Goal: Task Accomplishment & Management: Complete application form

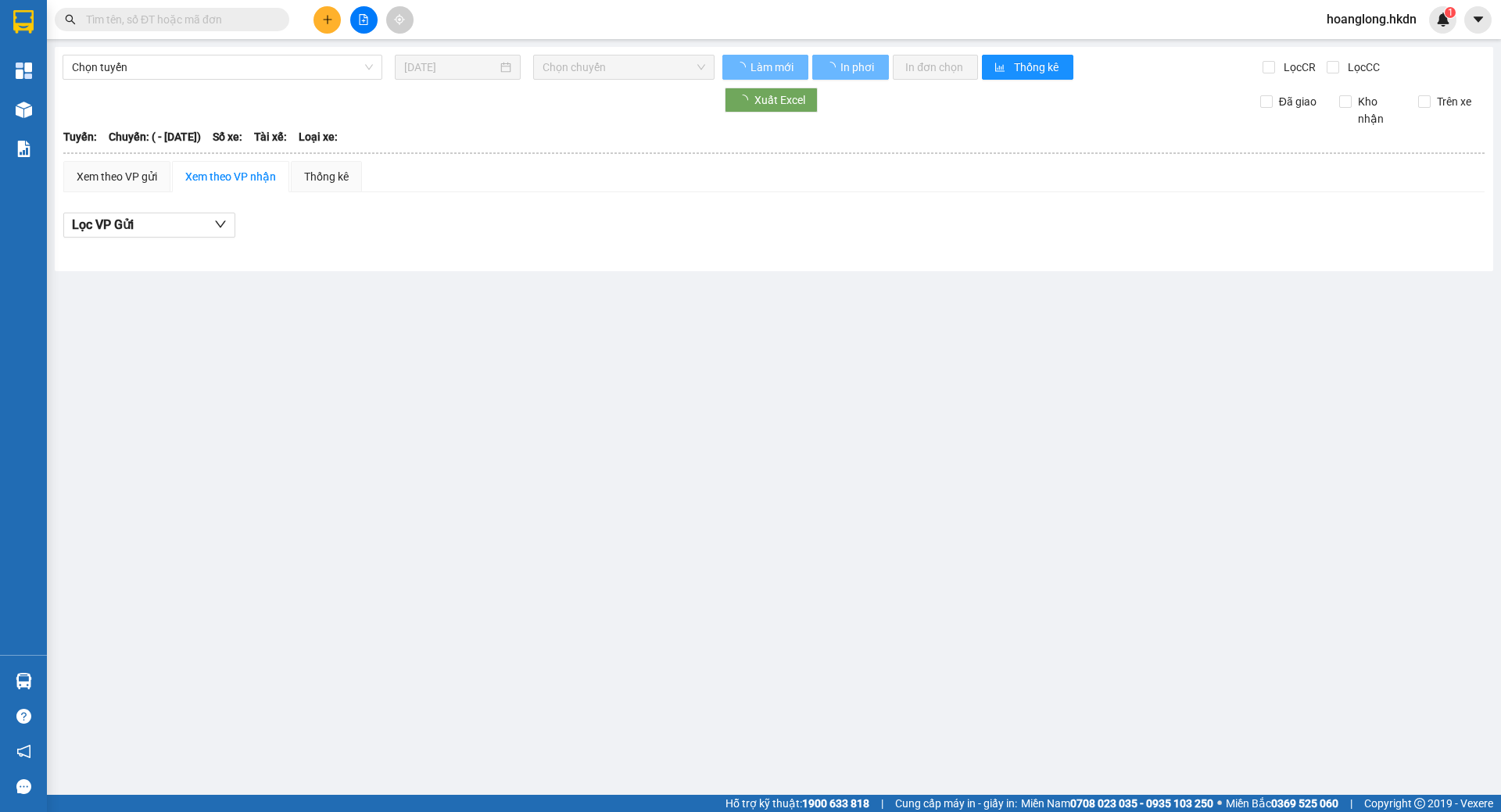
type input "[DATE]"
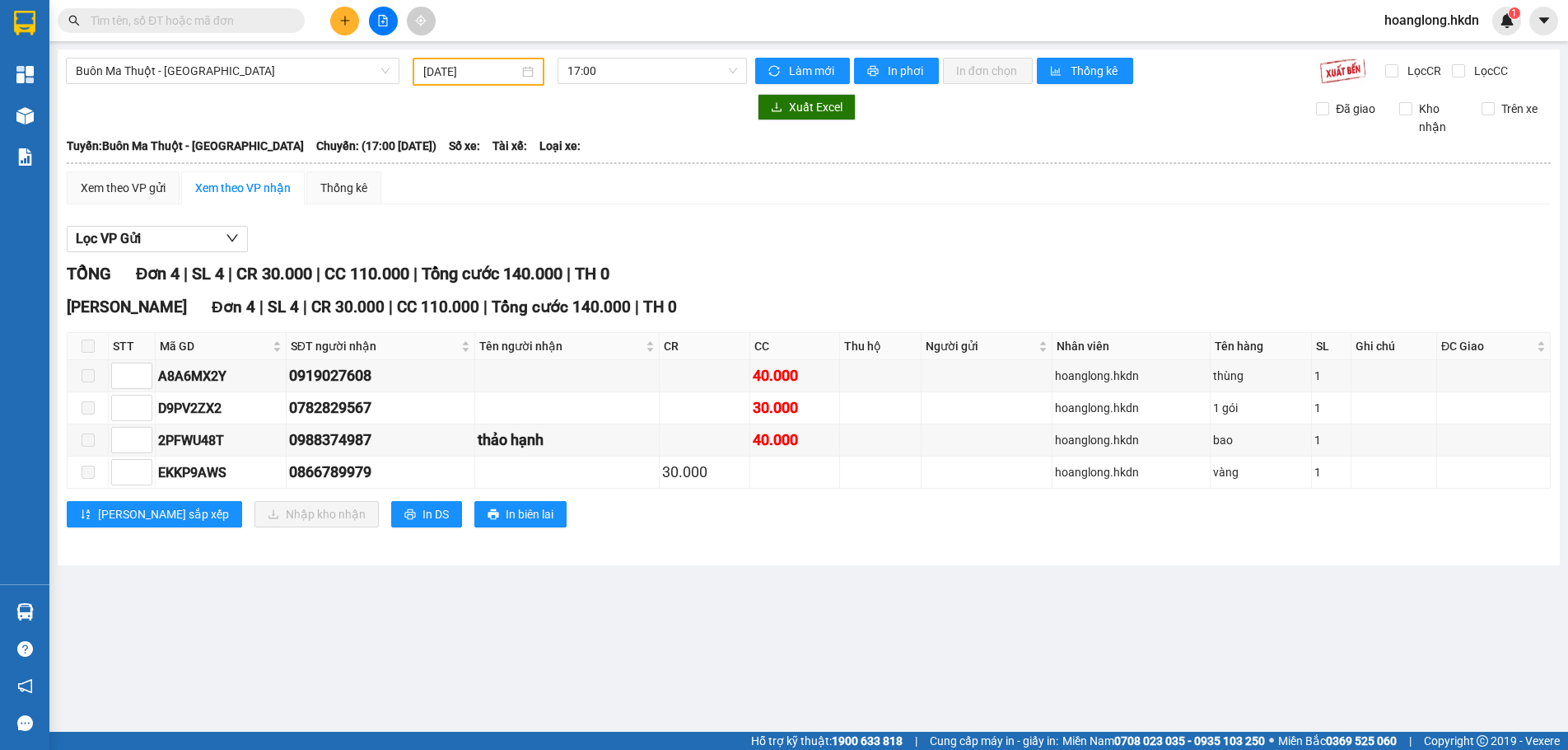
drag, startPoint x: 572, startPoint y: 642, endPoint x: 538, endPoint y: 588, distance: 63.8
click at [572, 639] on main "[GEOGRAPHIC_DATA] - [GEOGRAPHIC_DATA] [DATE] 17:00 Làm mới In phơi In đơn chọn …" at bounding box center [784, 366] width 1568 height 732
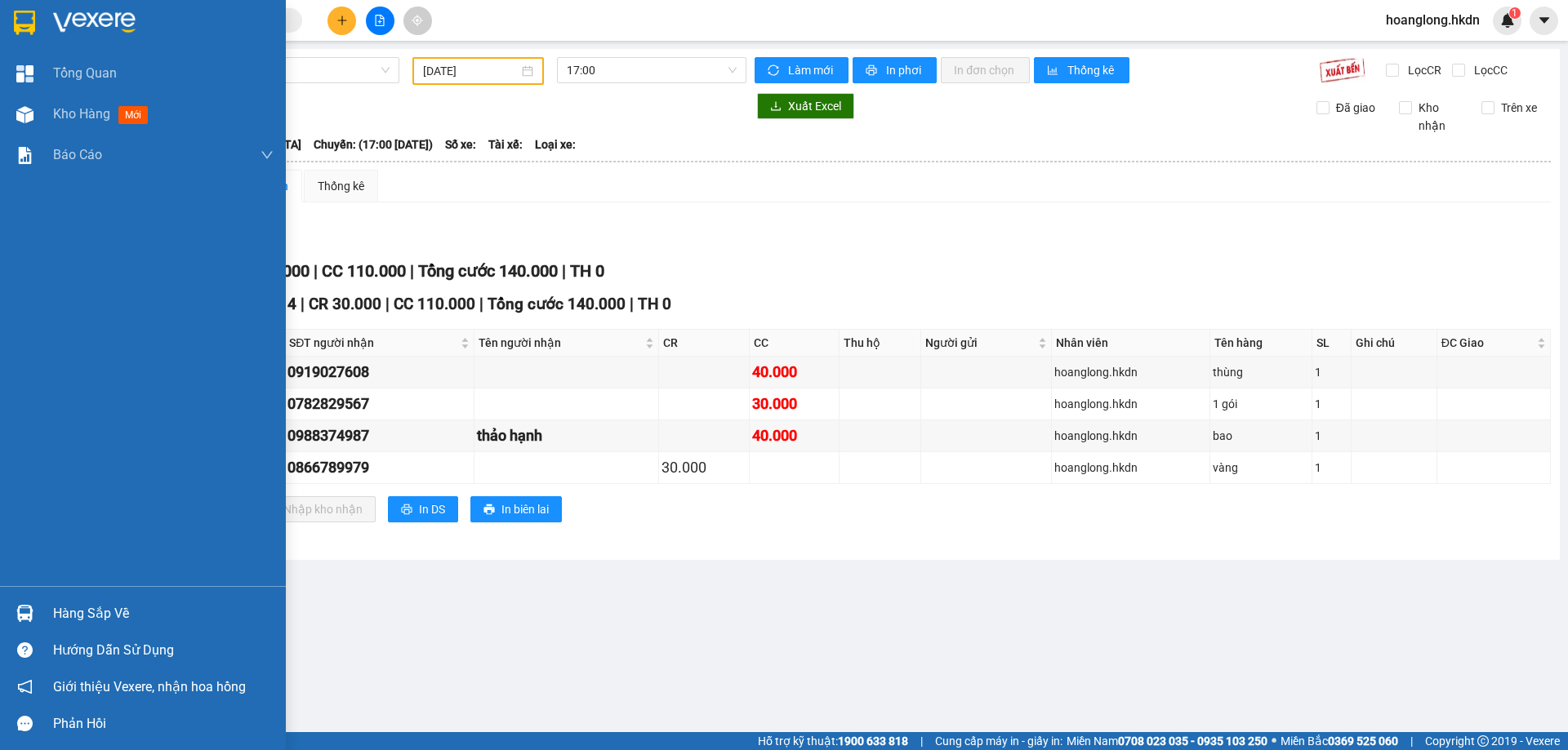
click at [46, 24] on div at bounding box center [142, 27] width 286 height 53
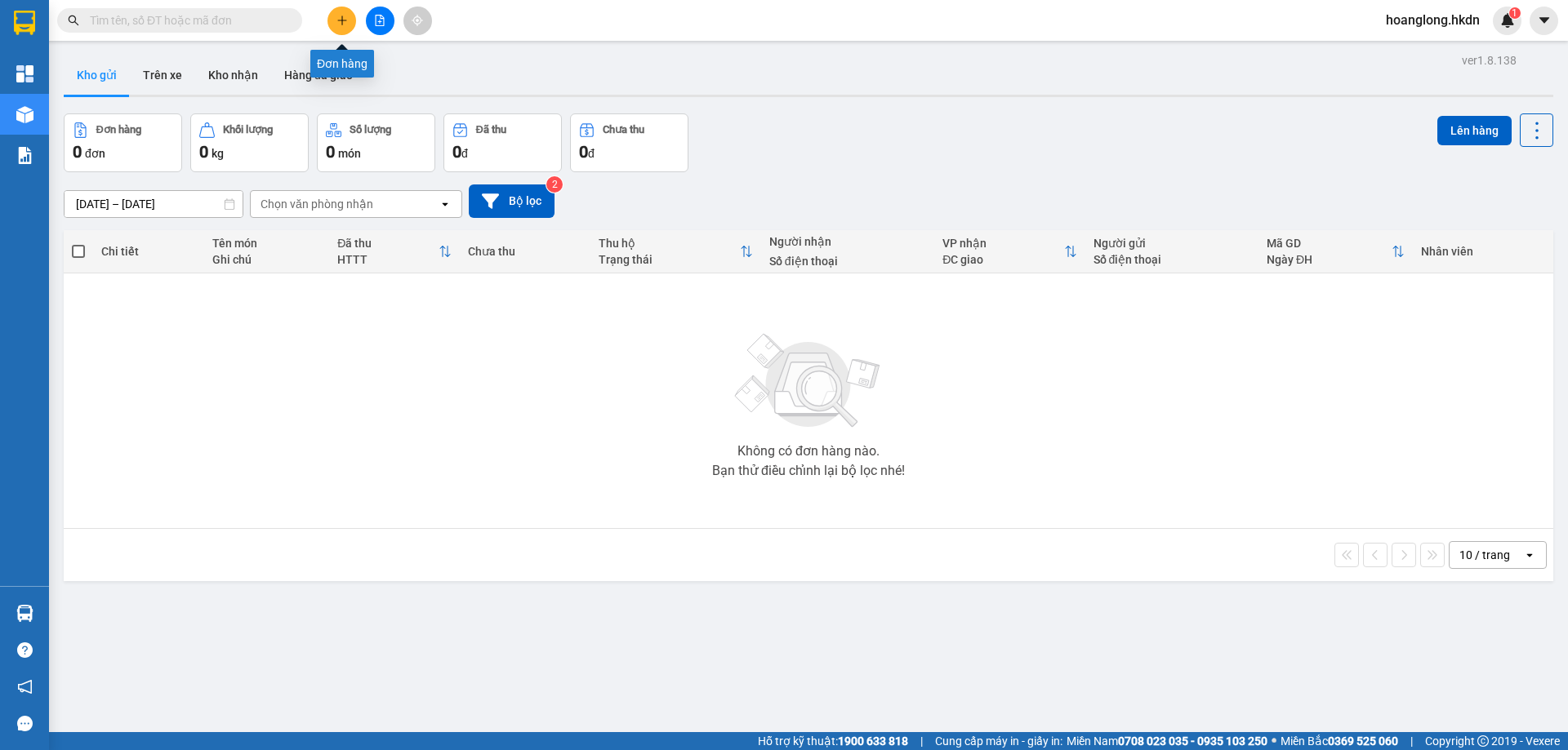
click at [341, 18] on icon "plus" at bounding box center [342, 21] width 12 height 12
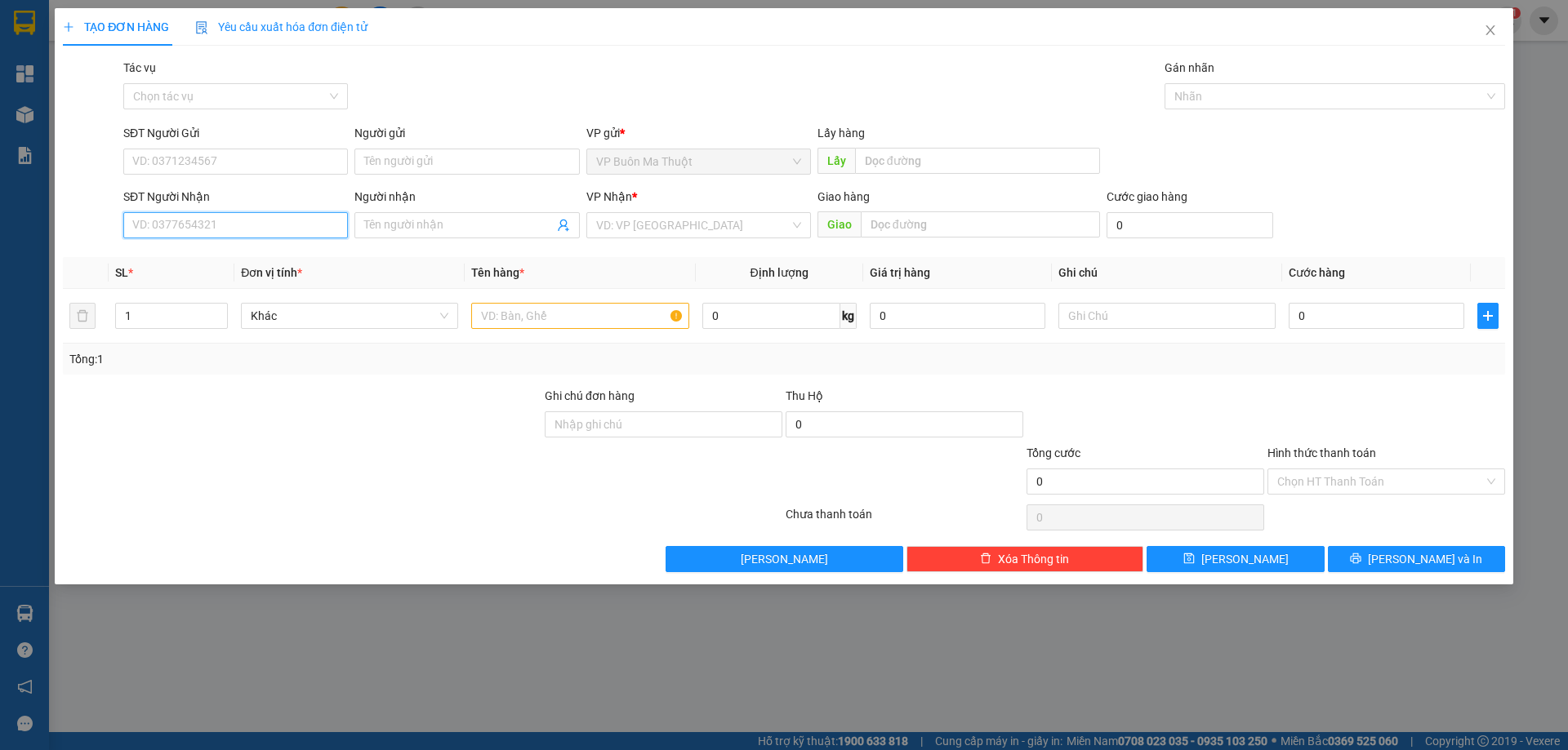
click at [276, 221] on input "SĐT Người Nhận" at bounding box center [235, 225] width 224 height 26
type input "0935324232"
click at [273, 255] on div "0935324232 - chùa hoa nghiêm" at bounding box center [235, 258] width 205 height 18
type input "chùa hoa nghiêm"
type input "30.000"
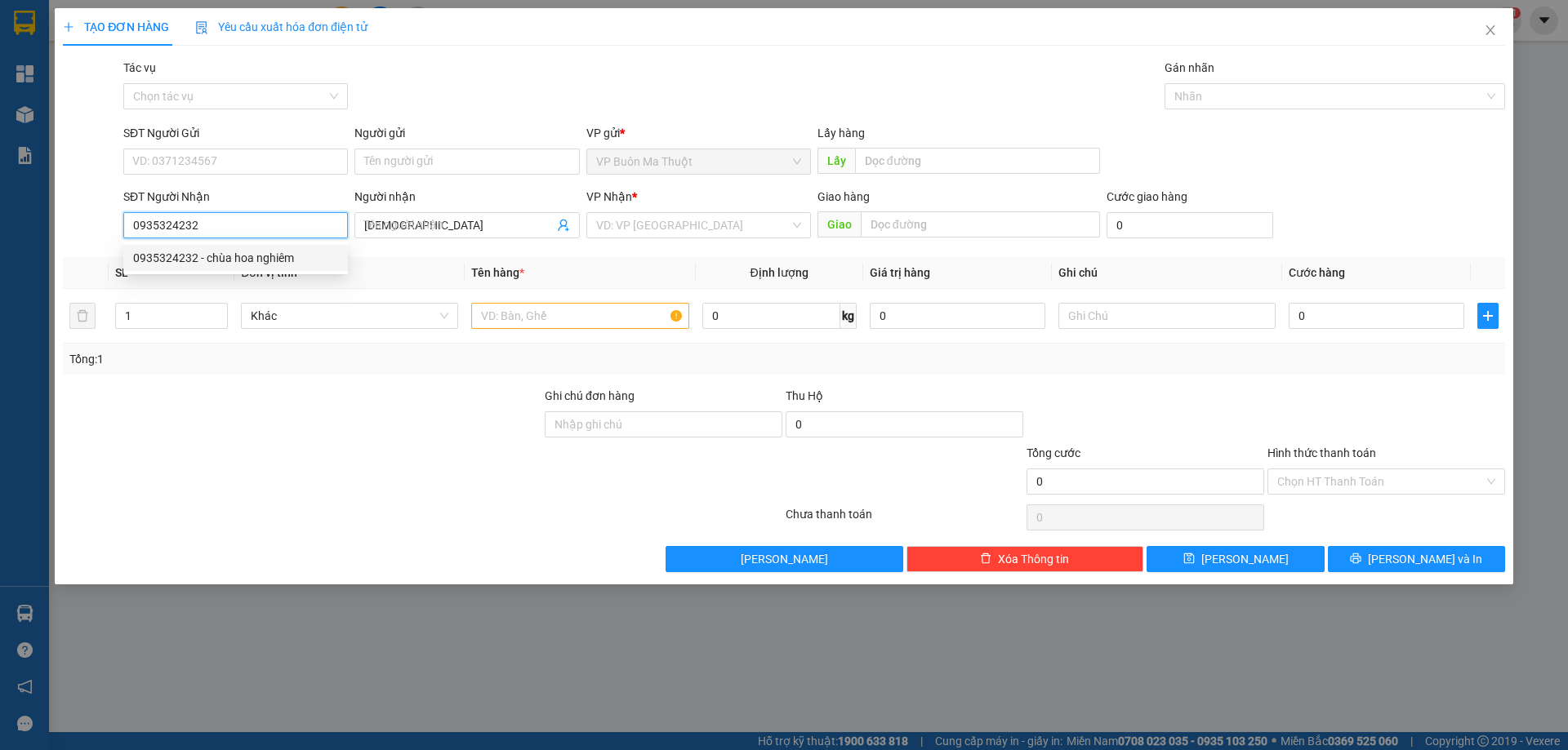
type input "30.000"
type input "0935324232"
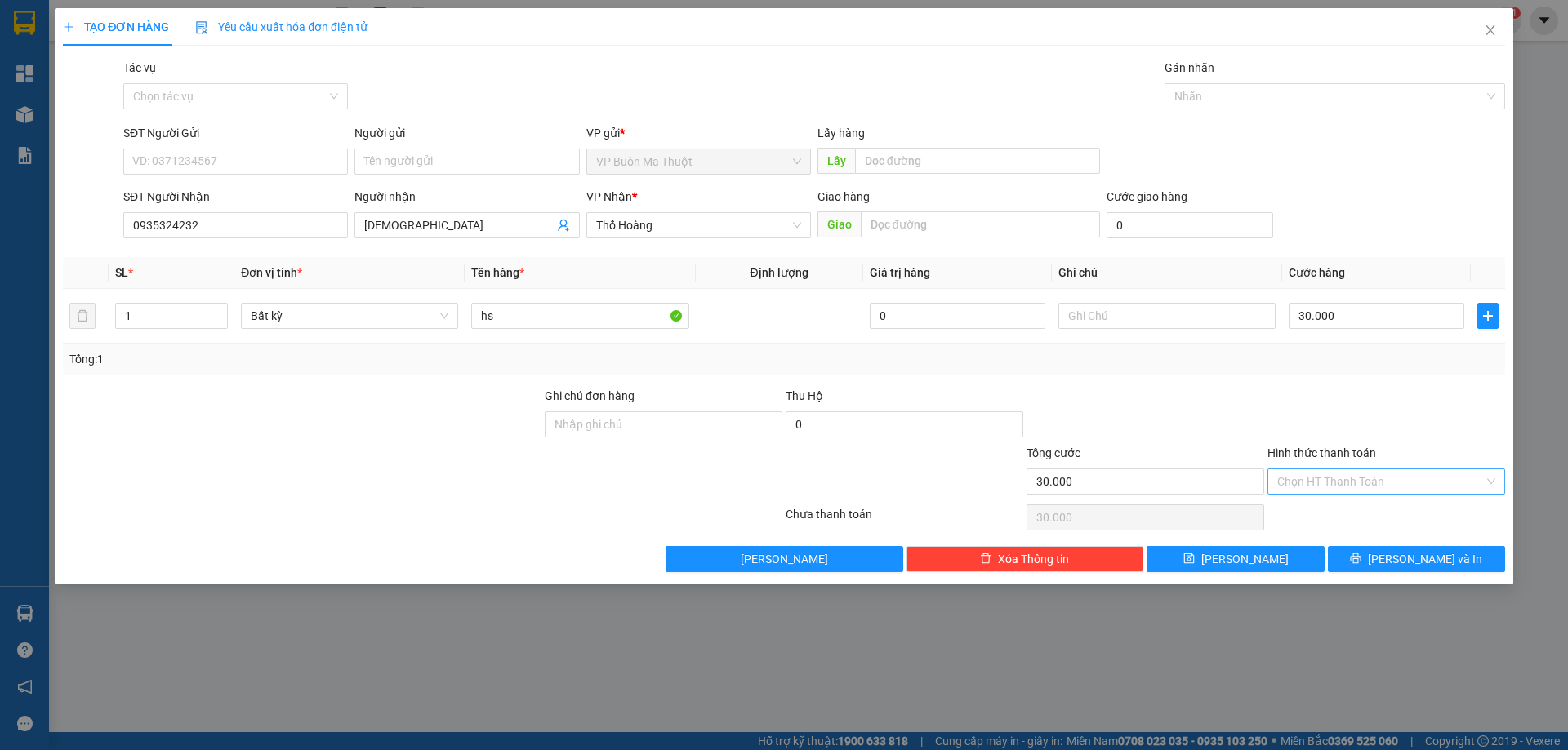
drag, startPoint x: 1346, startPoint y: 481, endPoint x: 1338, endPoint y: 494, distance: 15.3
click at [1344, 483] on input "Hình thức thanh toán" at bounding box center [1380, 481] width 207 height 25
click at [1314, 523] on div "Tại văn phòng" at bounding box center [1386, 514] width 218 height 18
type input "0"
click at [1257, 557] on button "Lưu" at bounding box center [1235, 559] width 177 height 26
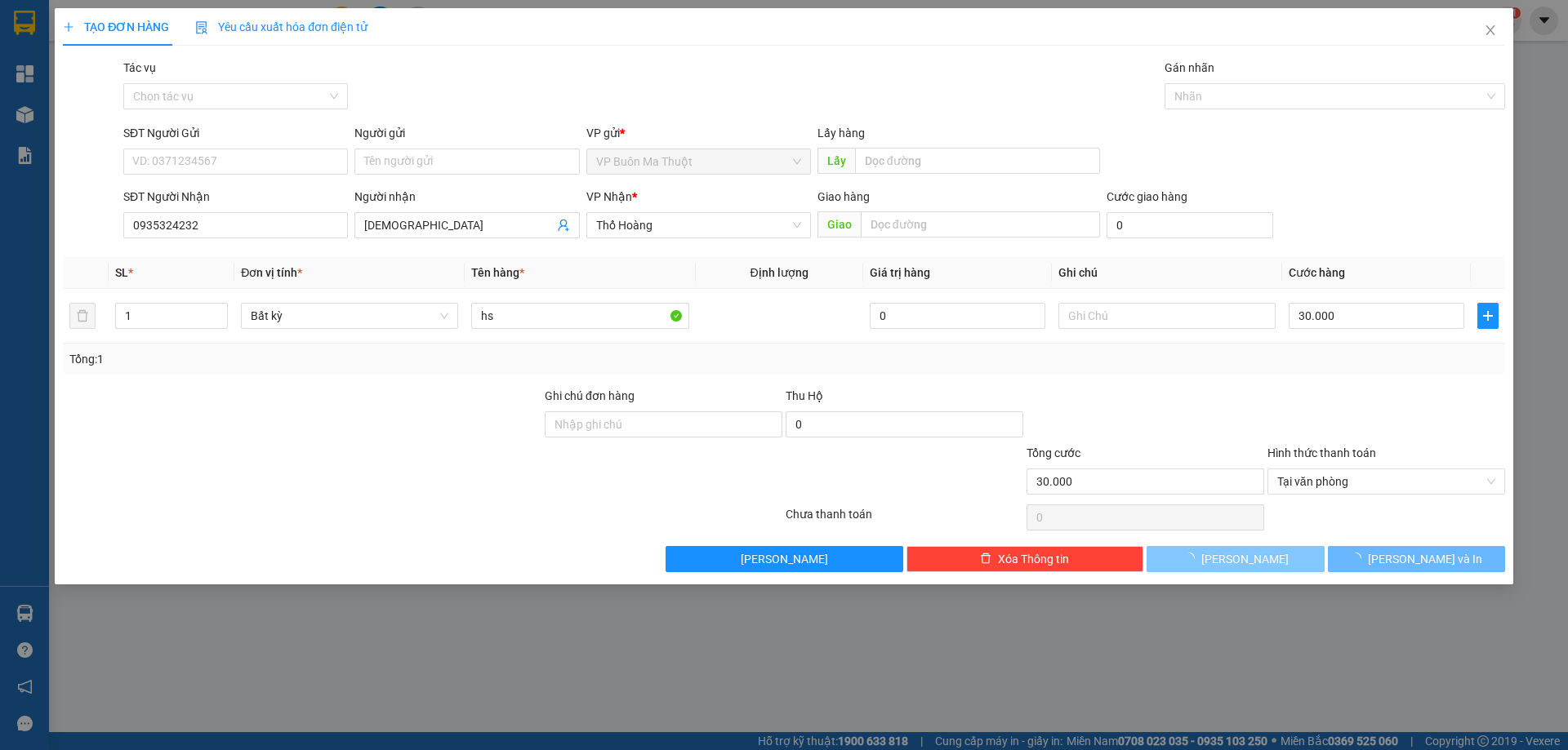
type input "0"
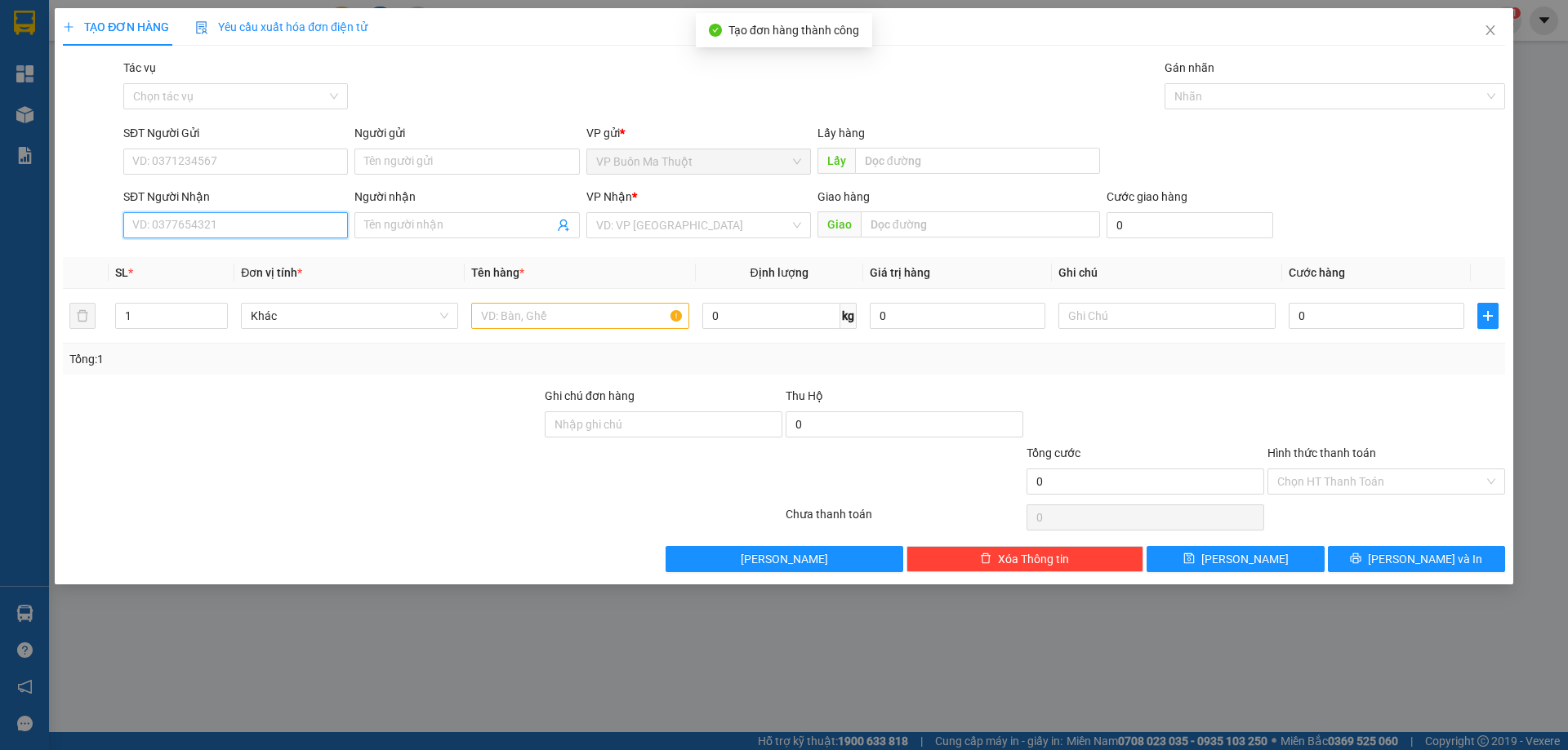
drag, startPoint x: 228, startPoint y: 225, endPoint x: 1568, endPoint y: 575, distance: 1385.0
click at [246, 222] on input "SĐT Người Nhận" at bounding box center [235, 225] width 224 height 26
type input "0964174567"
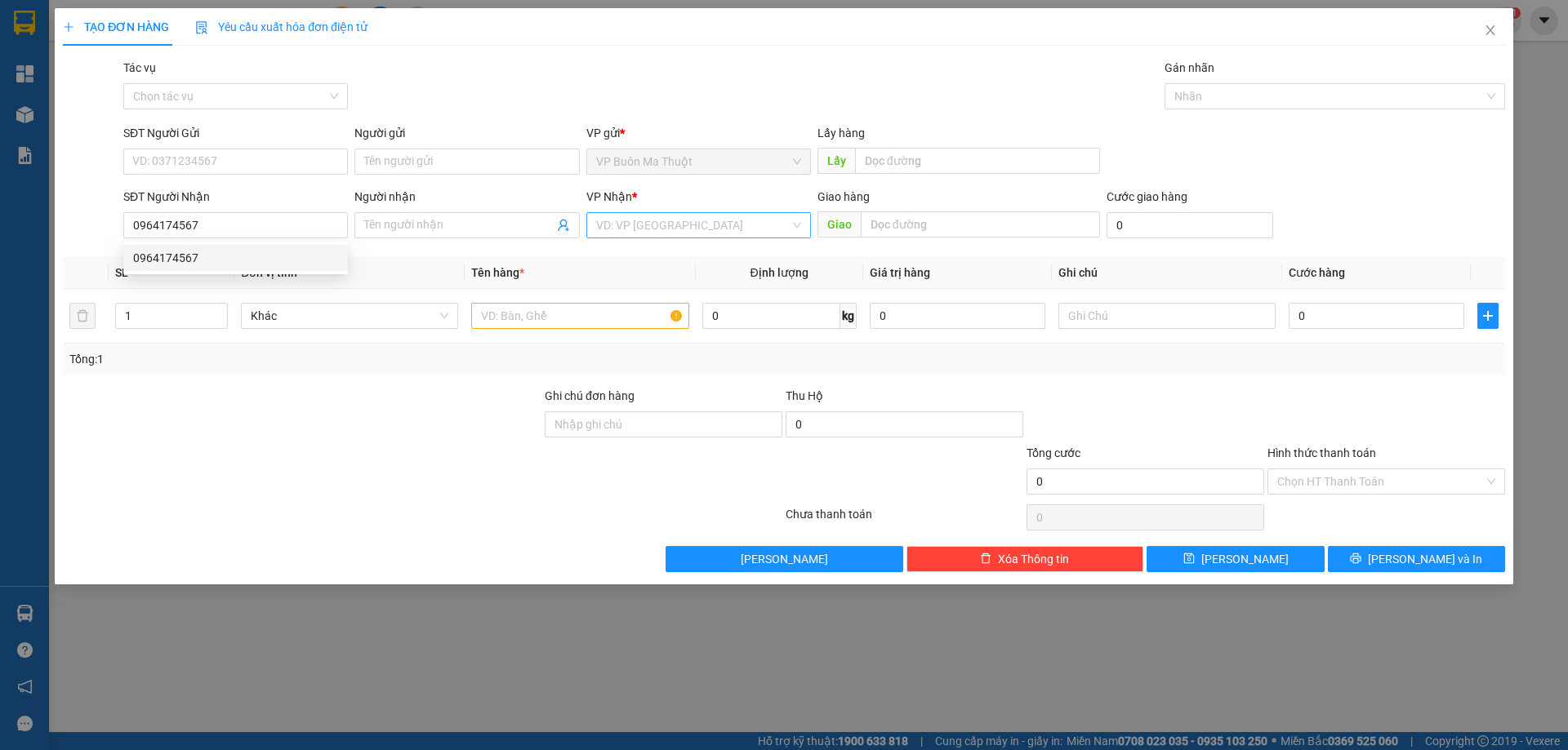
click at [684, 227] on input "search" at bounding box center [693, 225] width 194 height 25
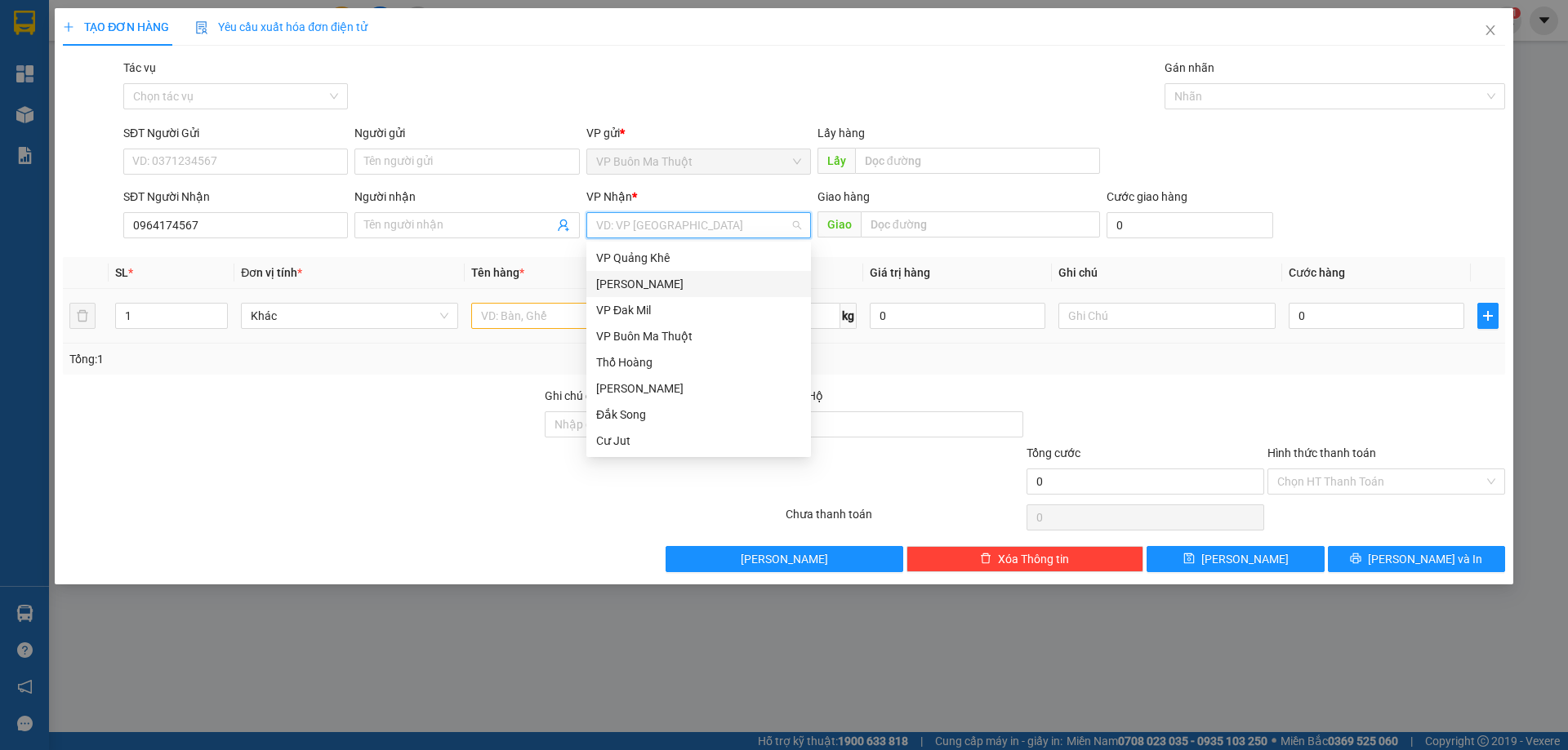
drag, startPoint x: 652, startPoint y: 277, endPoint x: 545, endPoint y: 317, distance: 114.2
click at [652, 278] on div "[PERSON_NAME]" at bounding box center [698, 284] width 205 height 18
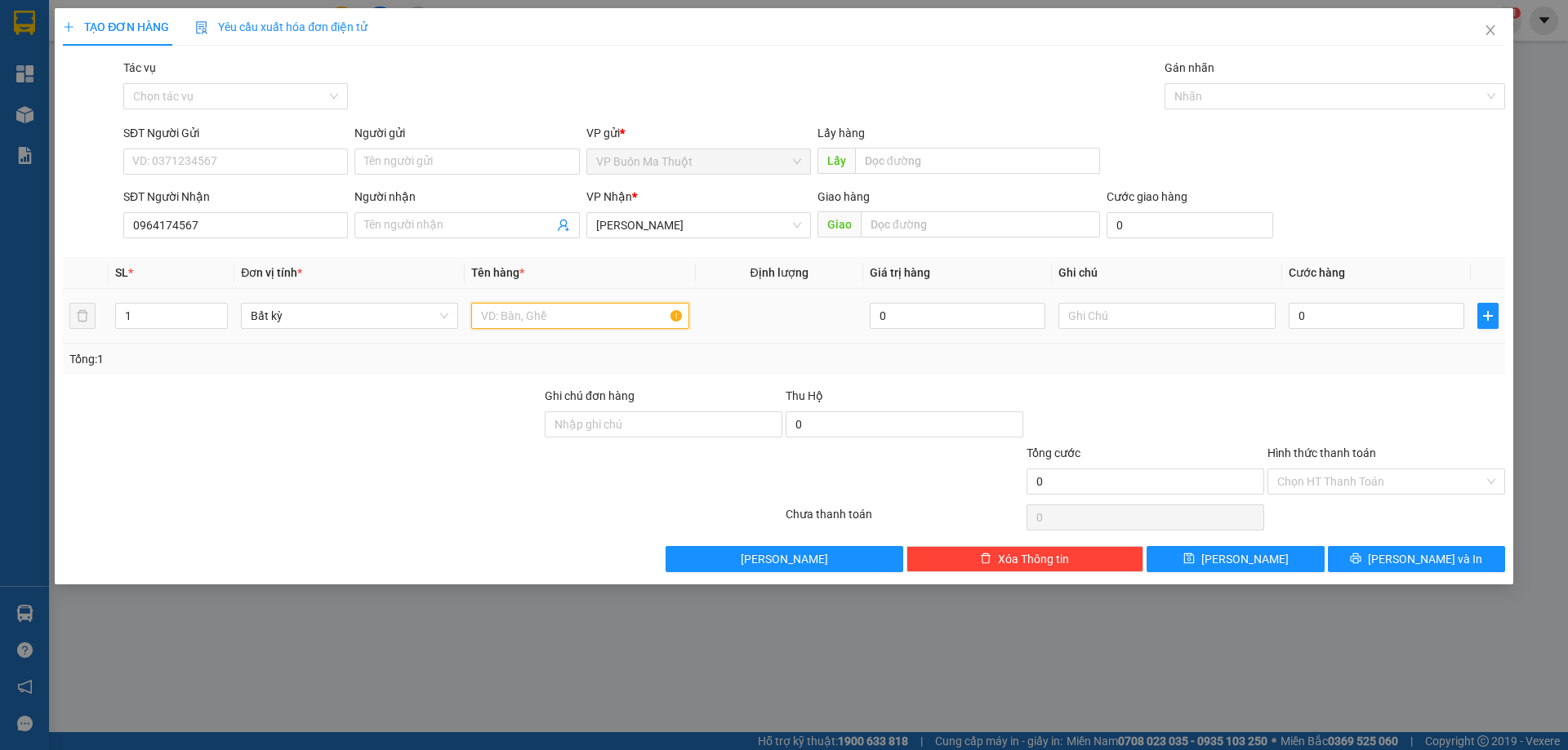
click at [535, 317] on input "text" at bounding box center [580, 316] width 218 height 26
type input "2 thùng bs crgtn"
click at [1419, 309] on input "0" at bounding box center [1377, 316] width 176 height 26
type input "6"
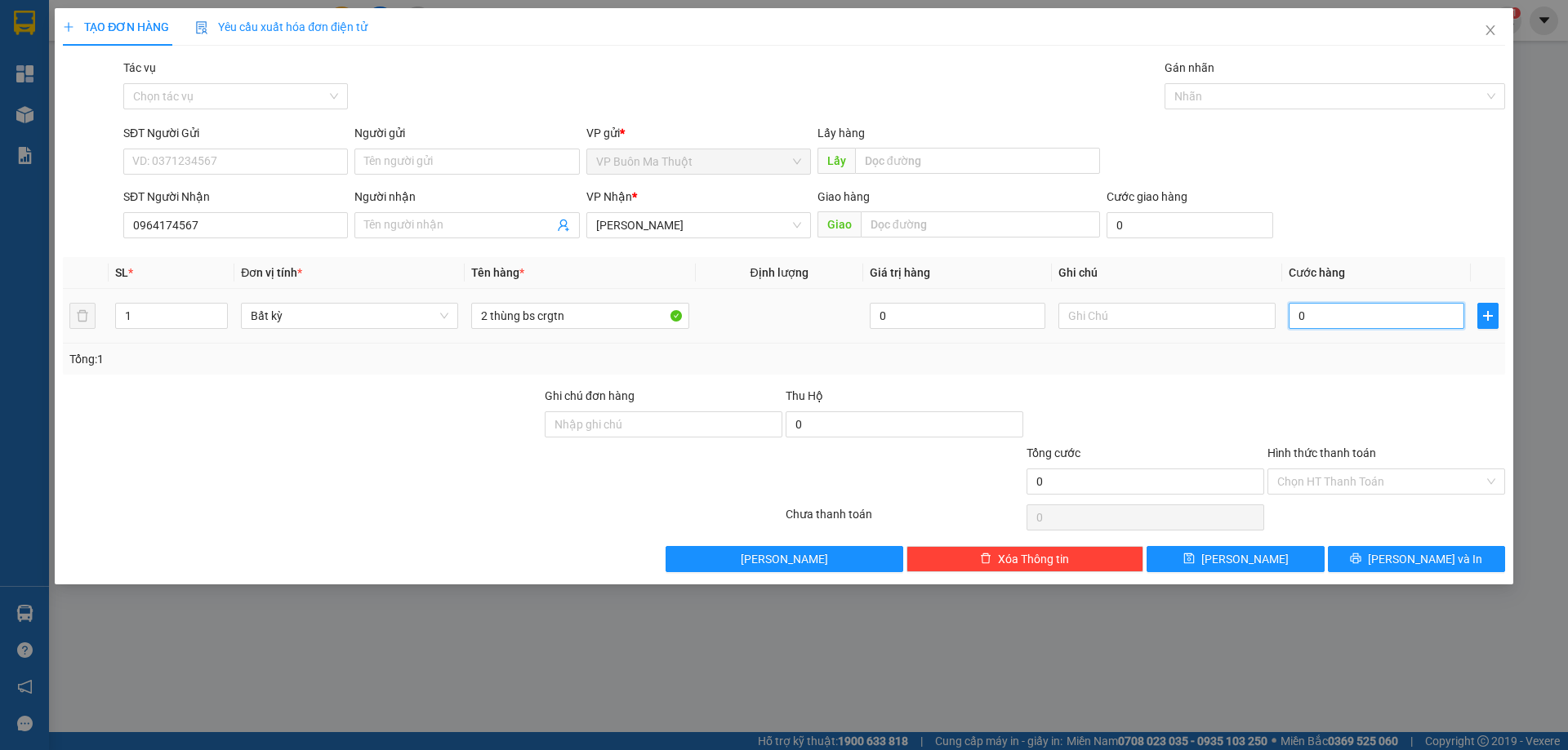
type input "6"
type input "60"
type input "600"
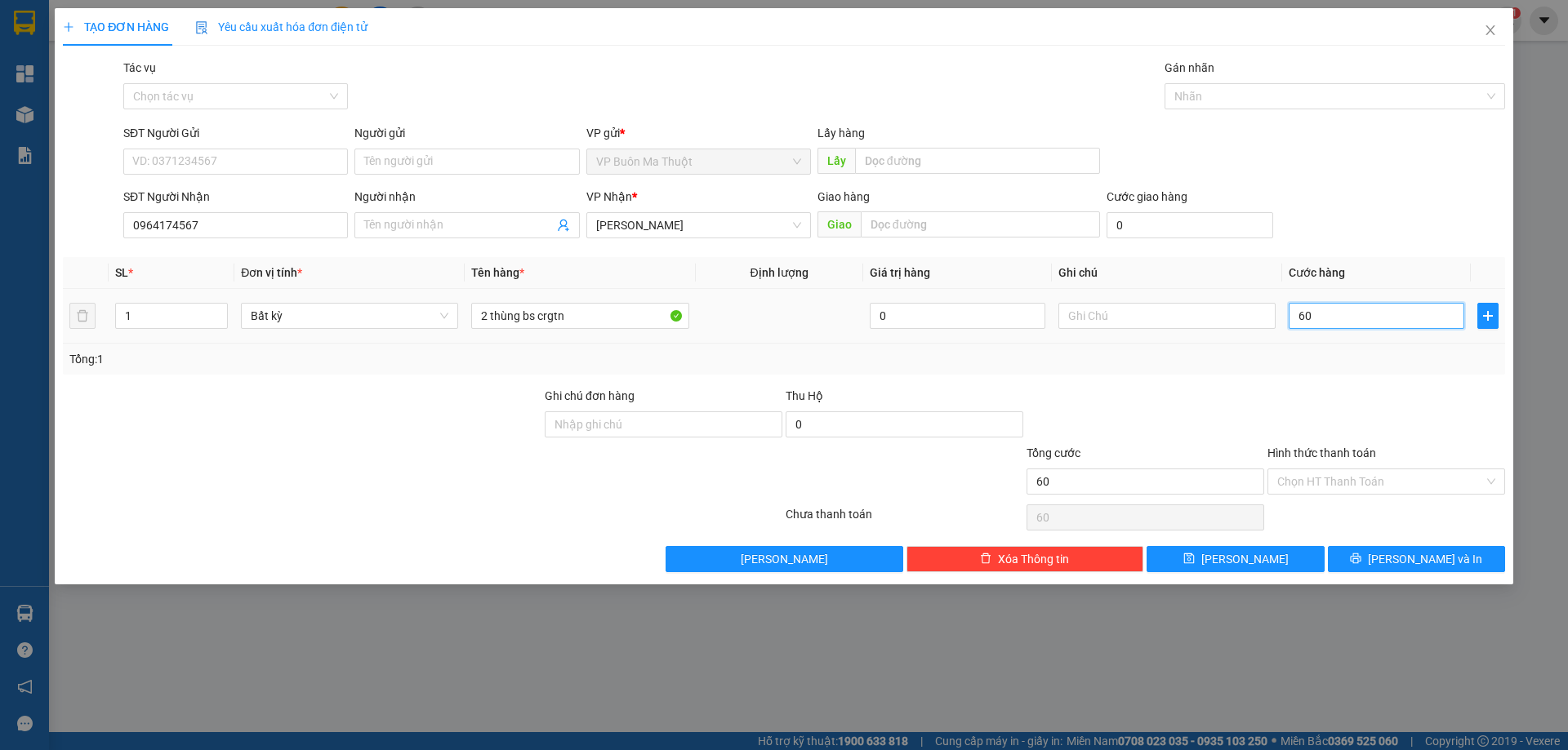
type input "600"
type input "6.000"
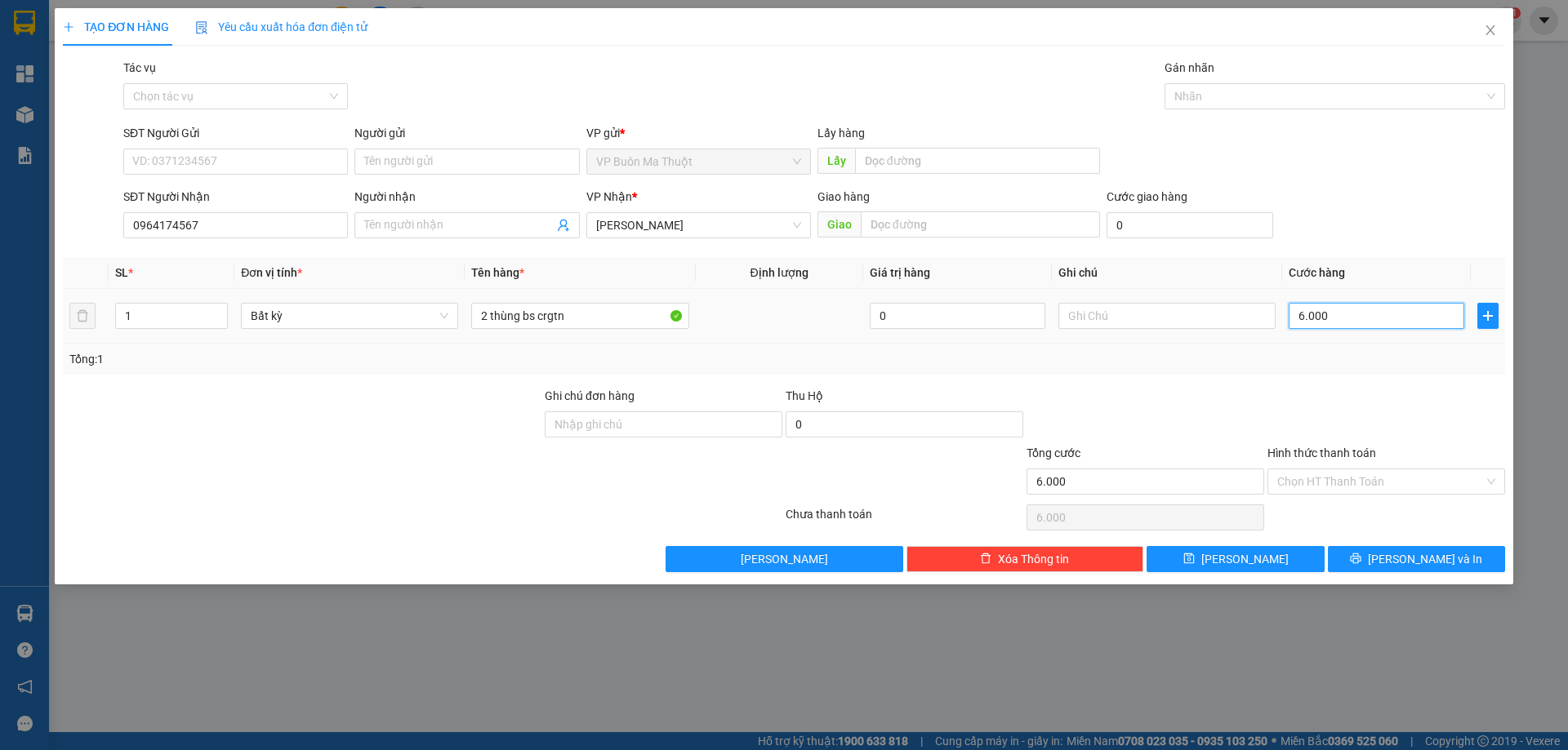
type input "60.000"
click at [1299, 475] on input "Hình thức thanh toán" at bounding box center [1380, 481] width 207 height 25
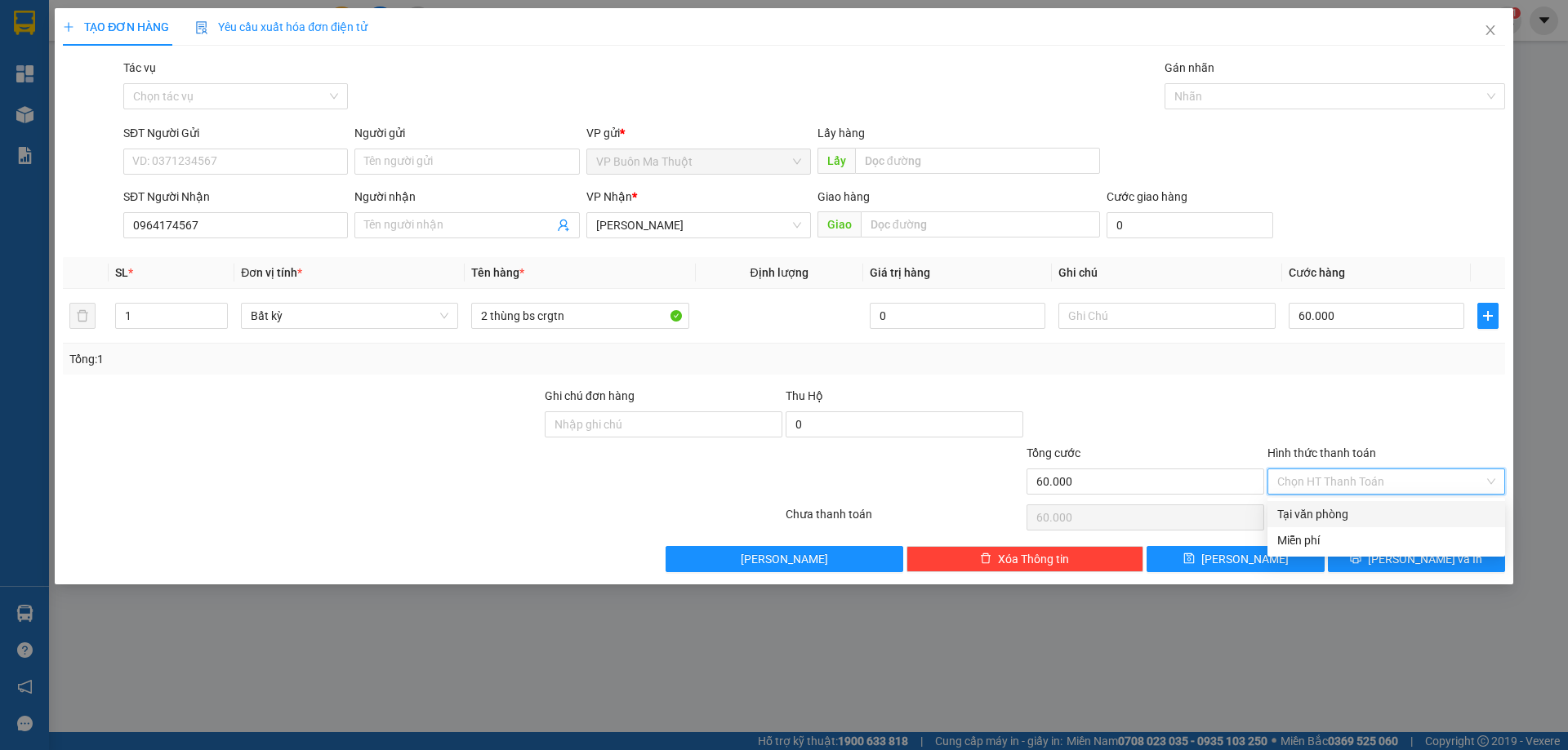
click at [1302, 510] on div "Tại văn phòng" at bounding box center [1386, 514] width 218 height 18
type input "0"
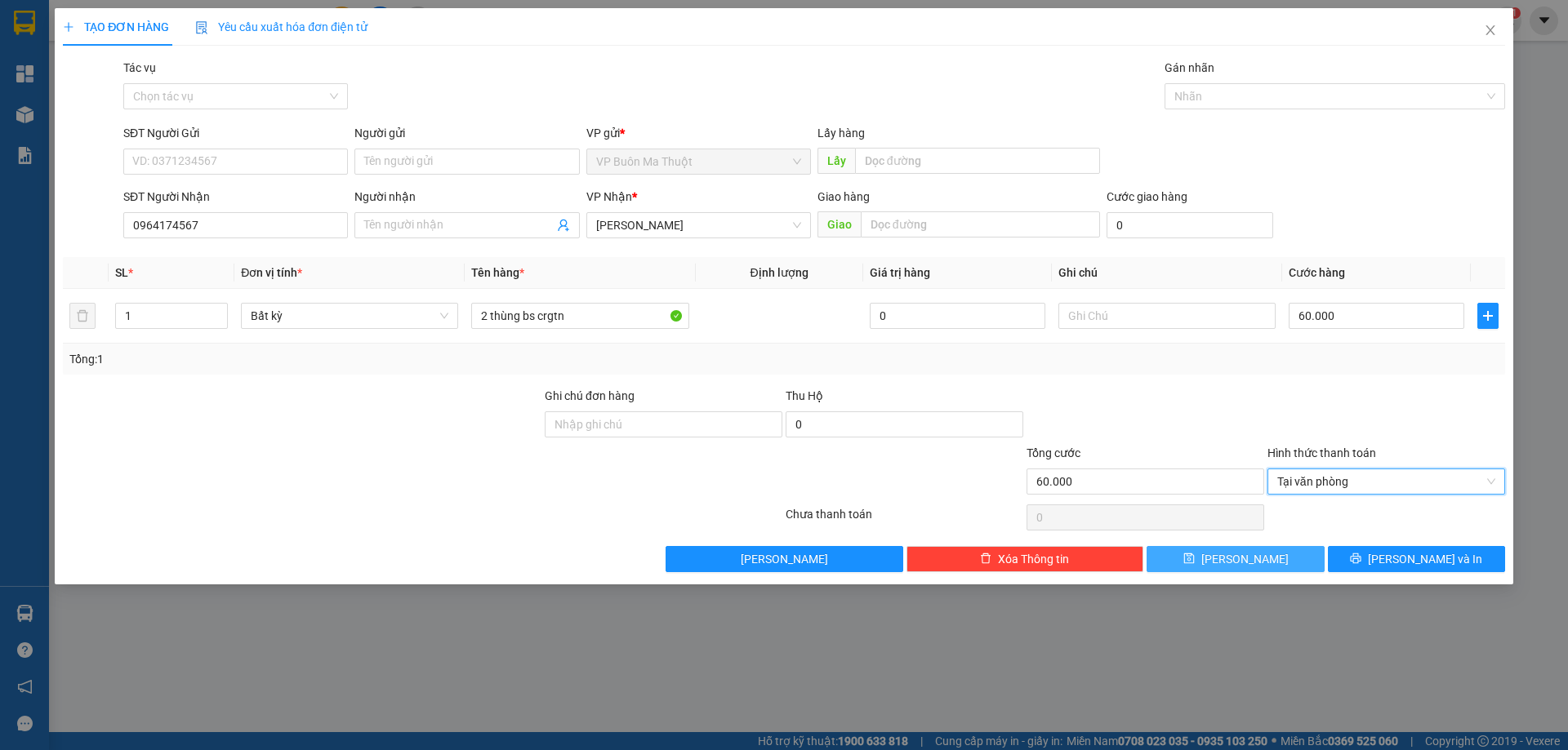
click at [1254, 557] on span "Lưu" at bounding box center [1245, 559] width 87 height 18
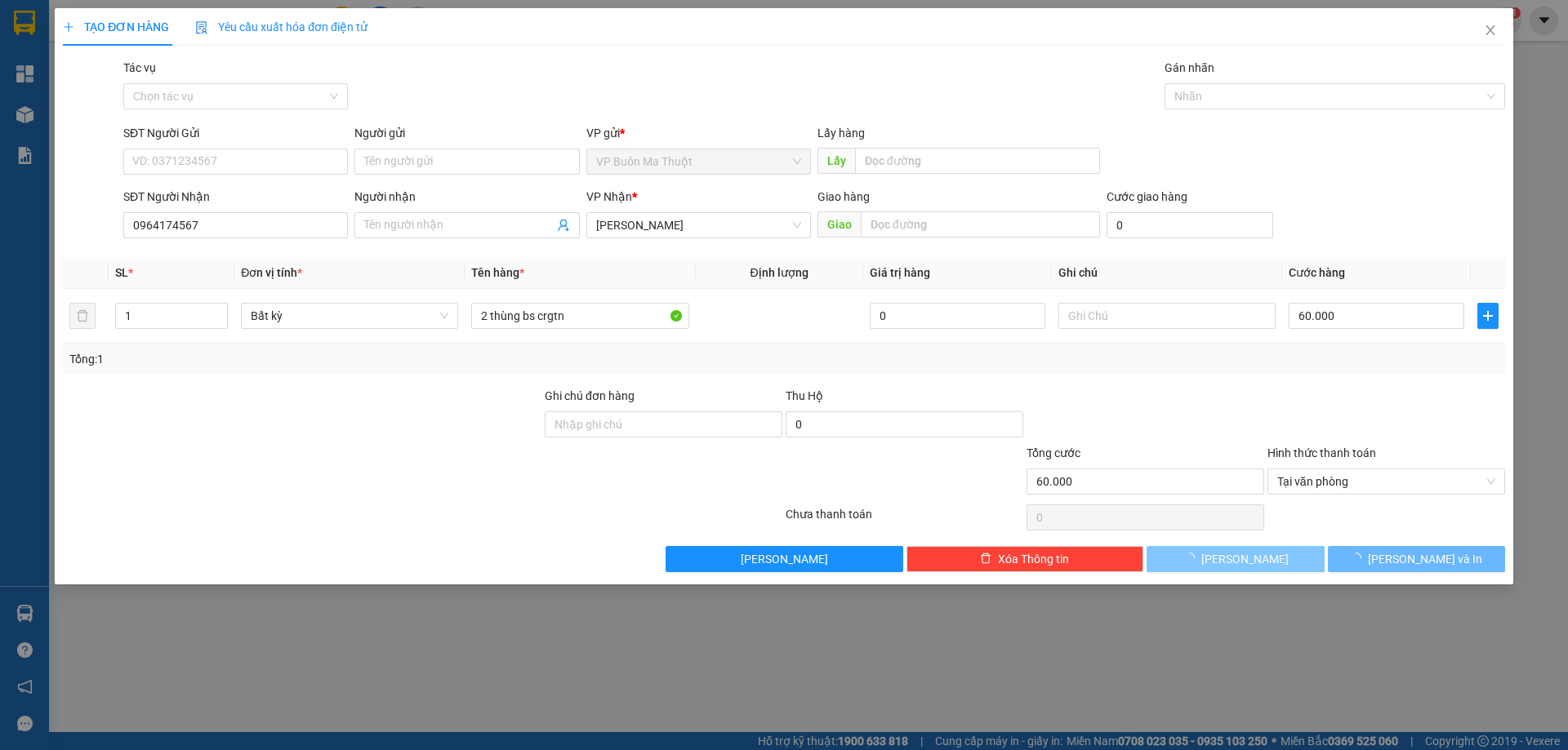
type input "0"
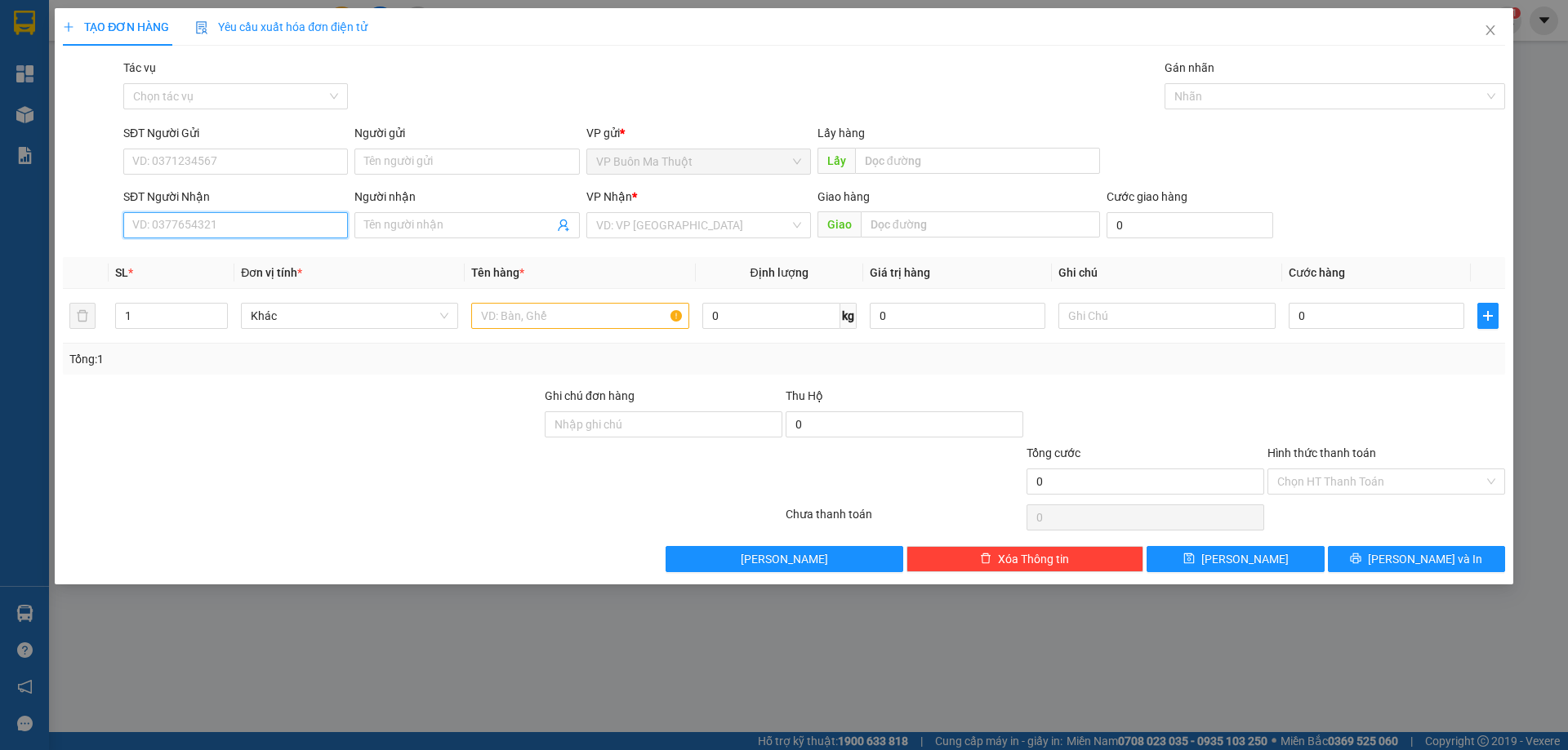
drag, startPoint x: 293, startPoint y: 219, endPoint x: 1002, endPoint y: 431, distance: 740.0
click at [312, 227] on input "SĐT Người Nhận" at bounding box center [235, 225] width 224 height 26
type input "0905864848"
click at [646, 229] on input "search" at bounding box center [693, 225] width 194 height 25
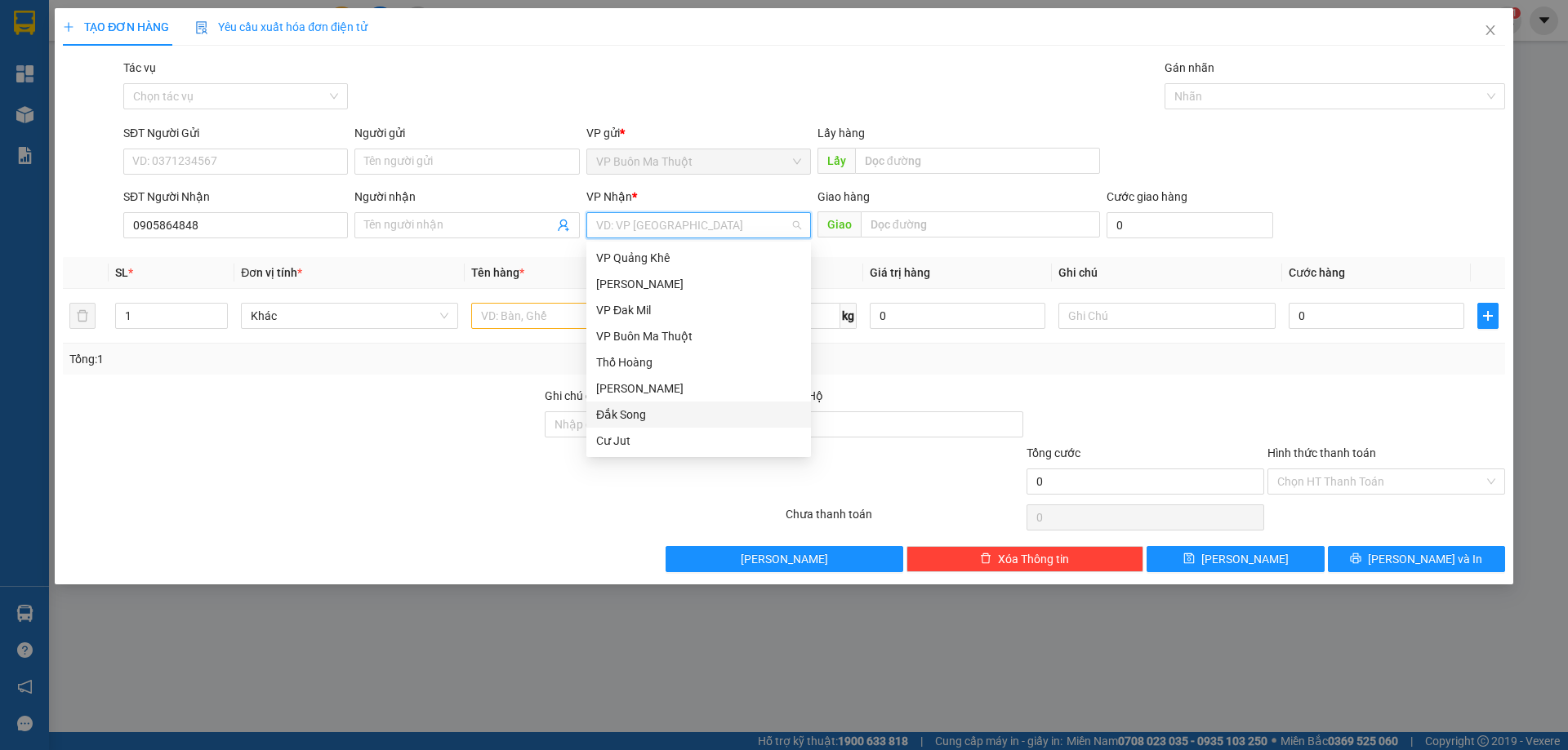
drag, startPoint x: 635, startPoint y: 418, endPoint x: 609, endPoint y: 390, distance: 38.2
click at [628, 410] on div "Đắk Song" at bounding box center [698, 415] width 205 height 18
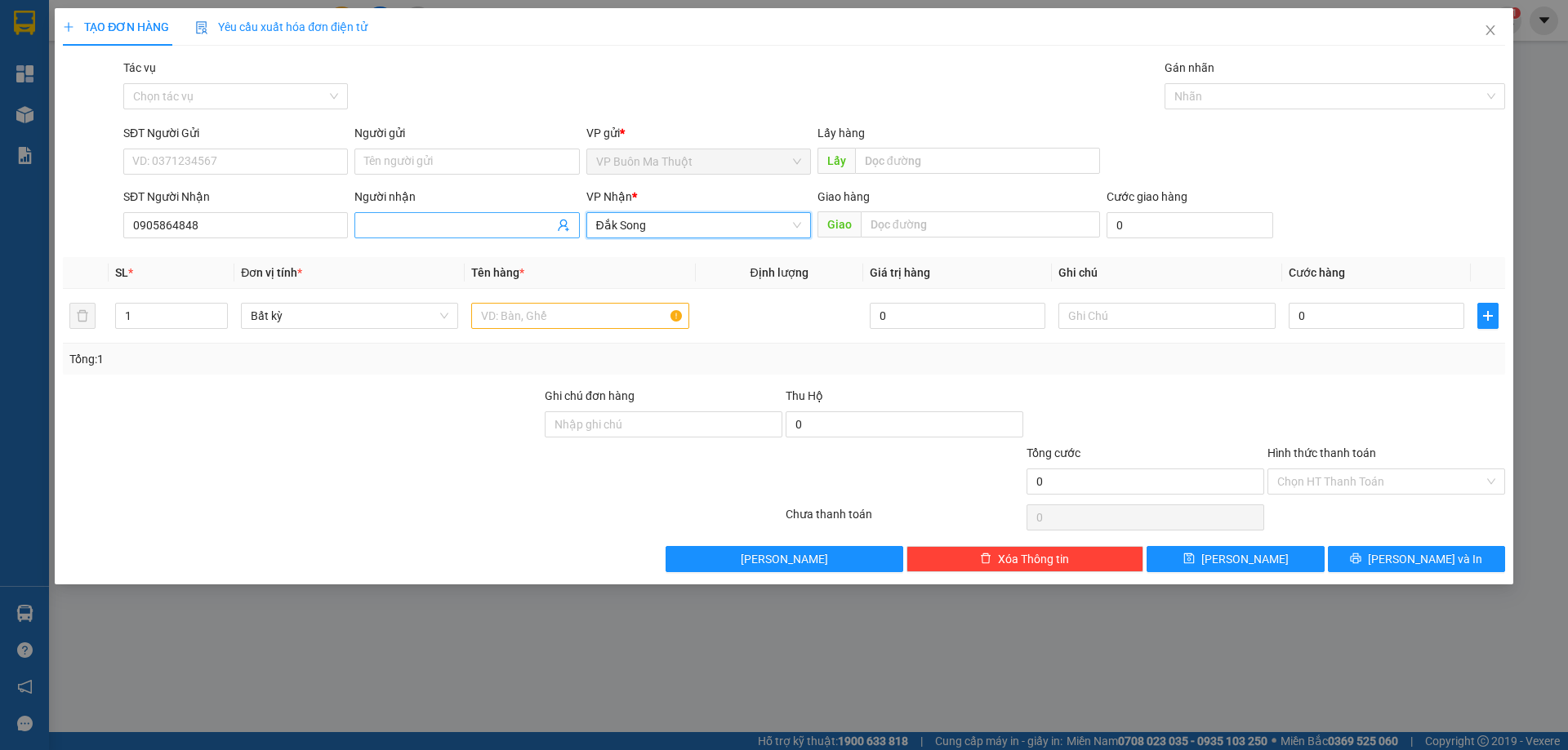
click at [468, 217] on input "Người nhận" at bounding box center [459, 225] width 189 height 18
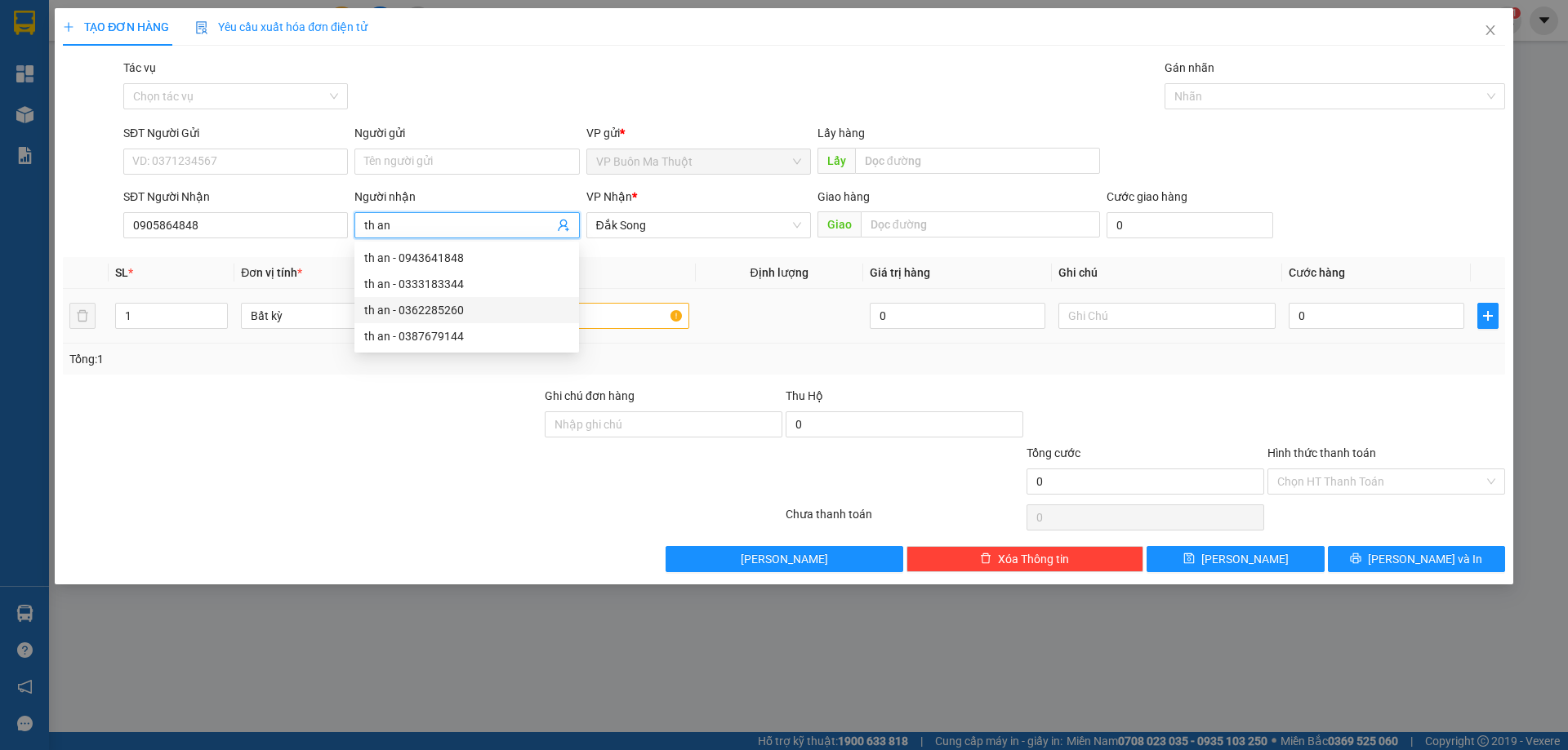
type input "th an"
click at [628, 319] on input "text" at bounding box center [580, 316] width 218 height 26
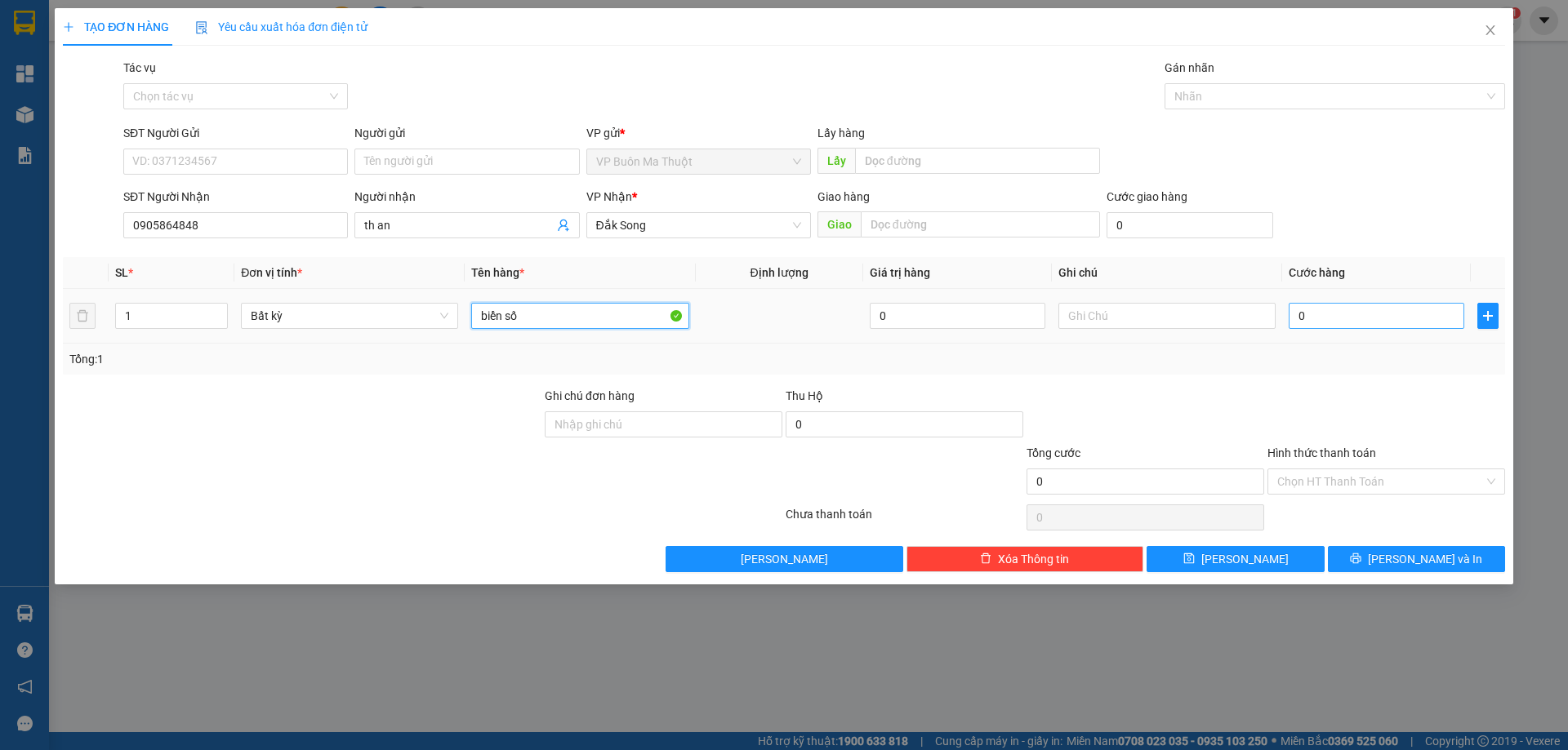
type input "biển số"
click at [1410, 310] on input "0" at bounding box center [1377, 316] width 176 height 26
type input "3"
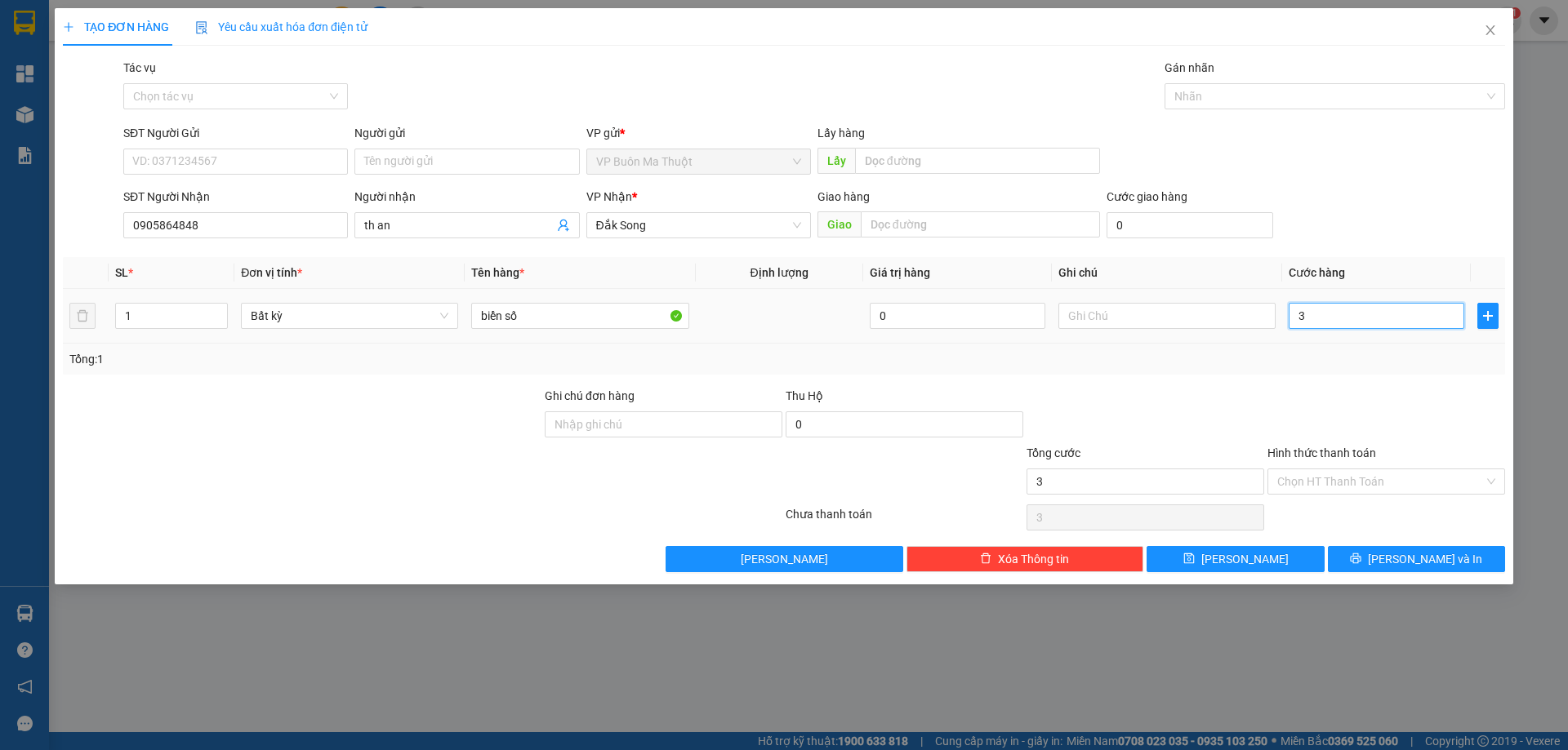
type input "30"
type input "300"
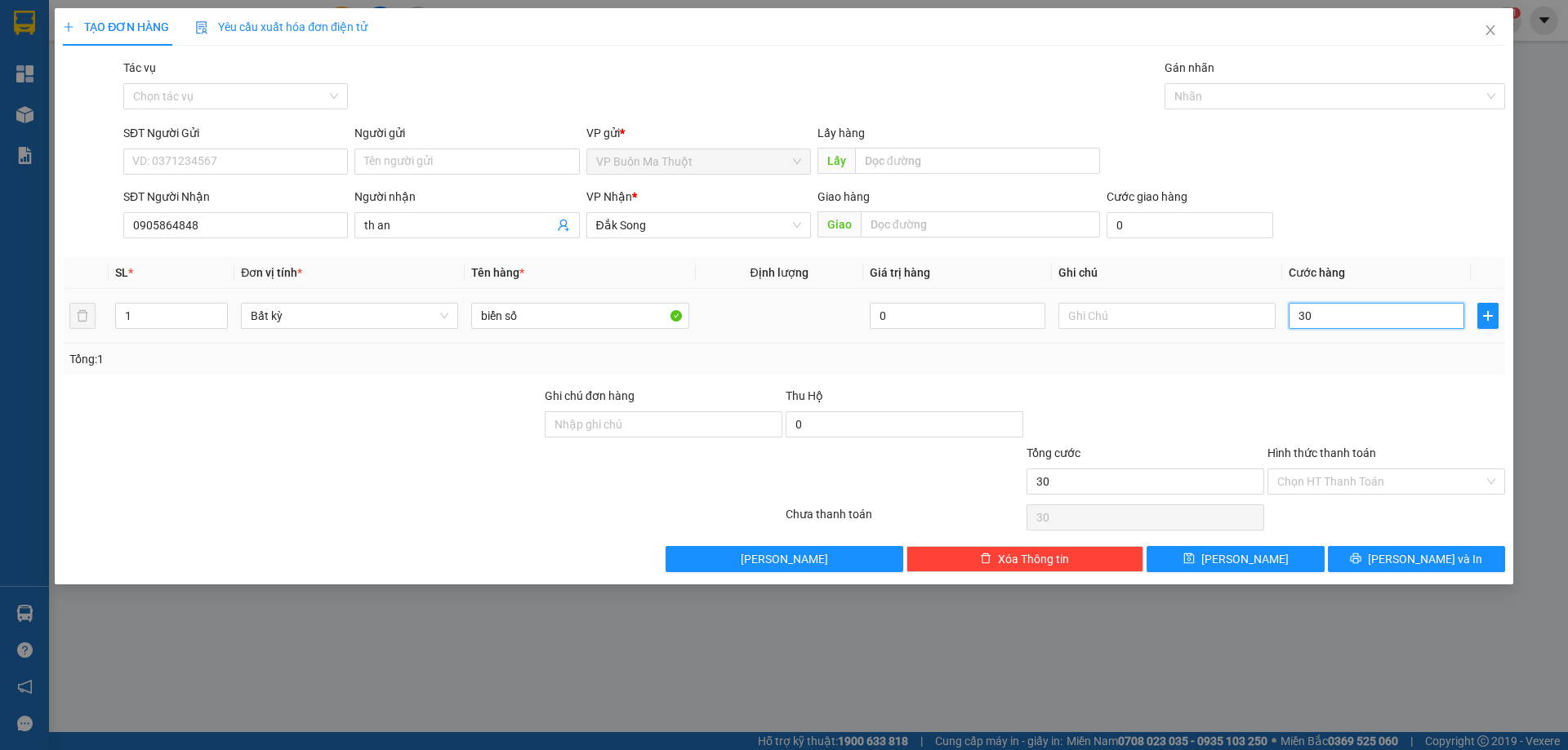
type input "300"
type input "3.000"
type input "30.000"
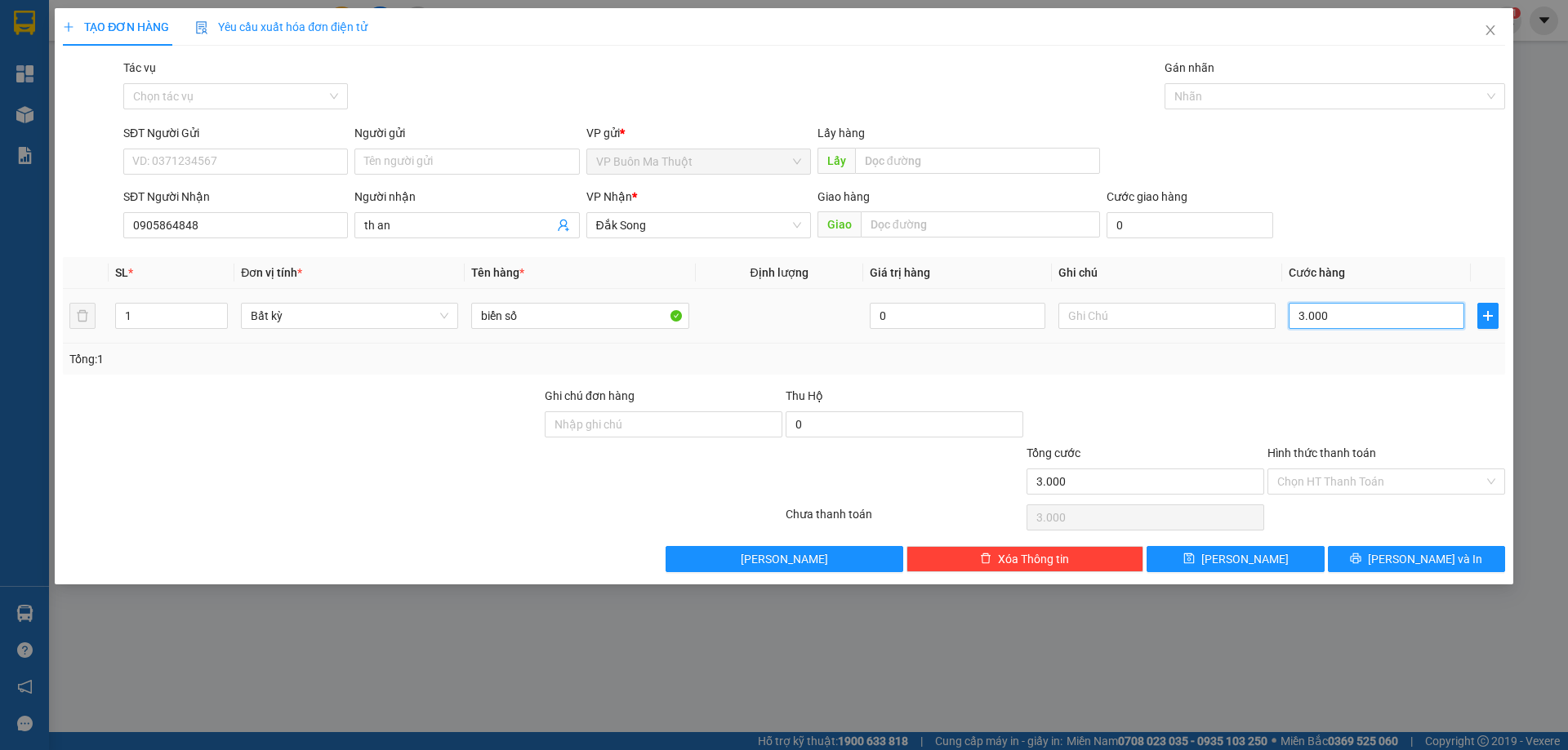
type input "30.000"
drag, startPoint x: 1347, startPoint y: 482, endPoint x: 1308, endPoint y: 508, distance: 46.9
click at [1344, 481] on input "Hình thức thanh toán" at bounding box center [1380, 481] width 207 height 25
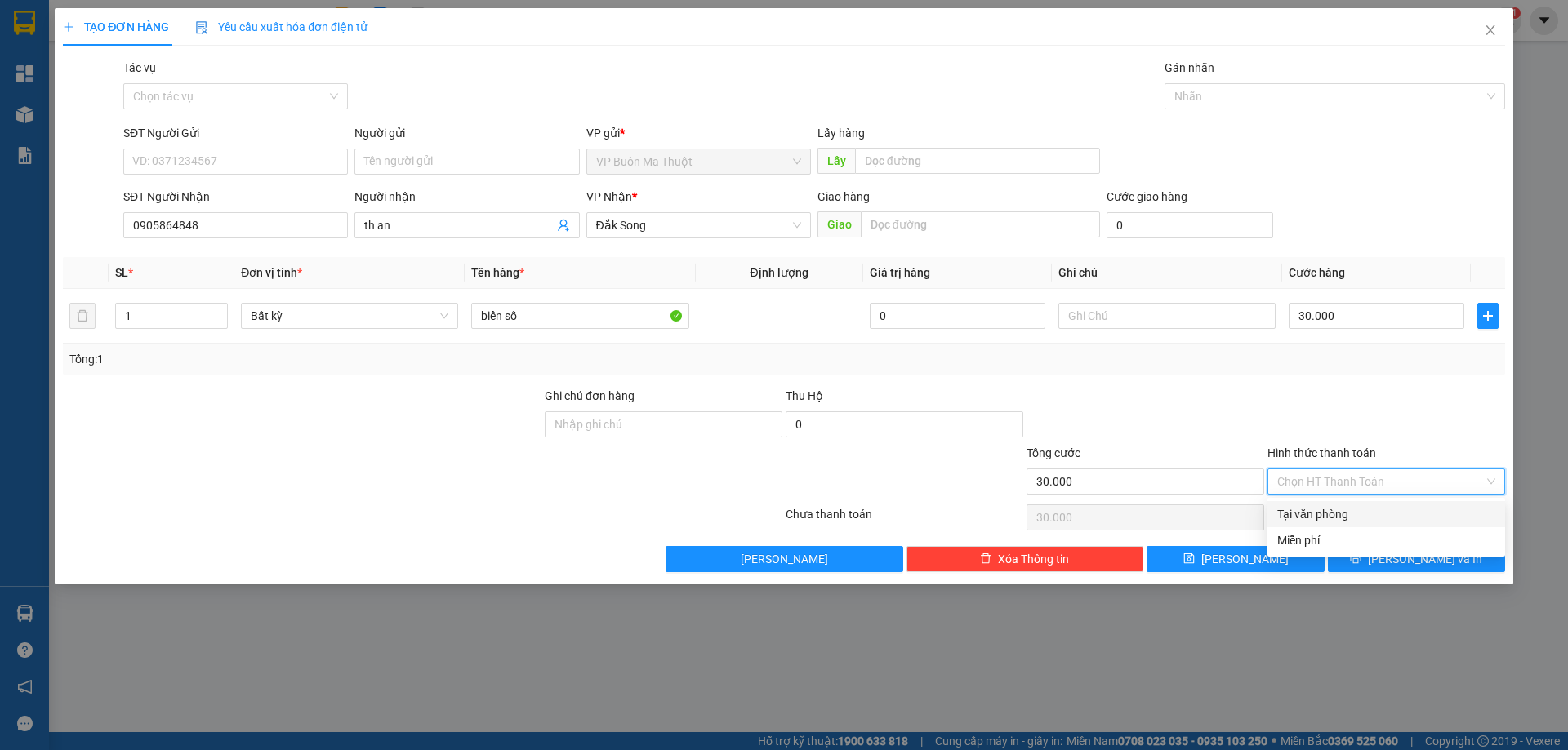
drag, startPoint x: 1305, startPoint y: 508, endPoint x: 1300, endPoint y: 538, distance: 30.4
click at [1305, 510] on div "Tại văn phòng" at bounding box center [1386, 514] width 218 height 18
type input "0"
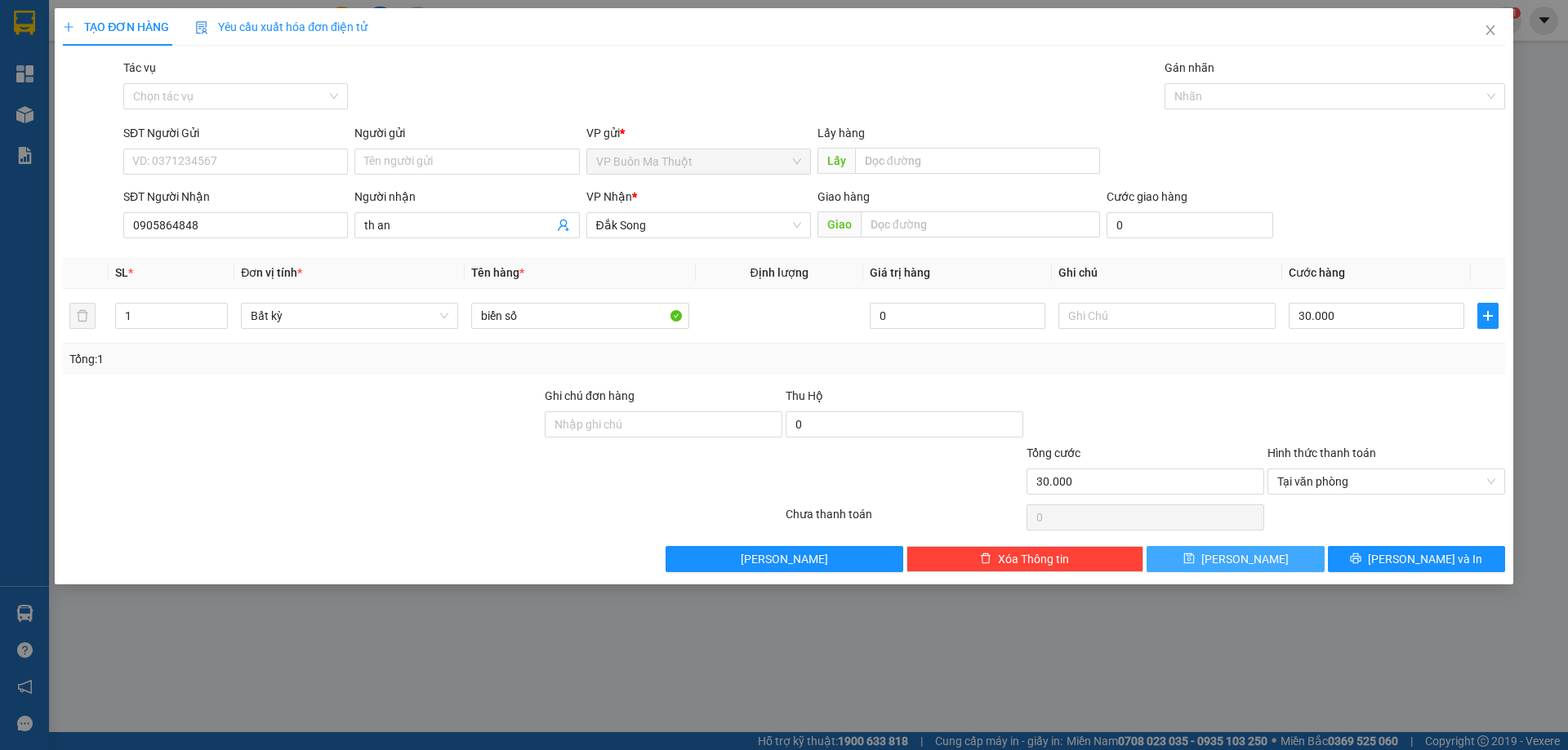
click at [1284, 556] on button "Lưu" at bounding box center [1235, 559] width 177 height 26
type input "0"
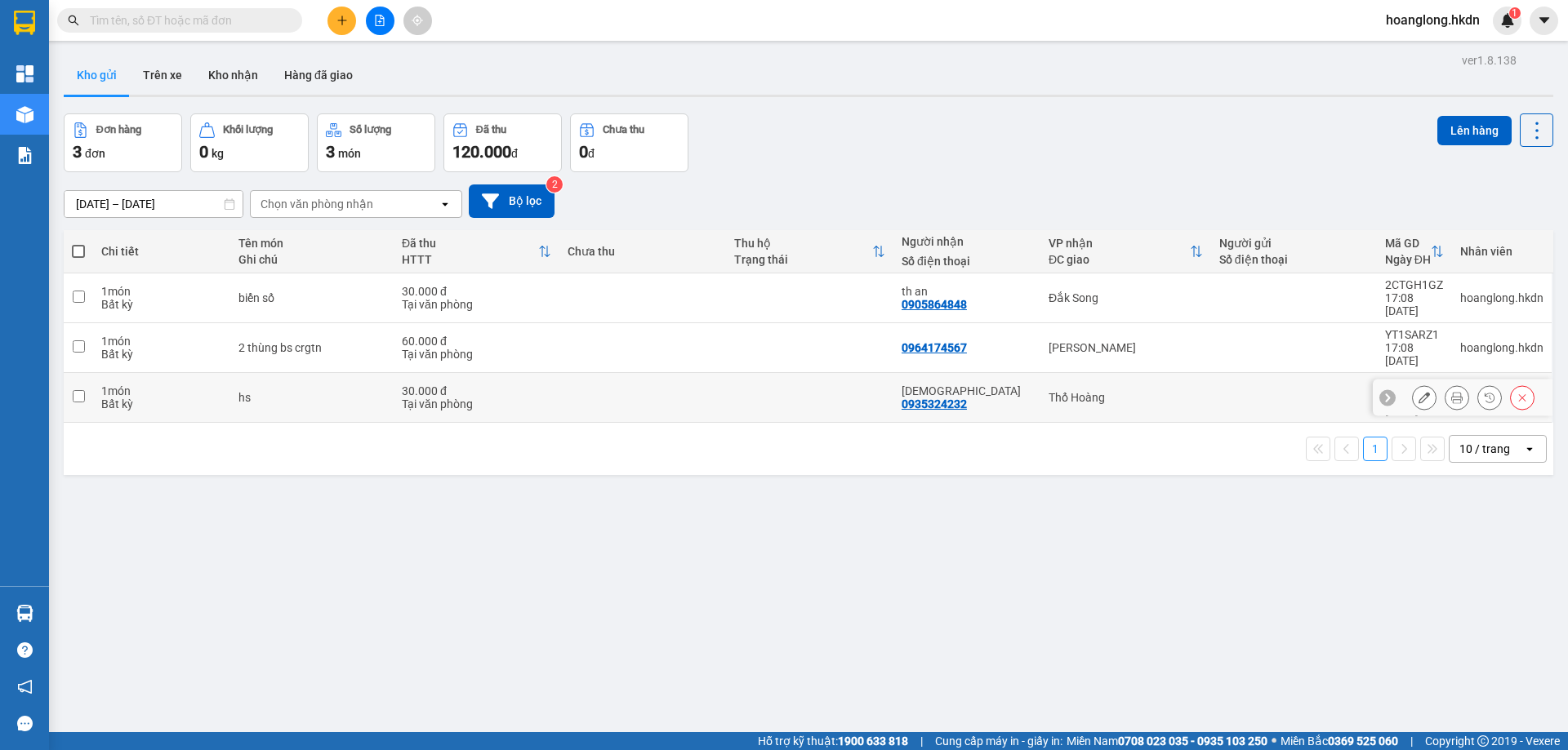
click at [708, 374] on td at bounding box center [643, 398] width 167 height 49
checkbox input "true"
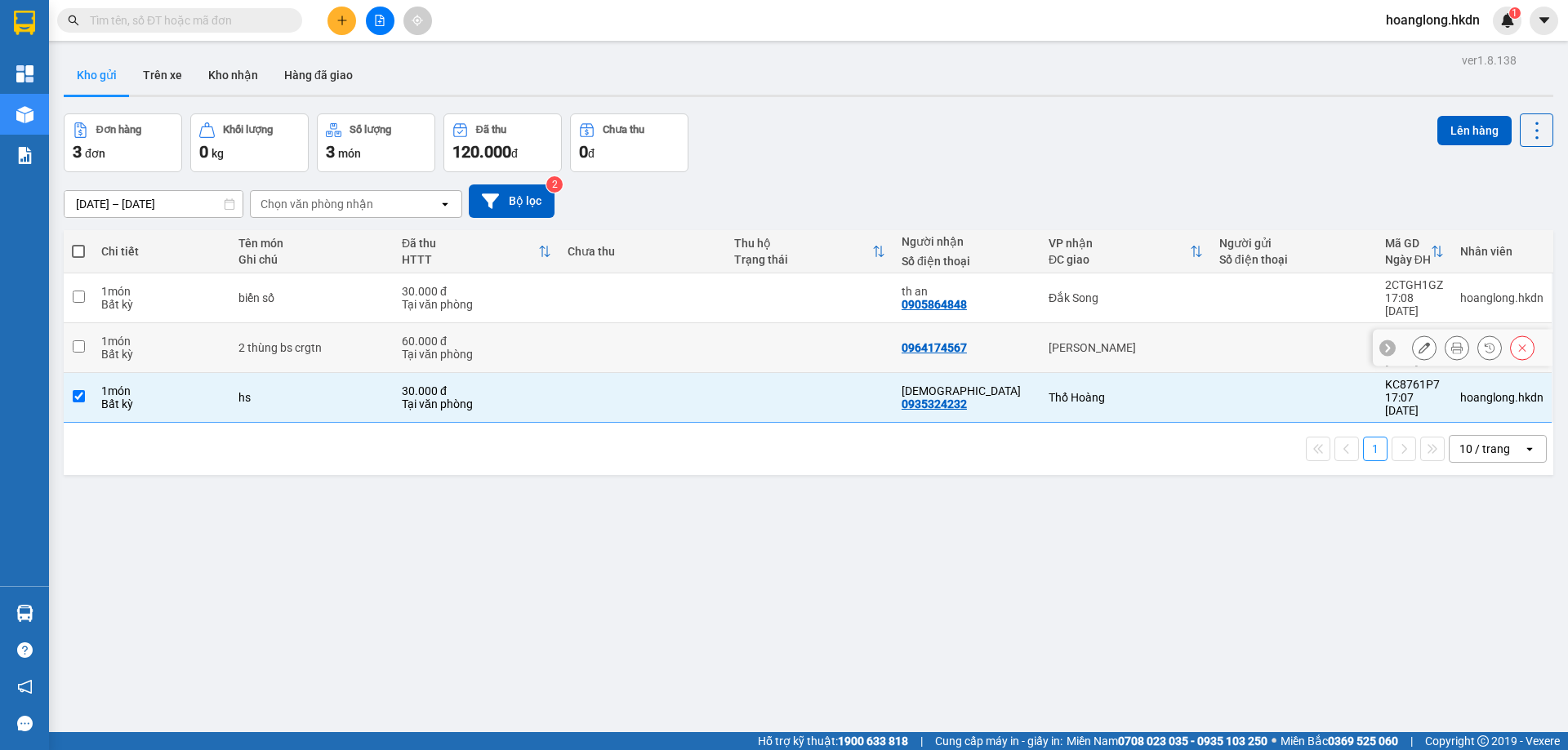
drag, startPoint x: 717, startPoint y: 319, endPoint x: 753, endPoint y: 287, distance: 48.2
click at [718, 323] on td at bounding box center [643, 348] width 167 height 49
checkbox input "true"
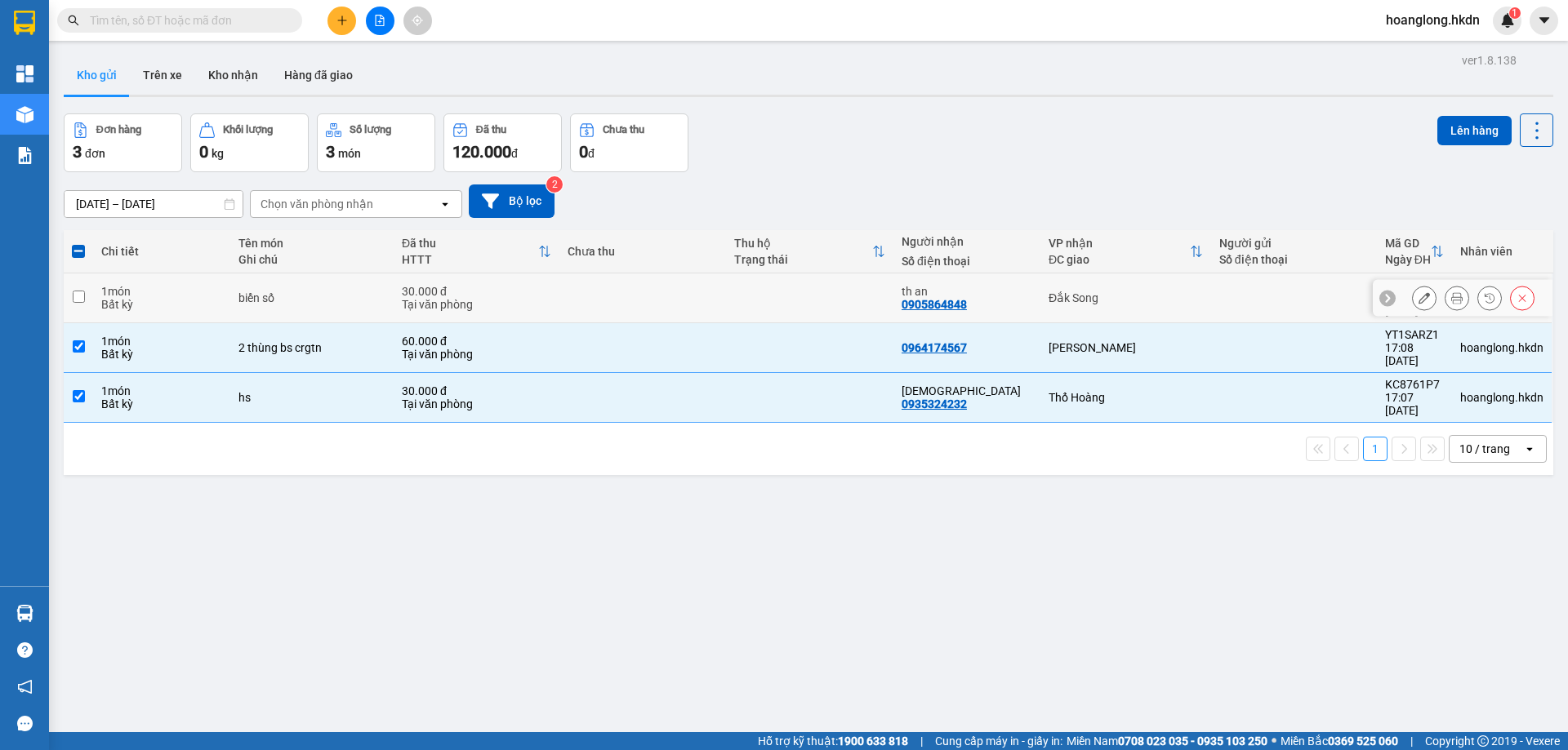
drag, startPoint x: 754, startPoint y: 286, endPoint x: 983, endPoint y: 296, distance: 229.2
click at [756, 285] on td at bounding box center [810, 298] width 167 height 49
checkbox input "true"
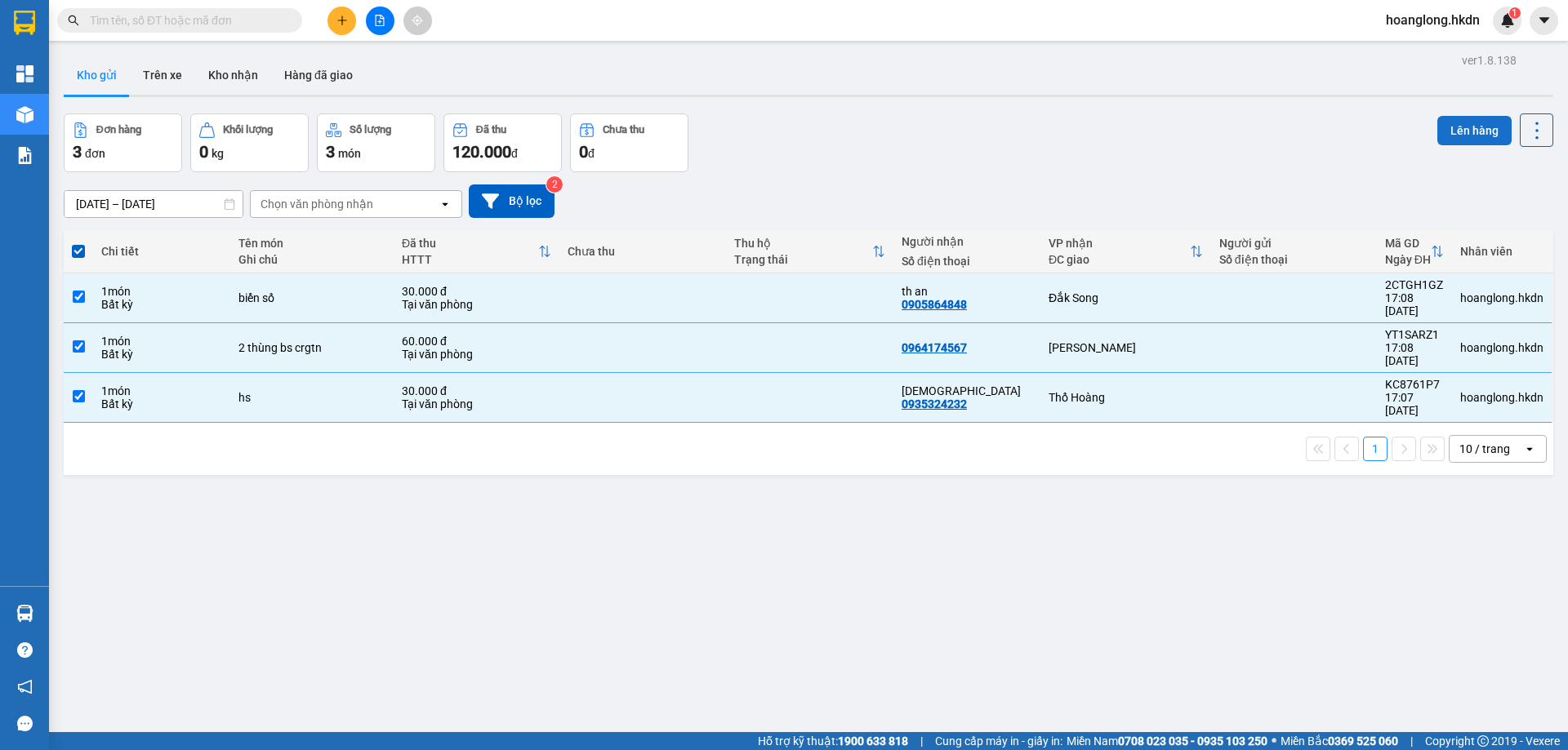
drag, startPoint x: 1474, startPoint y: 132, endPoint x: 1460, endPoint y: 132, distance: 14.0
click at [1469, 132] on button "Lên hàng" at bounding box center [1474, 130] width 74 height 30
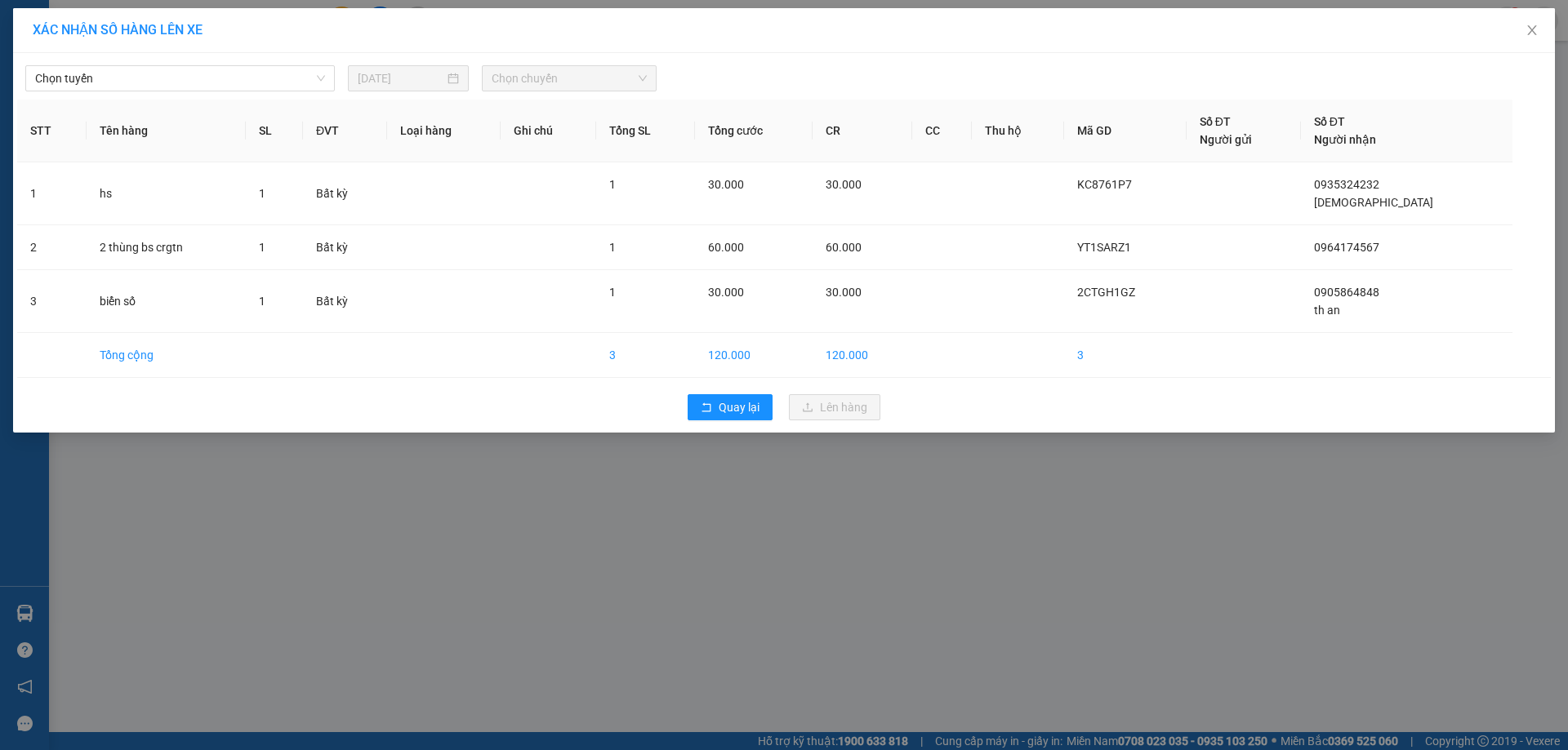
click at [133, 73] on span "Chọn tuyến" at bounding box center [180, 78] width 290 height 25
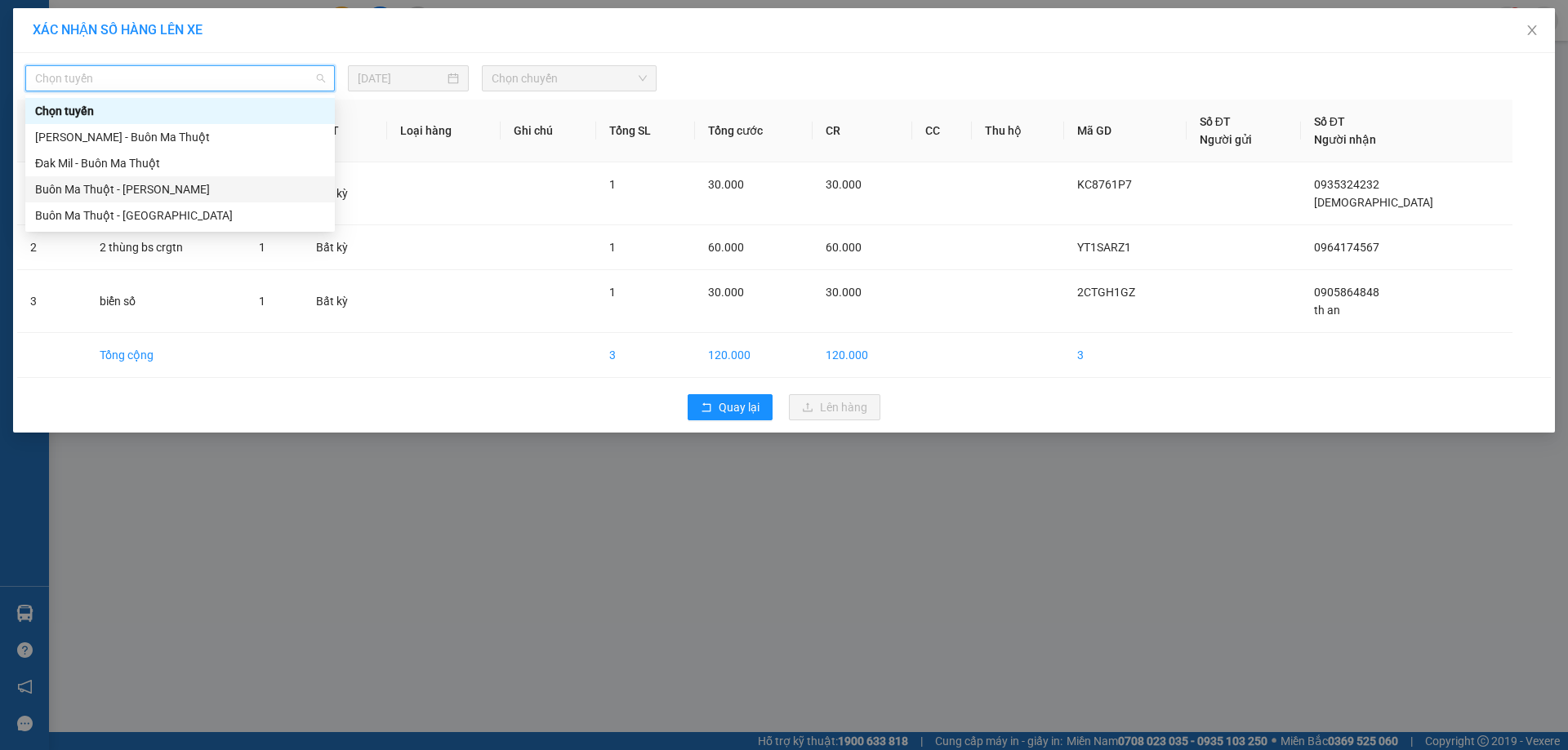
click at [159, 183] on div "Buôn Ma Thuột - Đak Mil" at bounding box center [180, 190] width 290 height 18
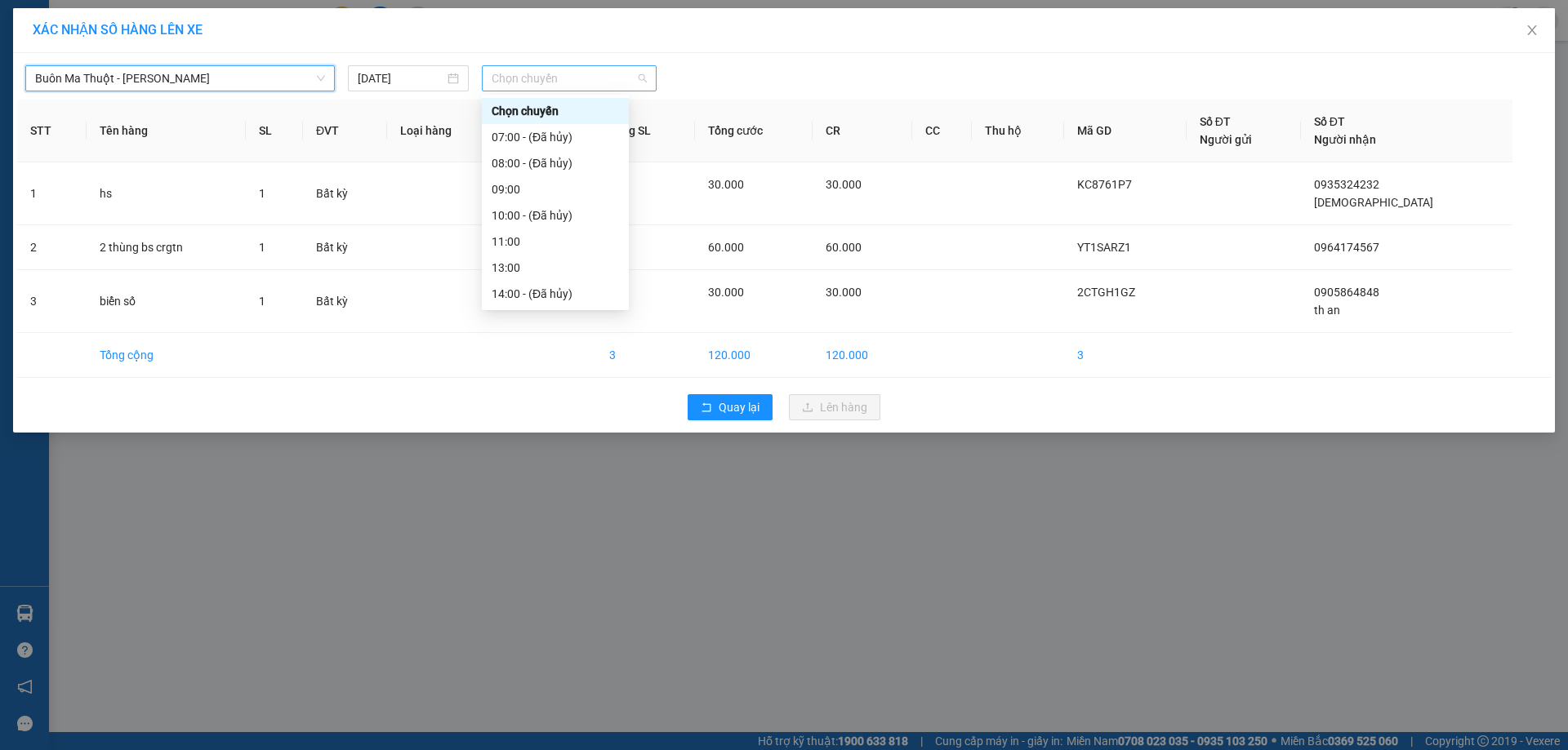
click at [594, 73] on span "Chọn chuyến" at bounding box center [568, 78] width 155 height 25
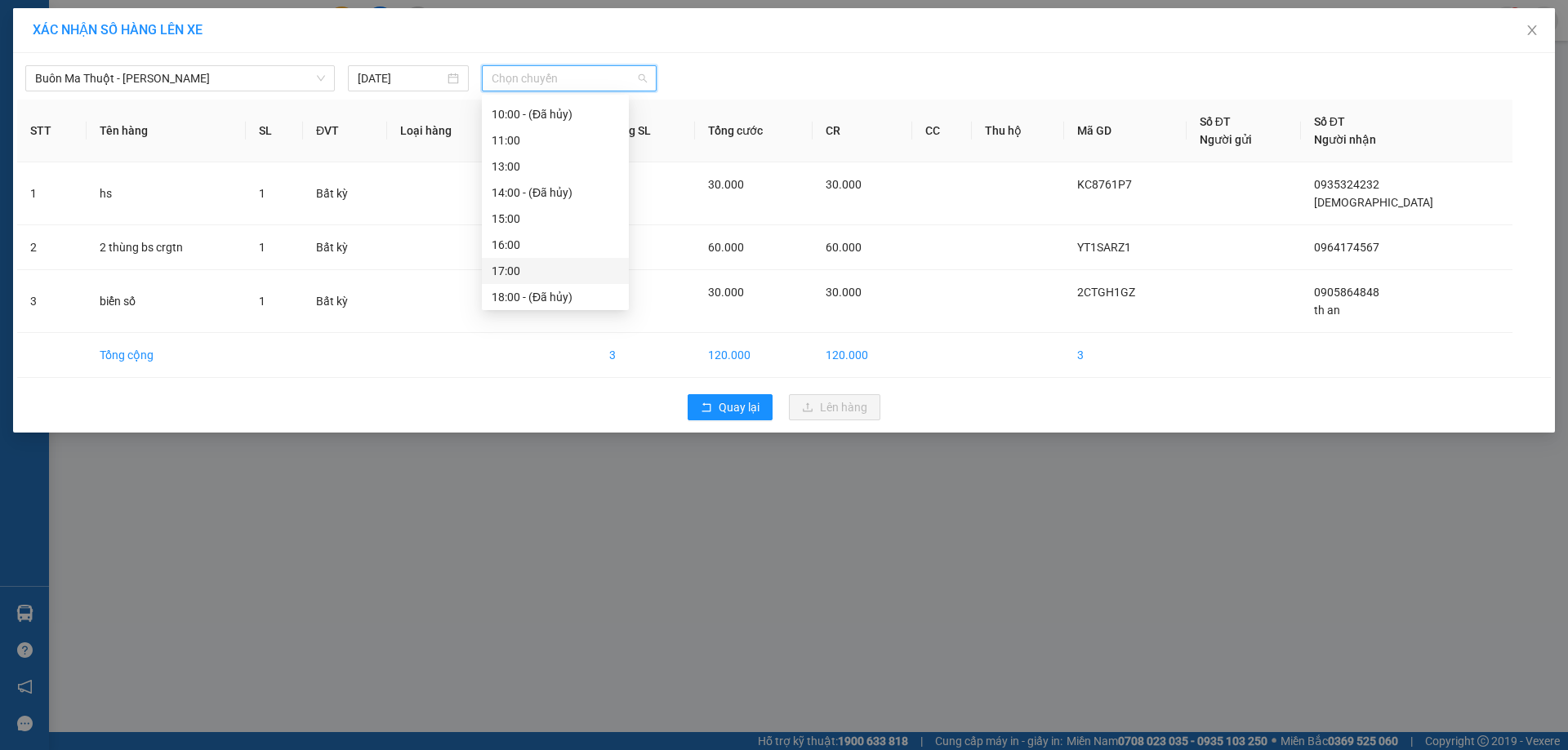
scroll to position [105, 0]
click at [535, 208] on div "15:00" at bounding box center [555, 215] width 128 height 18
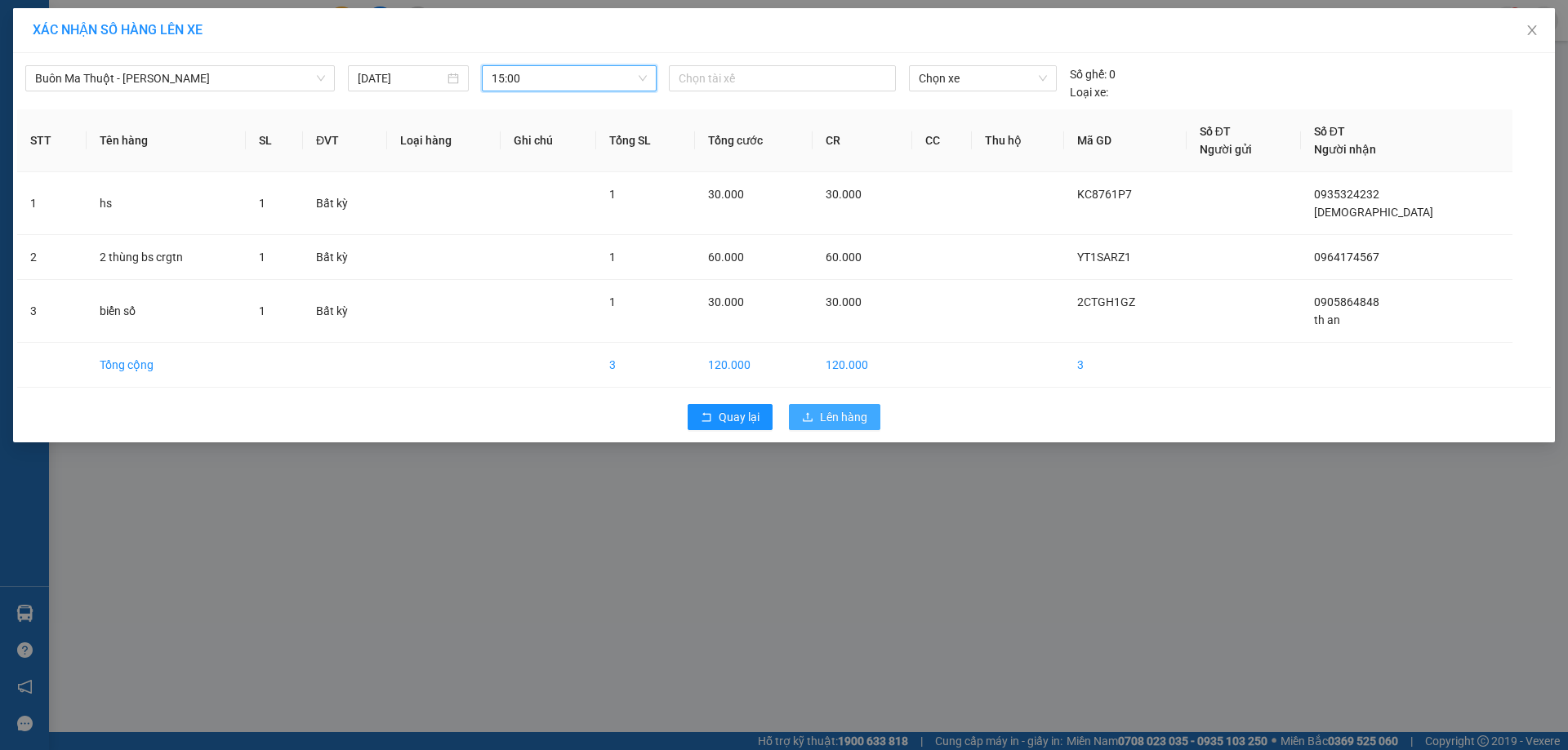
click at [828, 411] on span "Lên hàng" at bounding box center [844, 417] width 47 height 18
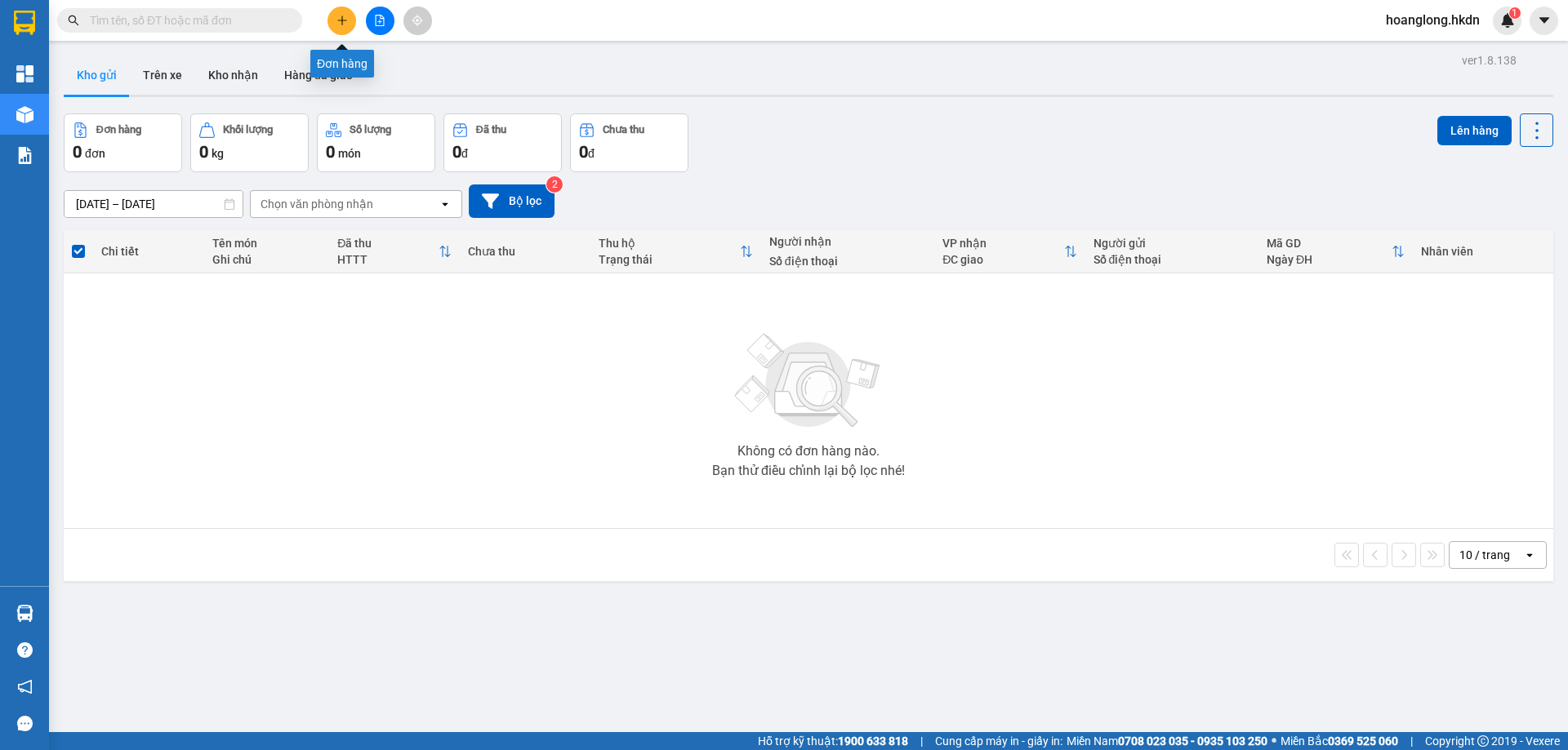
click at [341, 31] on button at bounding box center [341, 21] width 29 height 29
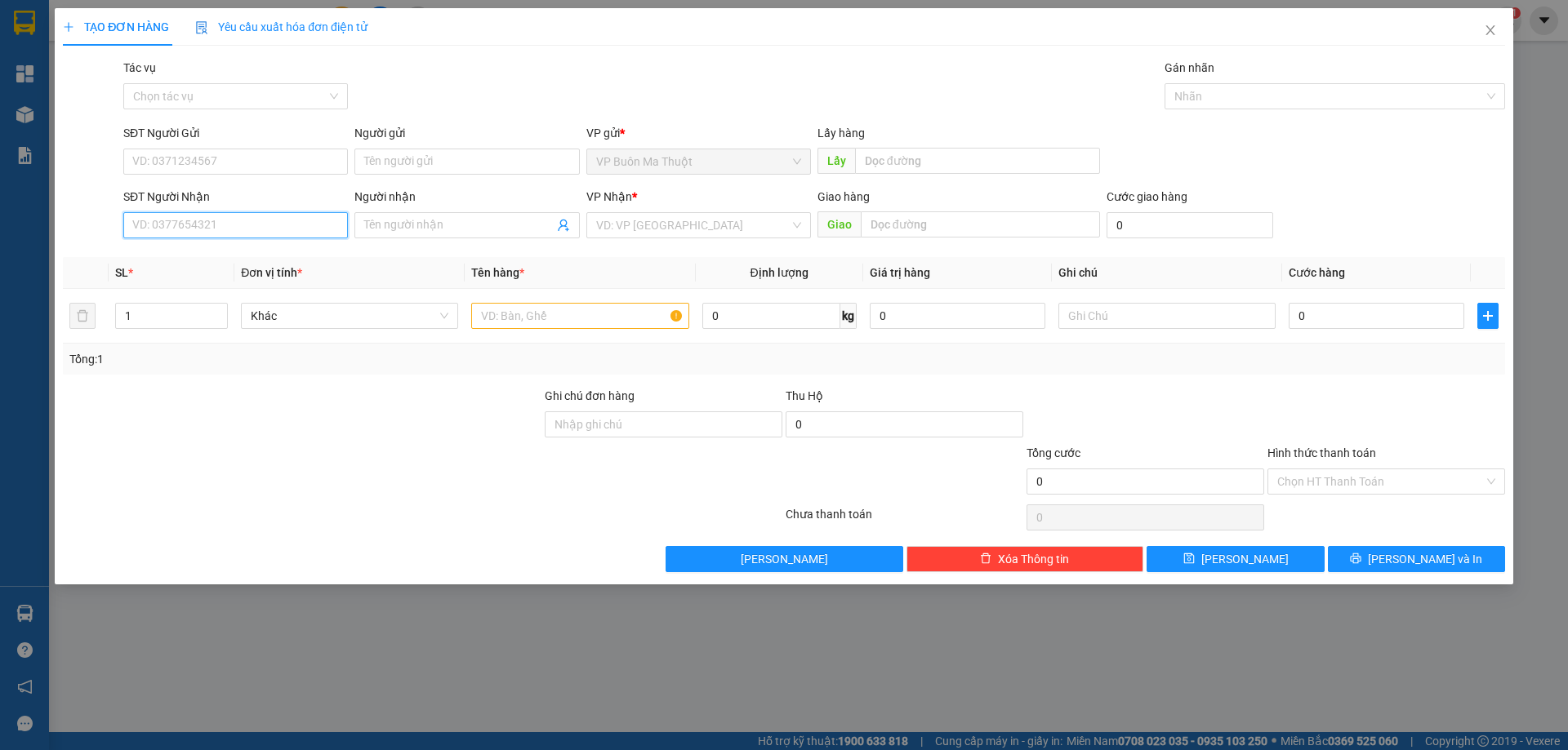
click at [285, 232] on input "SĐT Người Nhận" at bounding box center [235, 225] width 224 height 26
click at [599, 212] on div "VD: VP Sài Gòn" at bounding box center [698, 225] width 224 height 26
type input "0772206677"
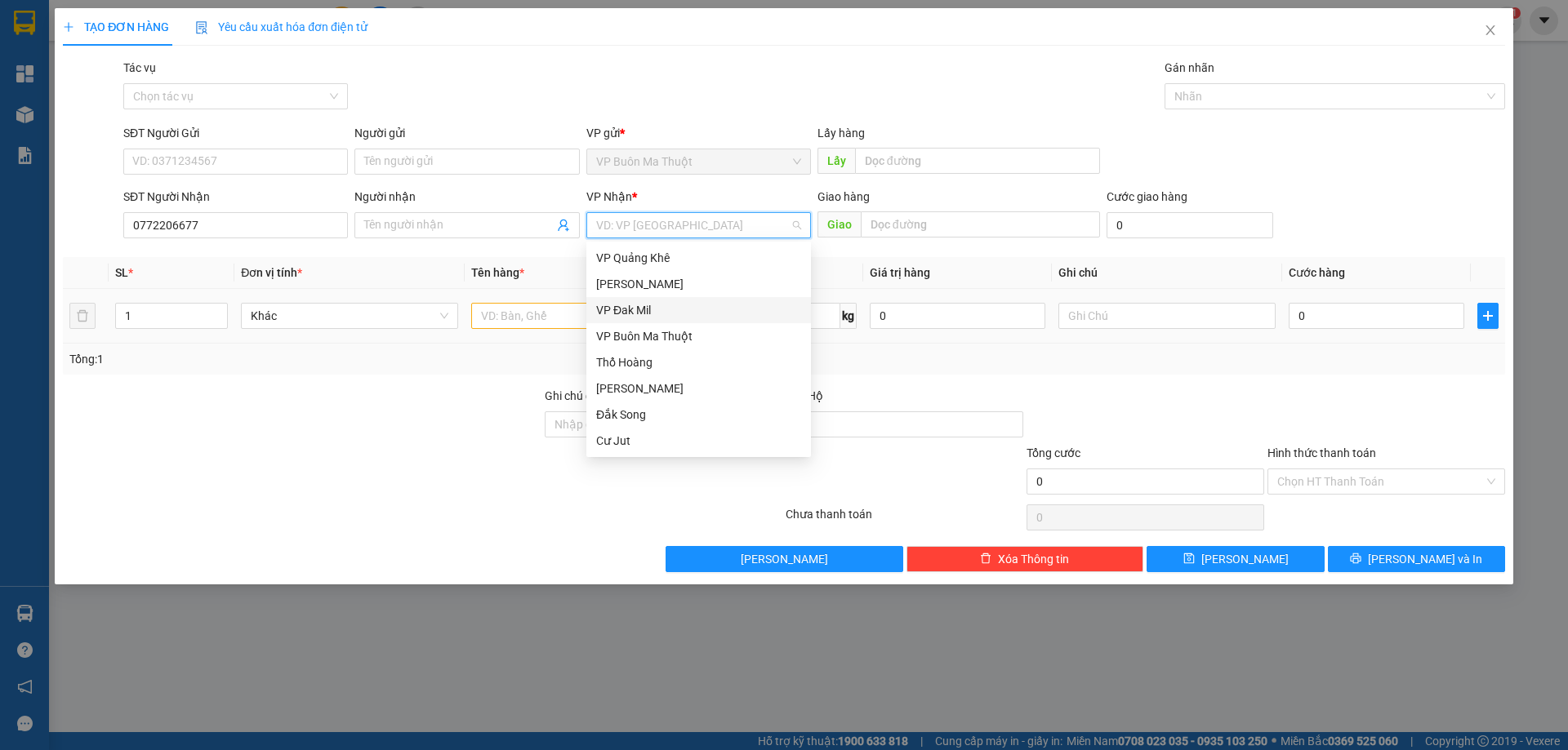
drag, startPoint x: 652, startPoint y: 312, endPoint x: 638, endPoint y: 312, distance: 14.0
click at [650, 312] on div "VP Đak Mil" at bounding box center [698, 310] width 205 height 18
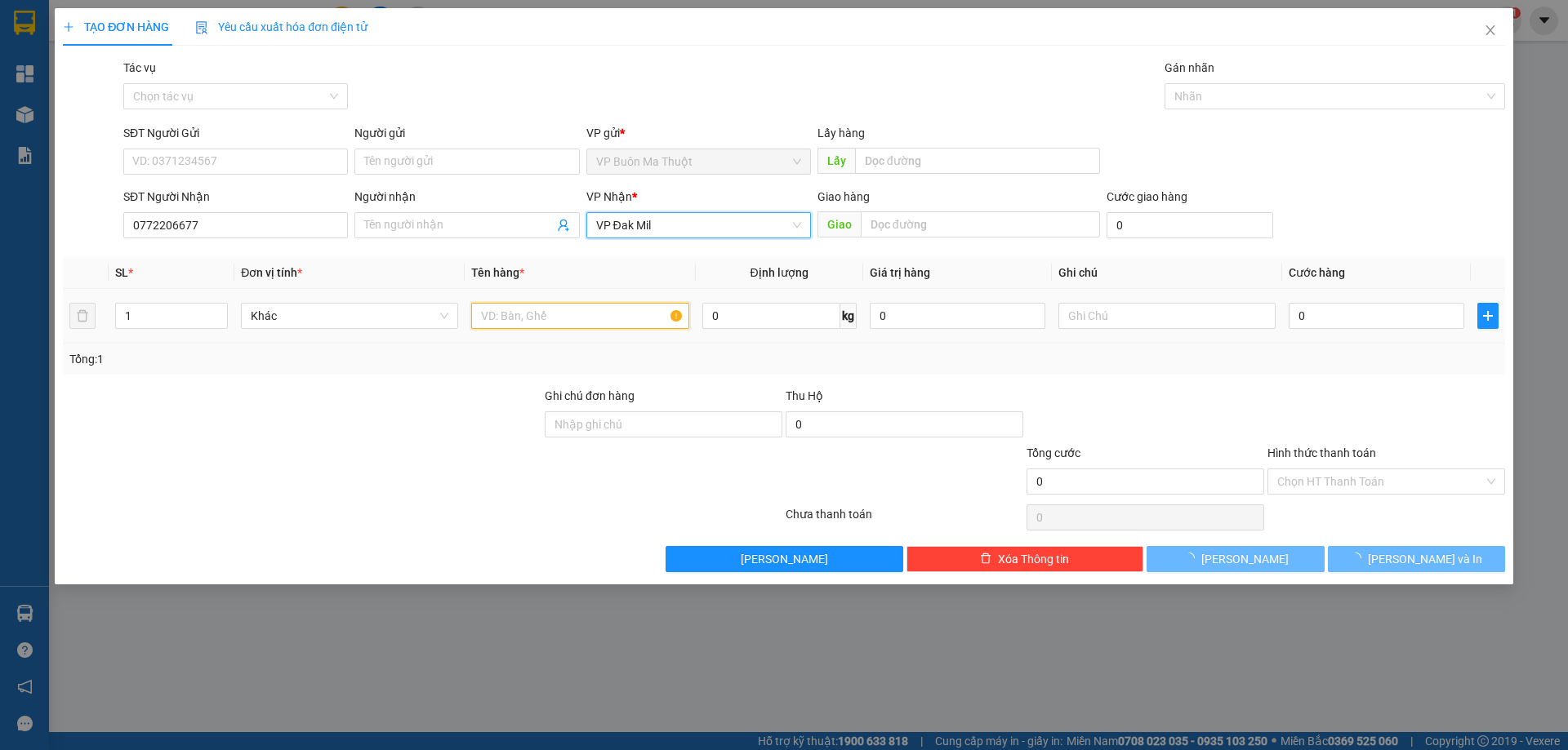
click at [570, 312] on input "text" at bounding box center [580, 316] width 218 height 26
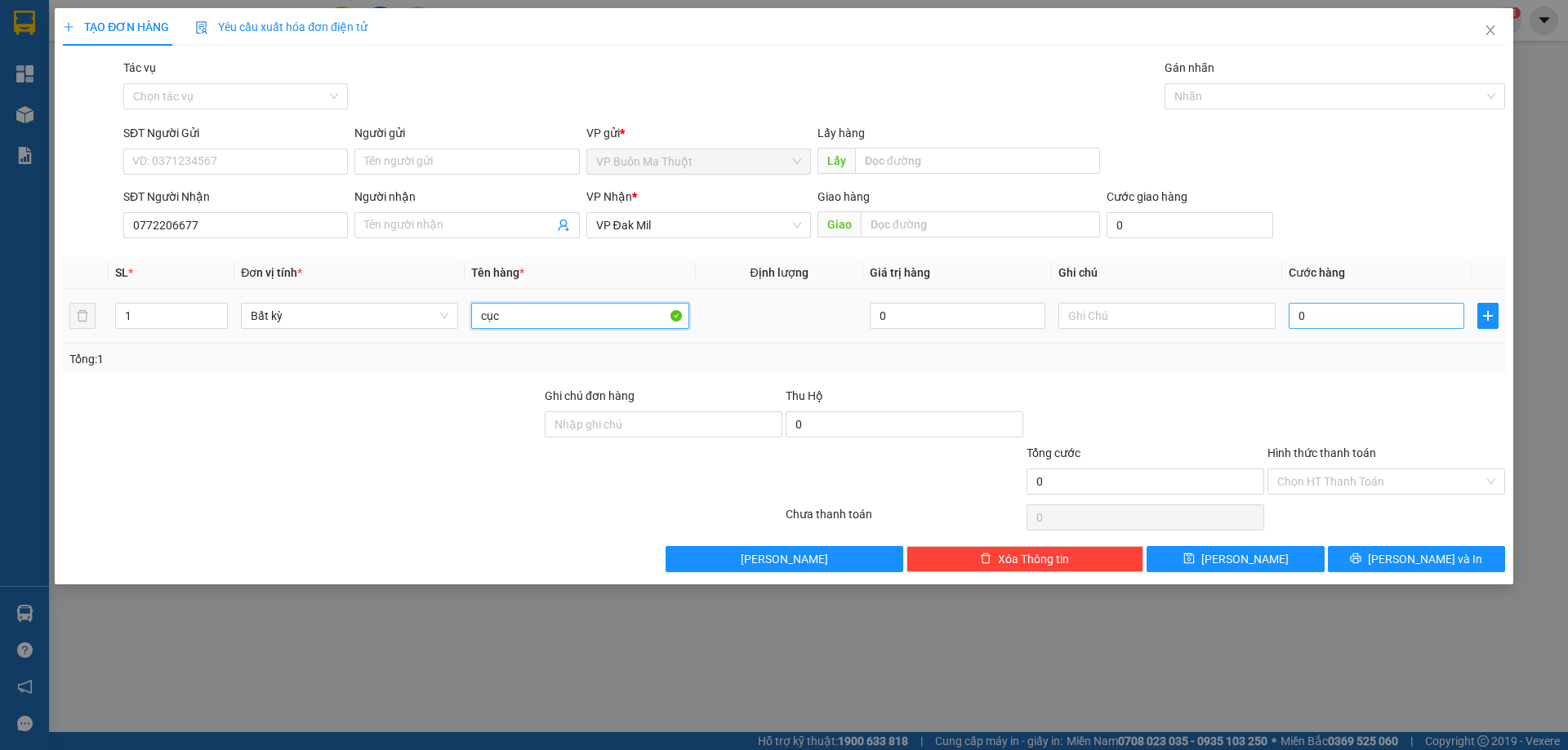
type input "cục"
click at [1361, 304] on input "0" at bounding box center [1377, 316] width 176 height 26
type input "3"
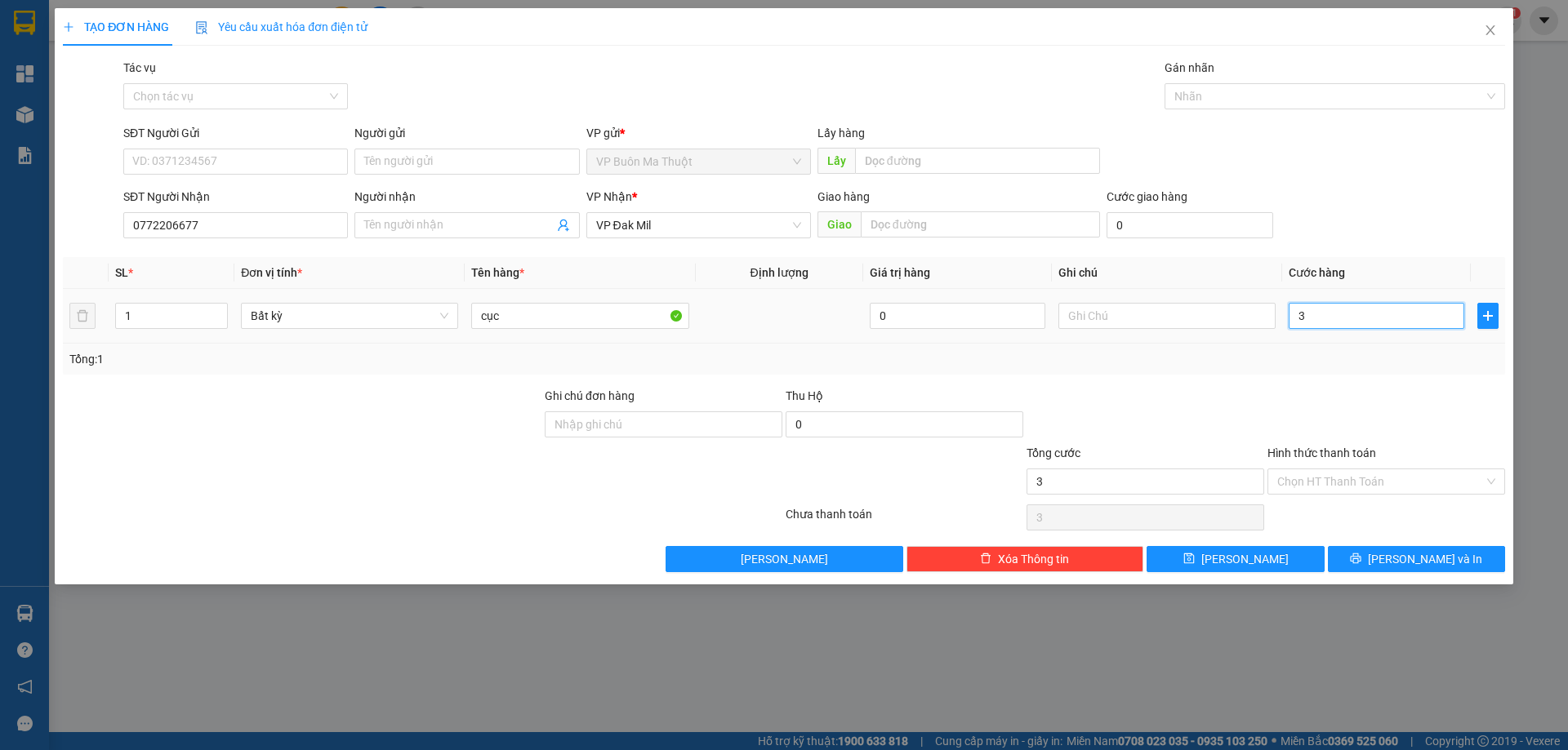
type input "30"
type input "300"
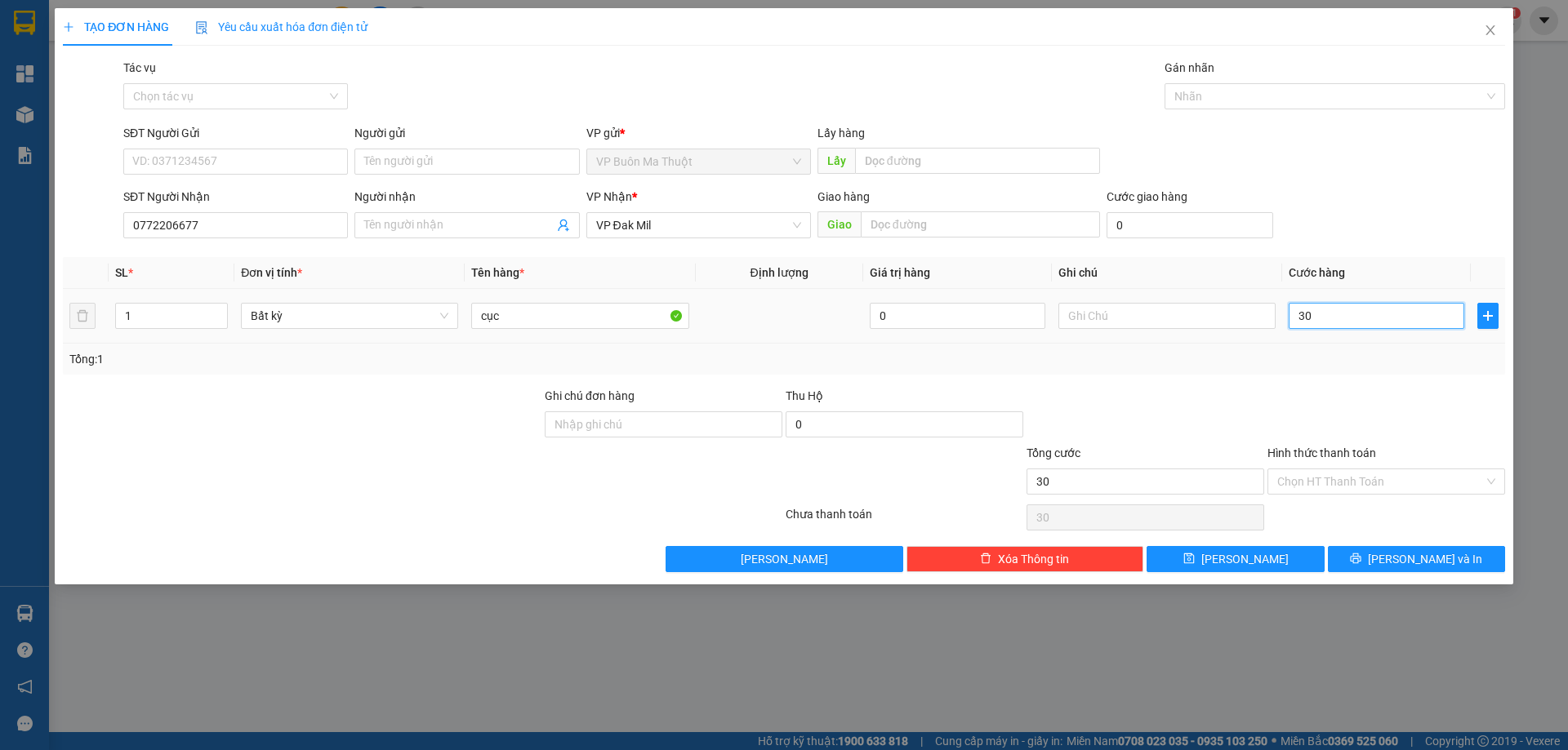
type input "300"
type input "3.000"
type input "30.000"
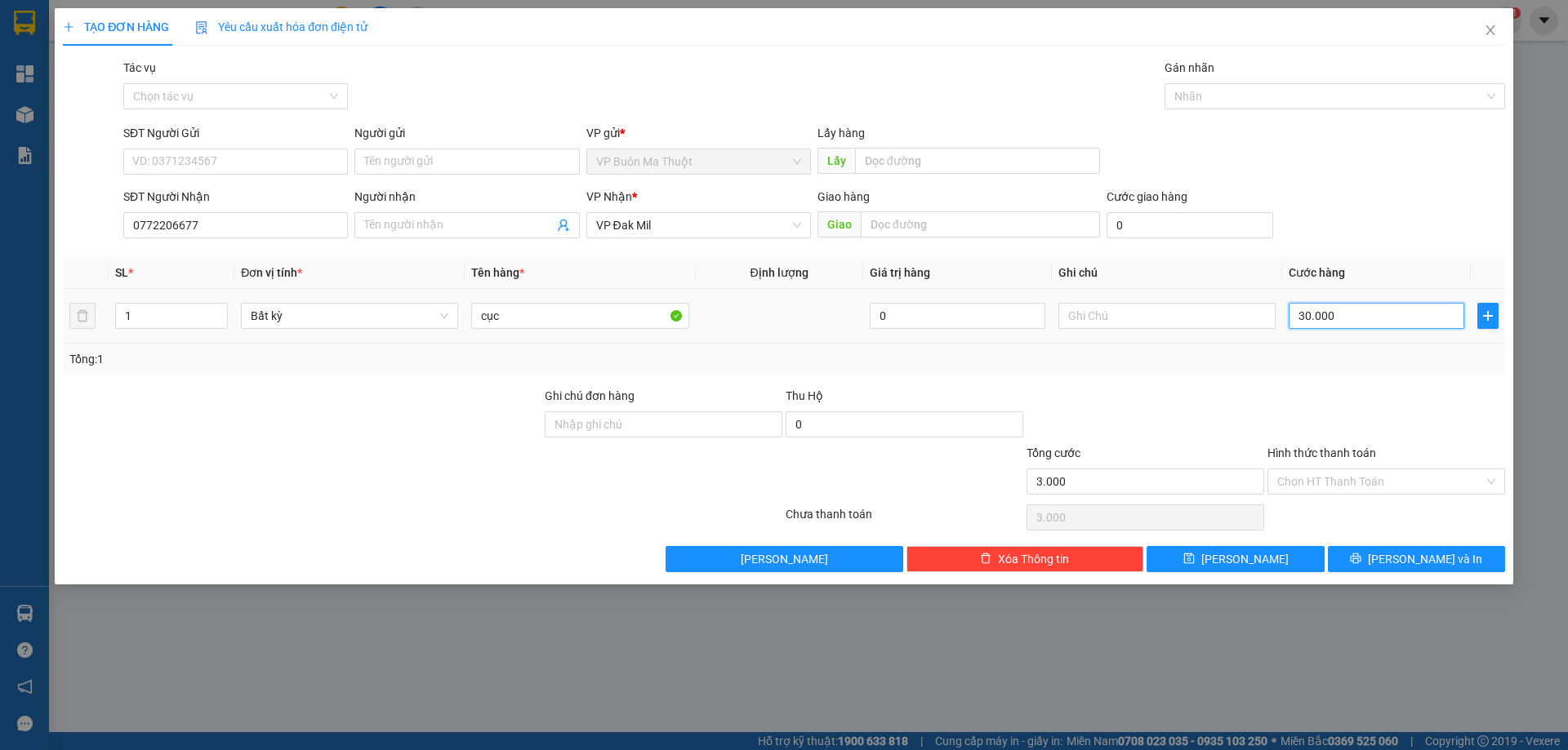
type input "30.000"
click at [1249, 546] on button "Lưu" at bounding box center [1235, 559] width 177 height 26
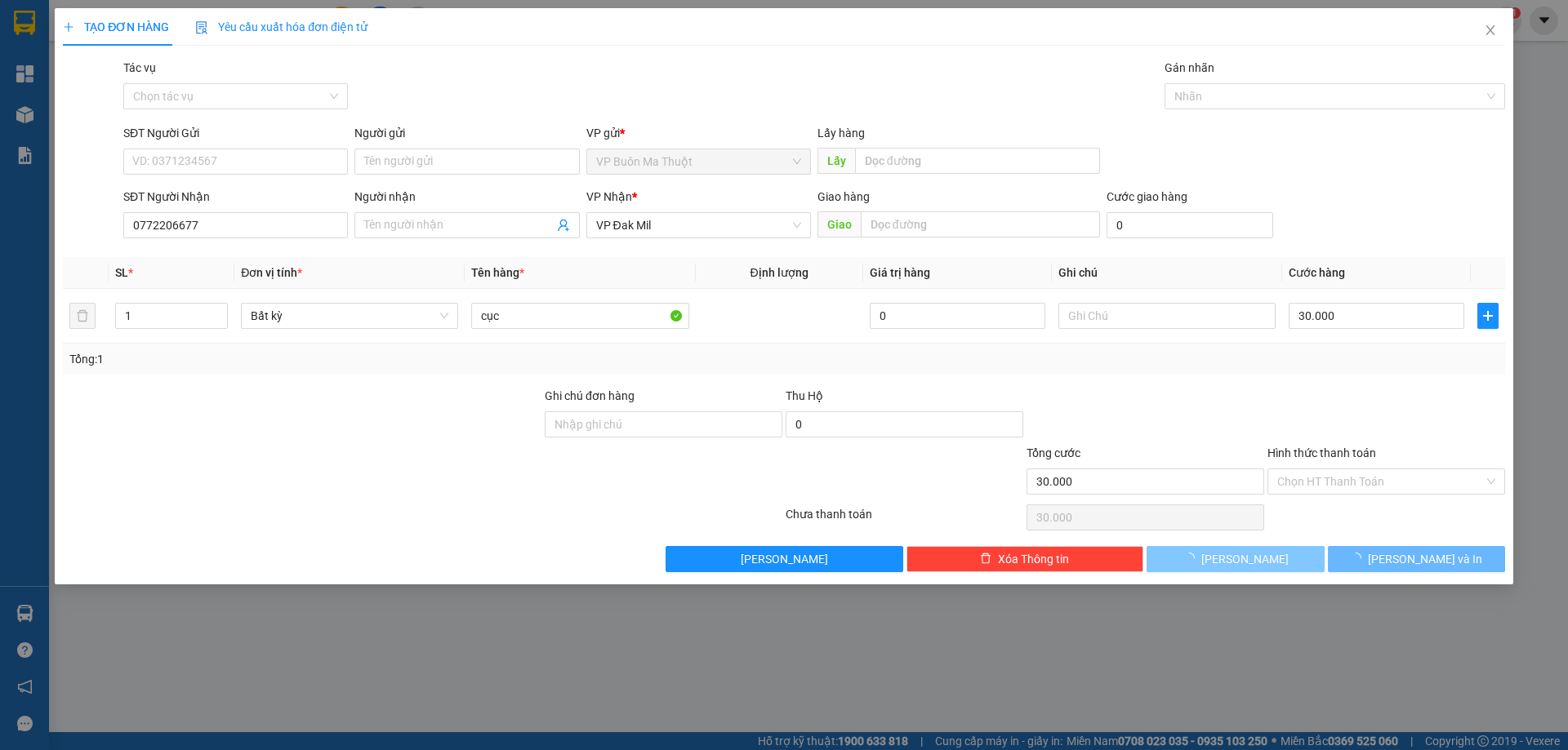
type input "0"
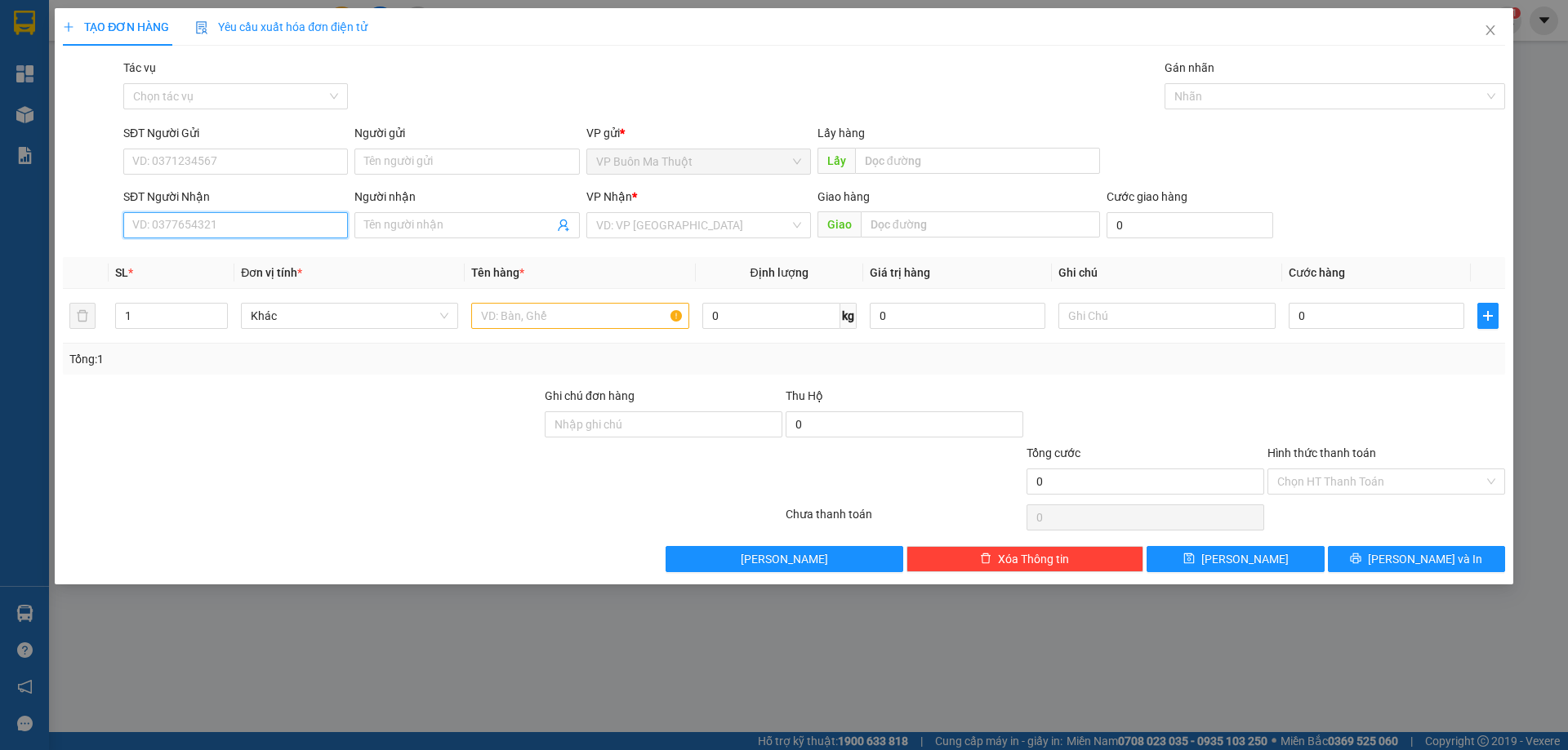
click at [305, 223] on input "SĐT Người Nhận" at bounding box center [235, 225] width 224 height 26
type input "0977023535"
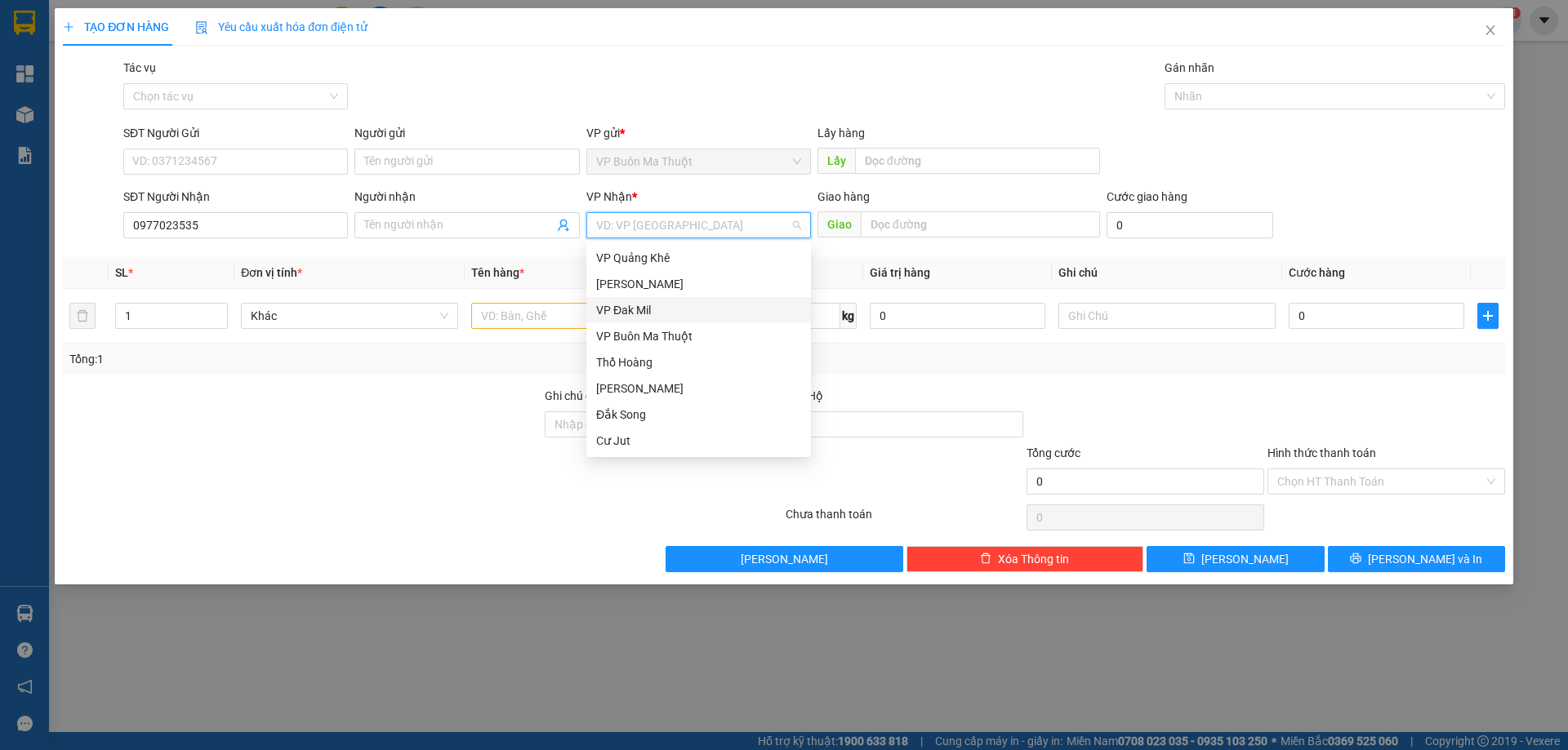
click at [647, 225] on input "search" at bounding box center [693, 225] width 194 height 25
click at [650, 308] on div "VP Đak Mil" at bounding box center [698, 310] width 205 height 18
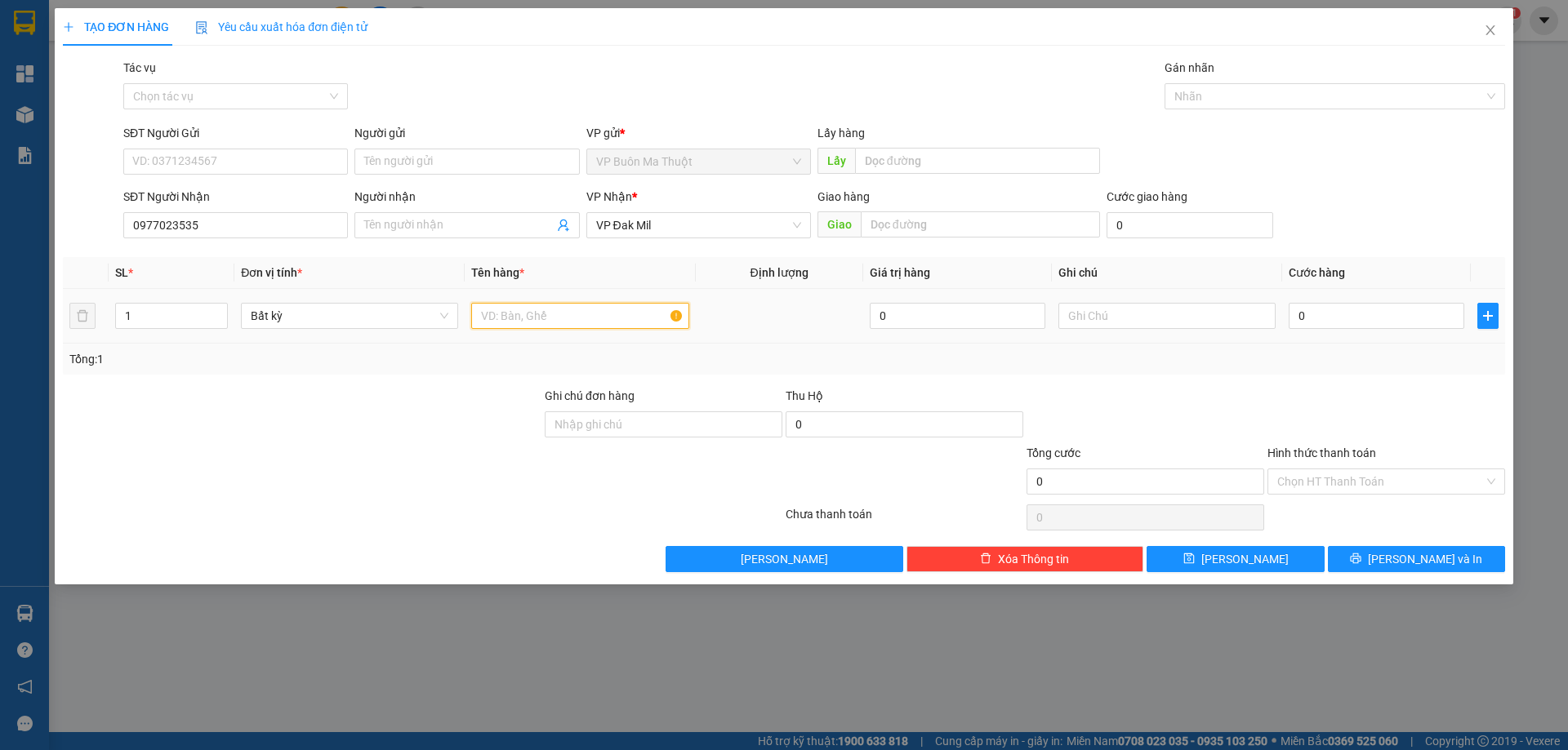
click at [535, 327] on input "text" at bounding box center [580, 316] width 218 height 26
type input "vợt"
click at [1375, 307] on input "0" at bounding box center [1377, 316] width 176 height 26
type input "3"
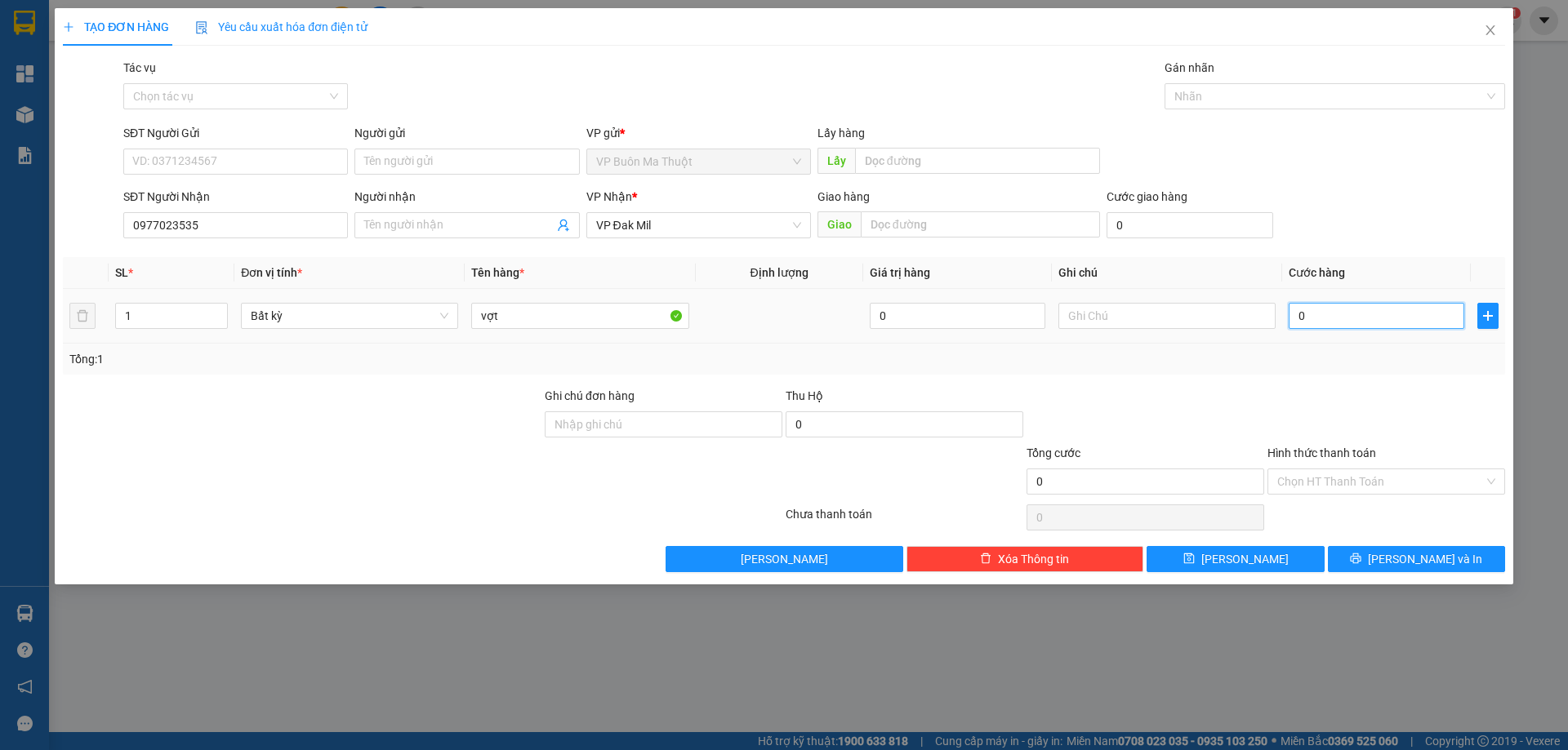
type input "3"
type input "30"
type input "300"
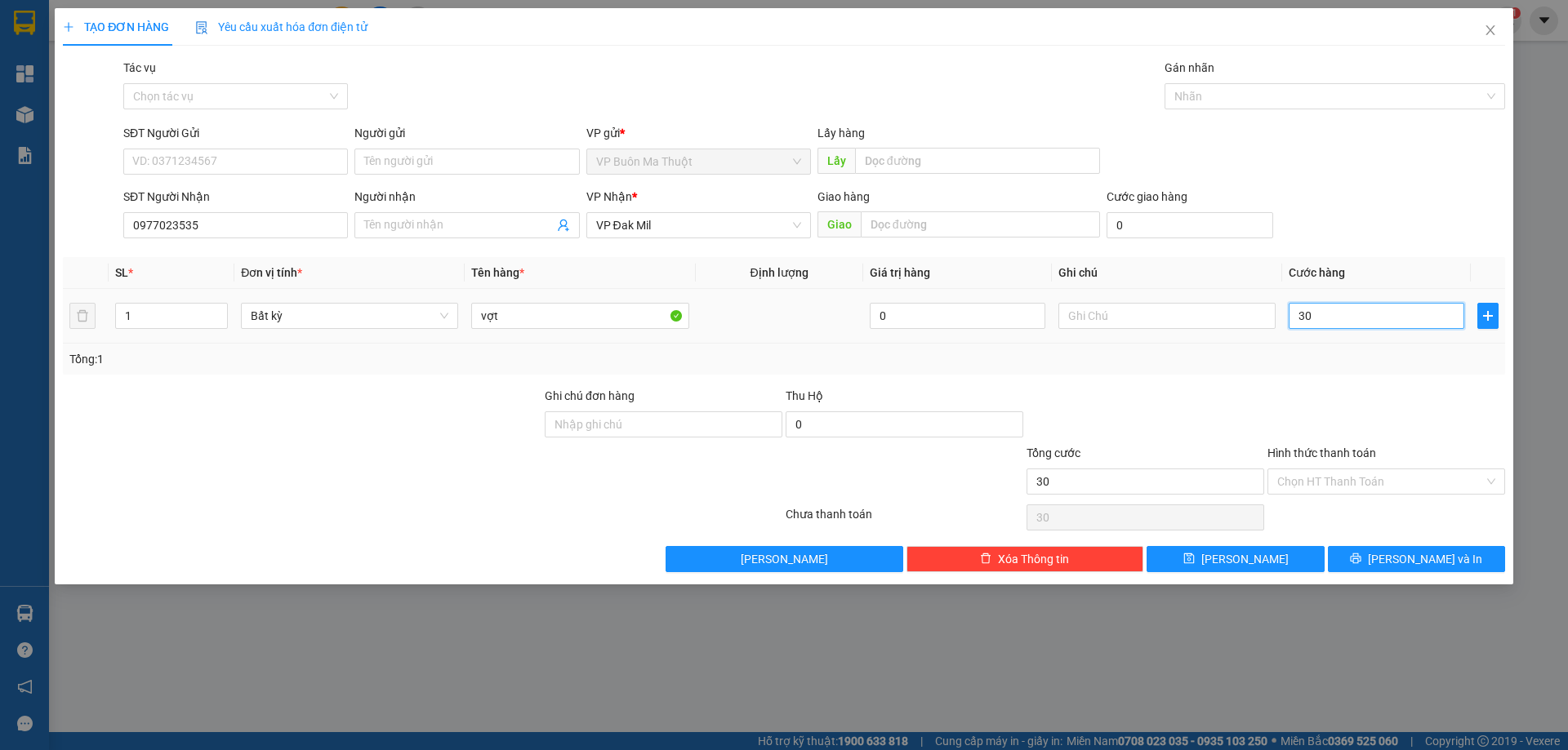
type input "300"
type input "3.000"
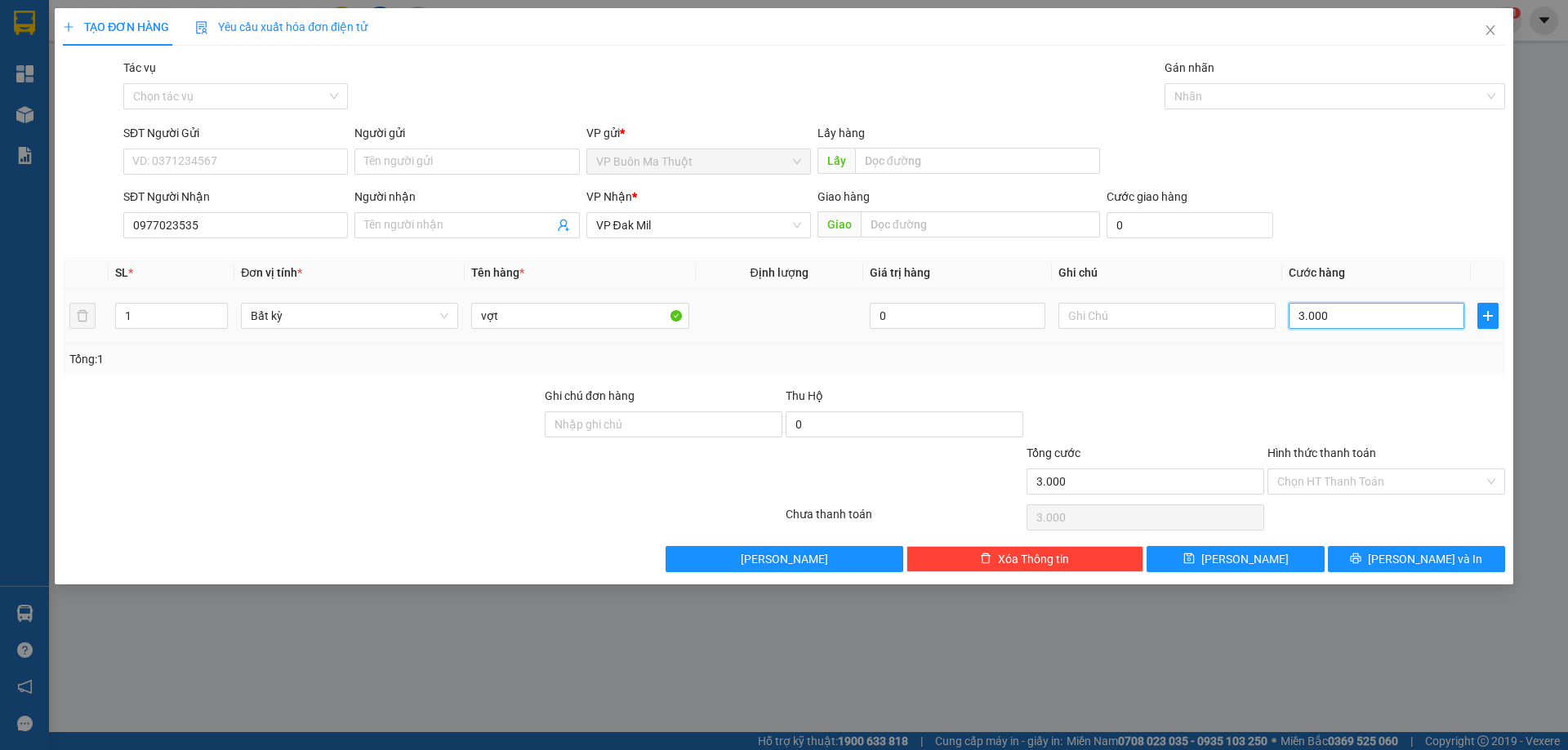
type input "30.000"
click at [1304, 565] on button "Lưu" at bounding box center [1235, 559] width 177 height 26
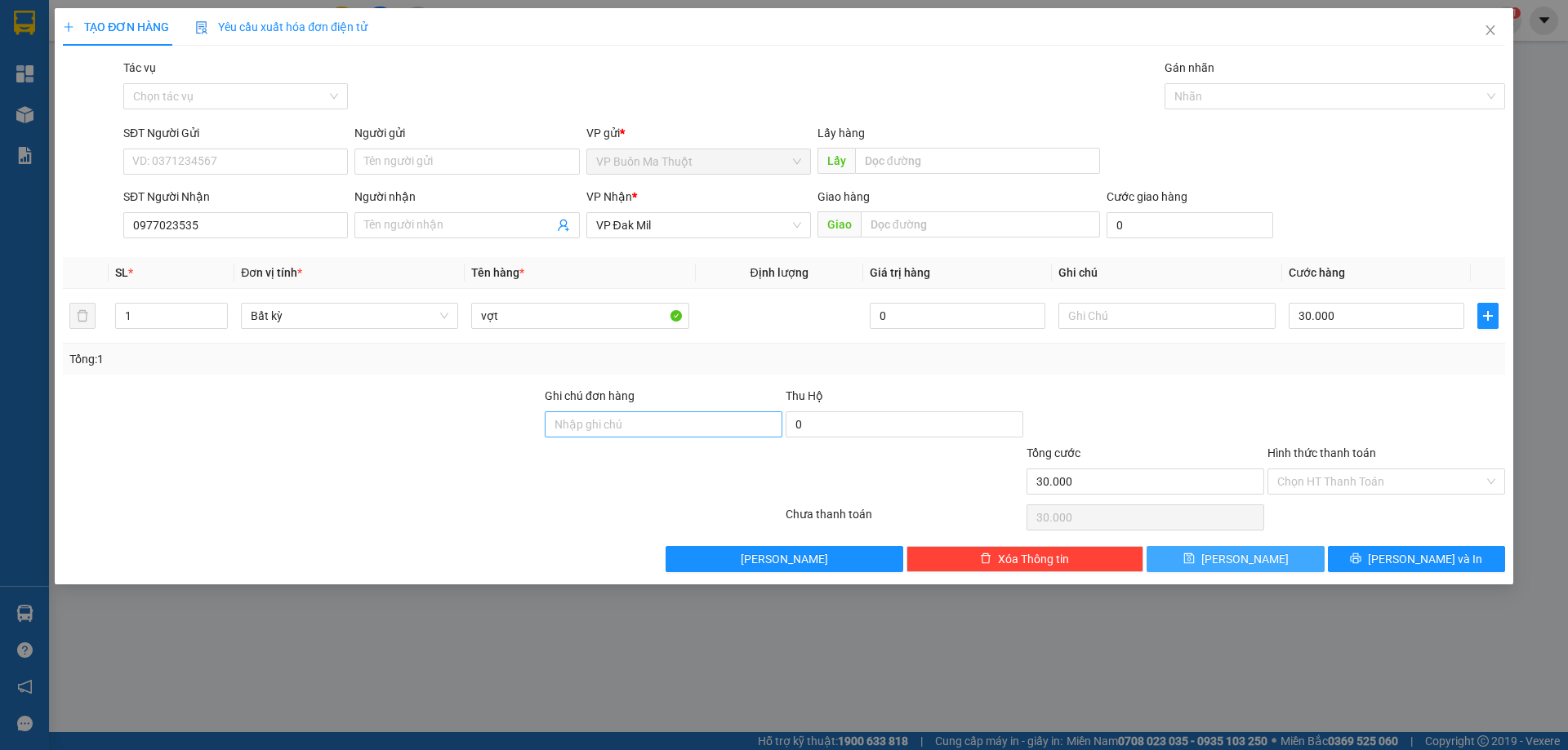
type input "0"
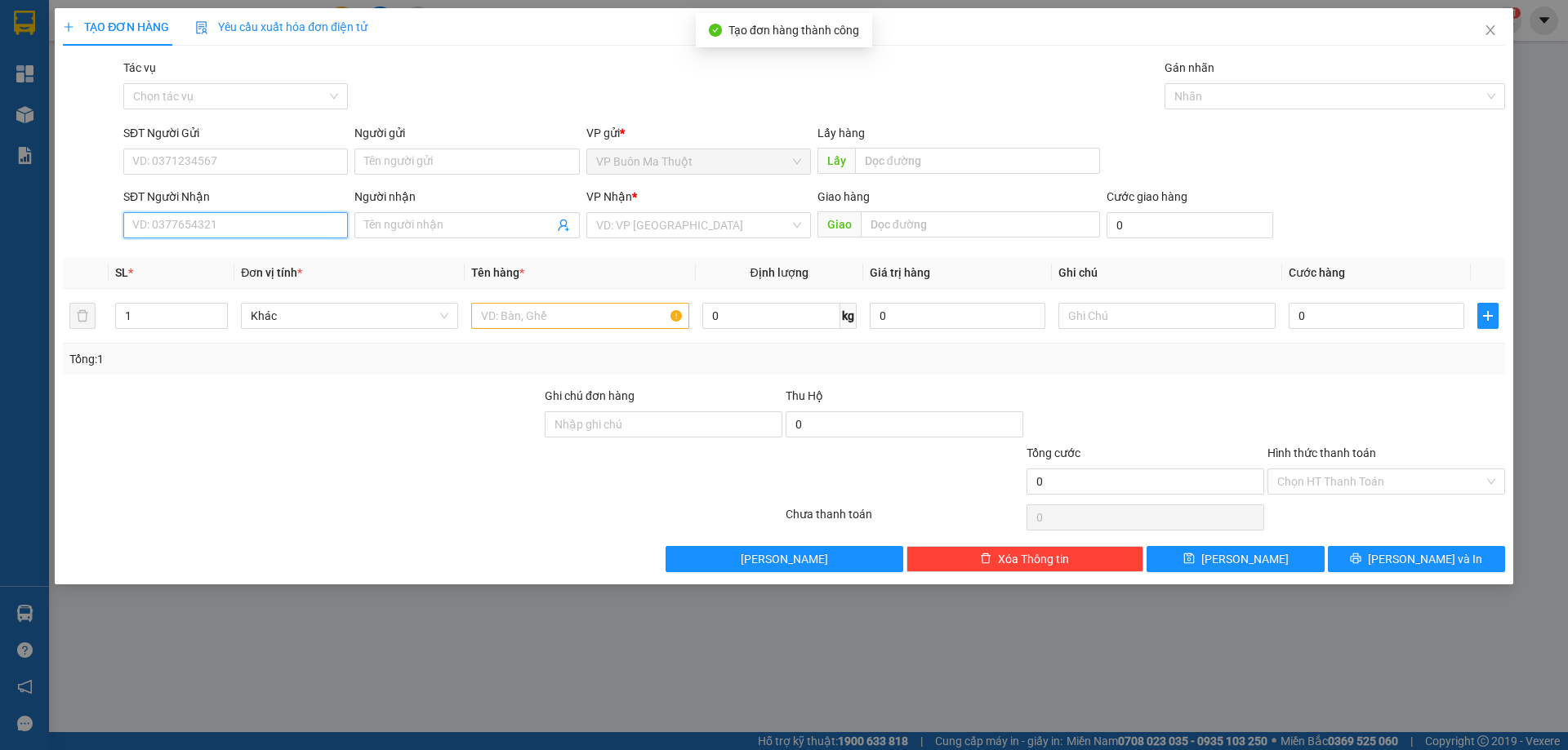
click at [306, 223] on input "SĐT Người Nhận" at bounding box center [235, 225] width 224 height 26
type input "0867545337"
click at [620, 308] on input "text" at bounding box center [580, 316] width 218 height 26
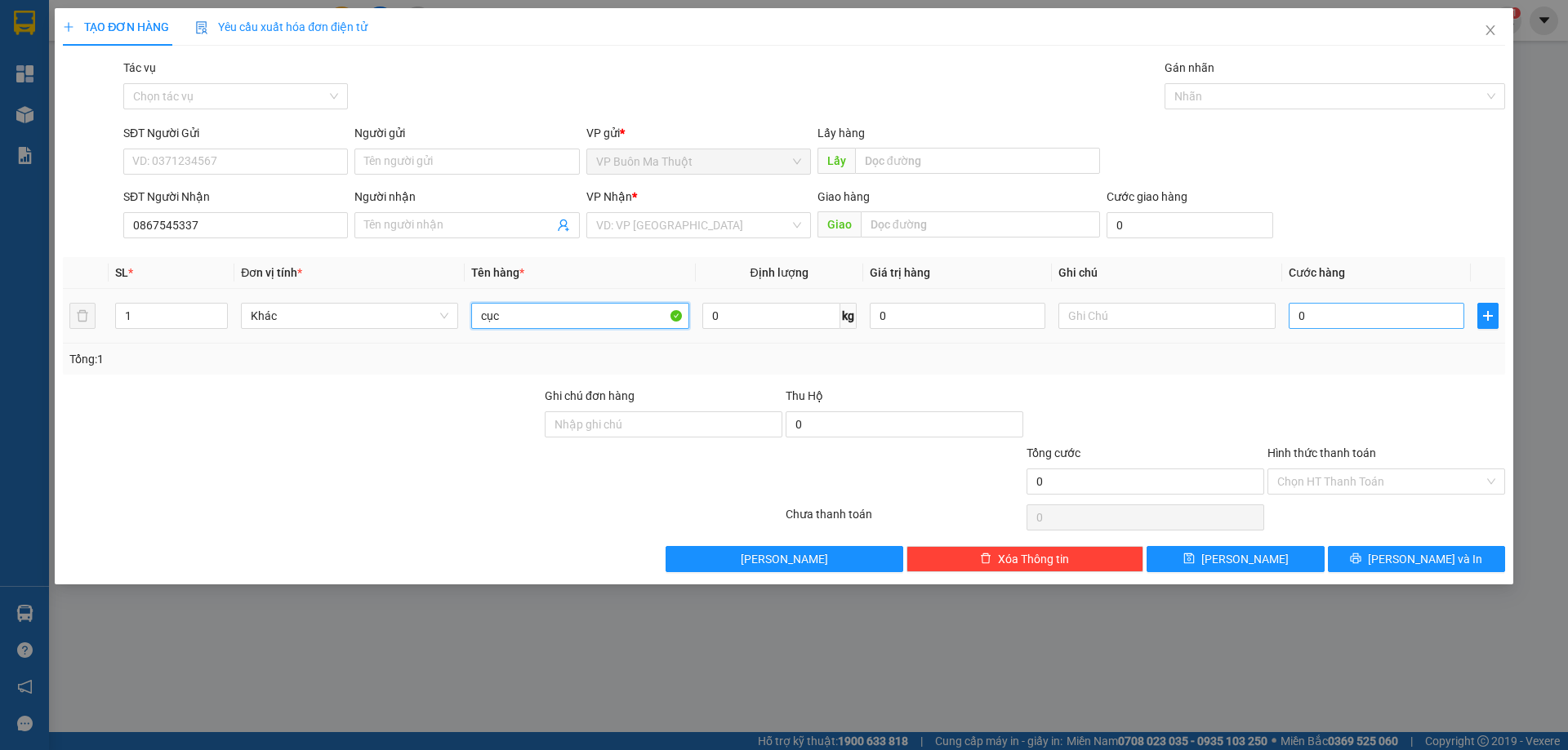
type input "cục"
click at [1396, 322] on input "0" at bounding box center [1377, 316] width 176 height 26
type input "3"
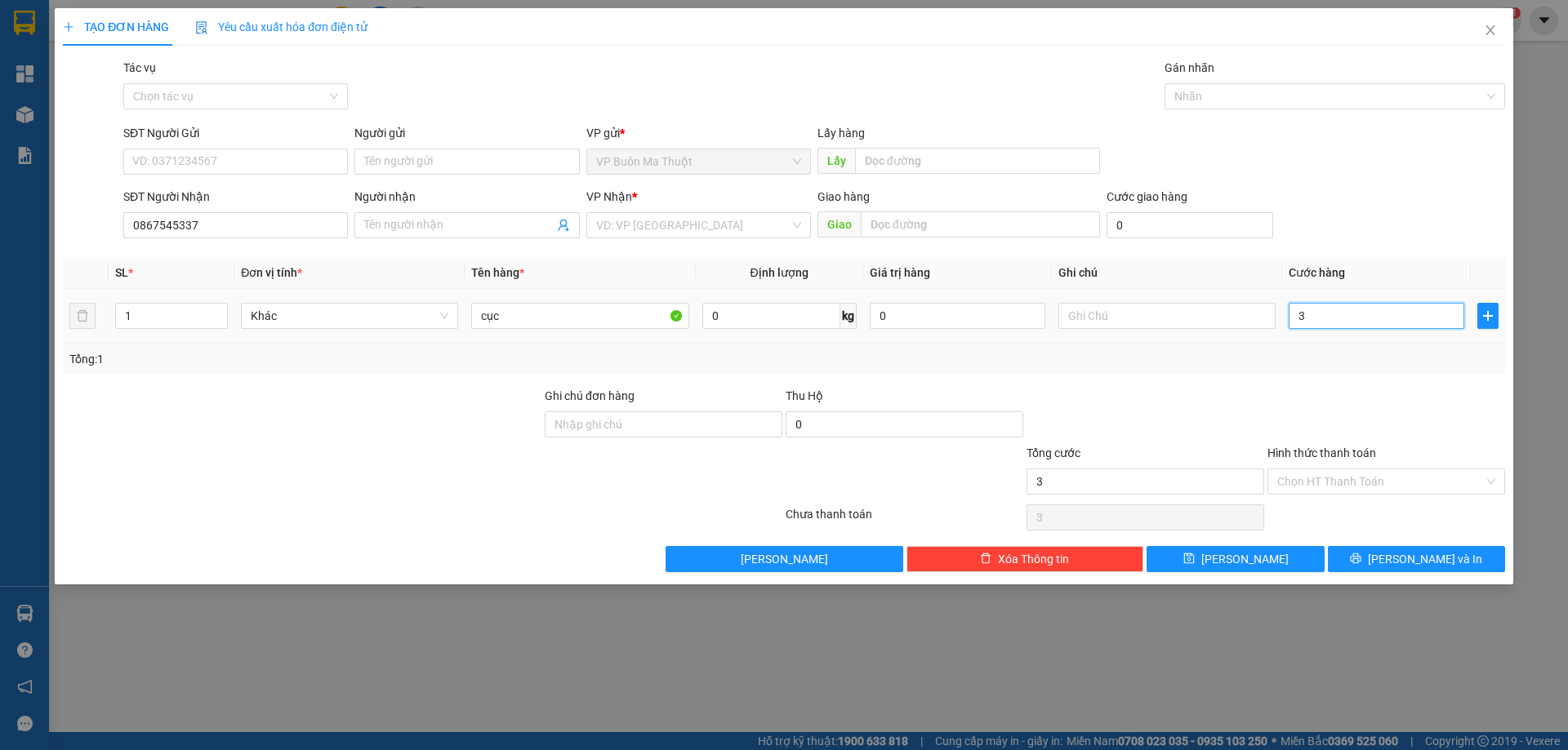
type input "30"
type input "300"
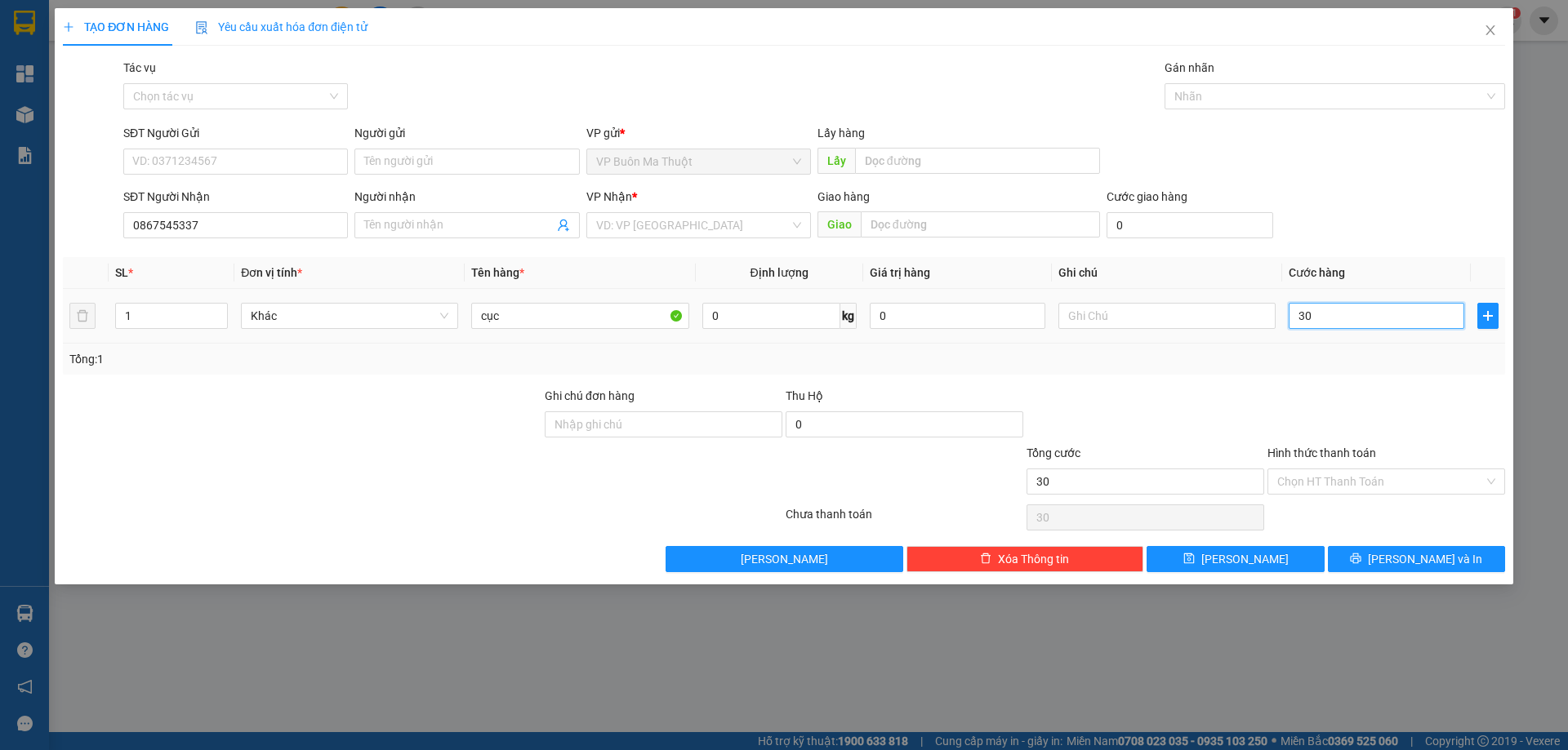
type input "300"
type input "3.000"
type input "30.000"
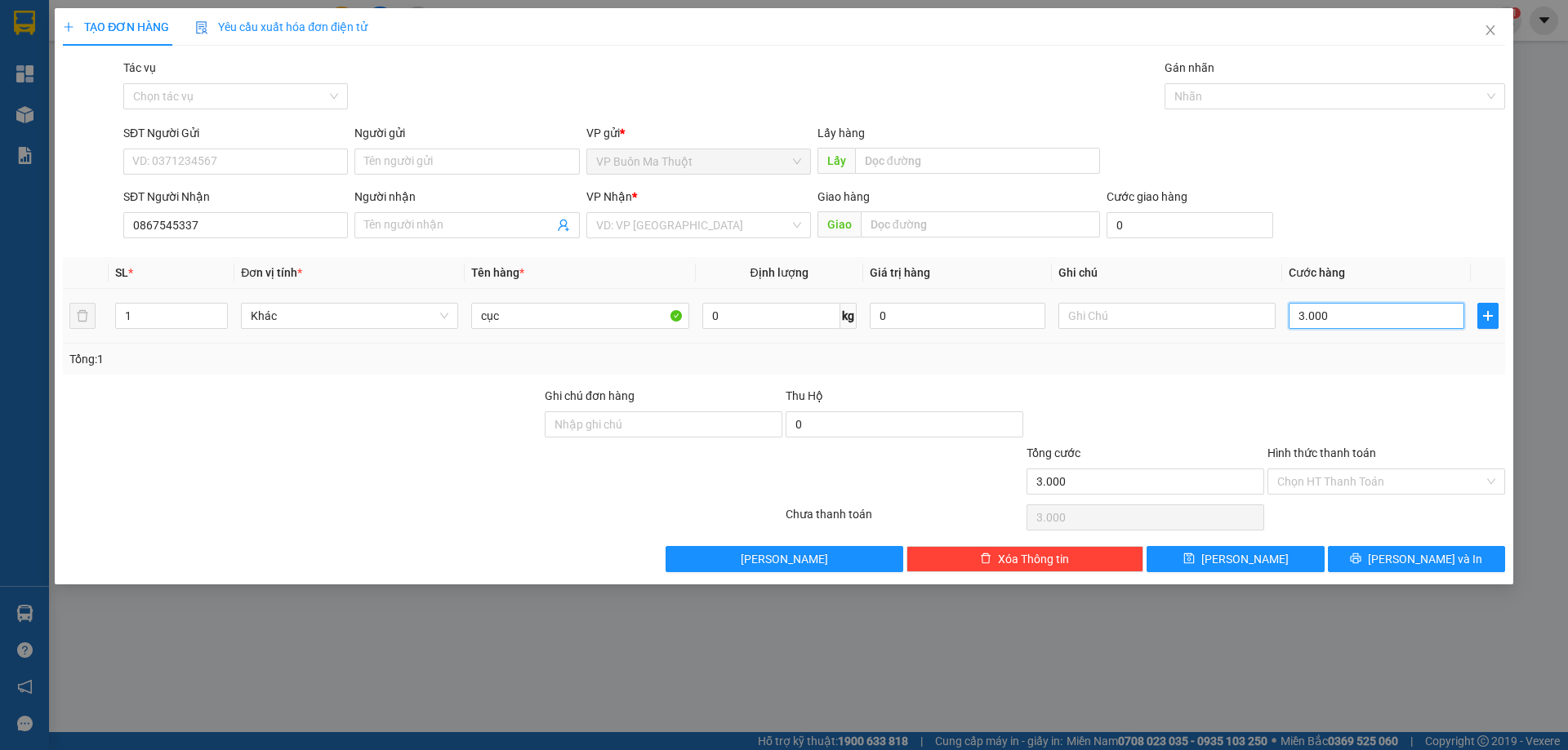
type input "30.000"
click at [1304, 482] on input "Hình thức thanh toán" at bounding box center [1380, 481] width 207 height 25
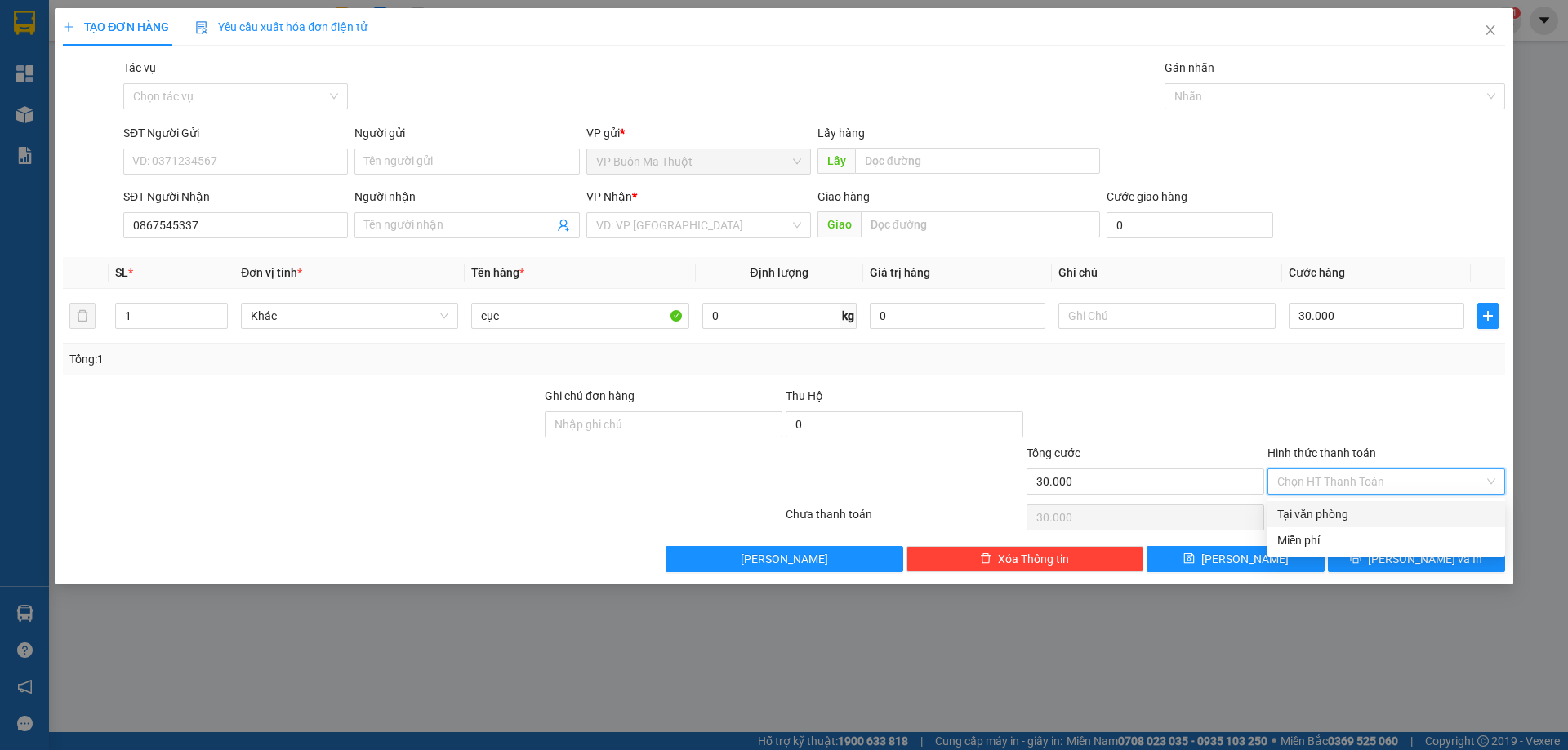
drag, startPoint x: 1300, startPoint y: 511, endPoint x: 1281, endPoint y: 579, distance: 70.6
click at [1300, 514] on div "Tại văn phòng" at bounding box center [1386, 514] width 218 height 18
type input "0"
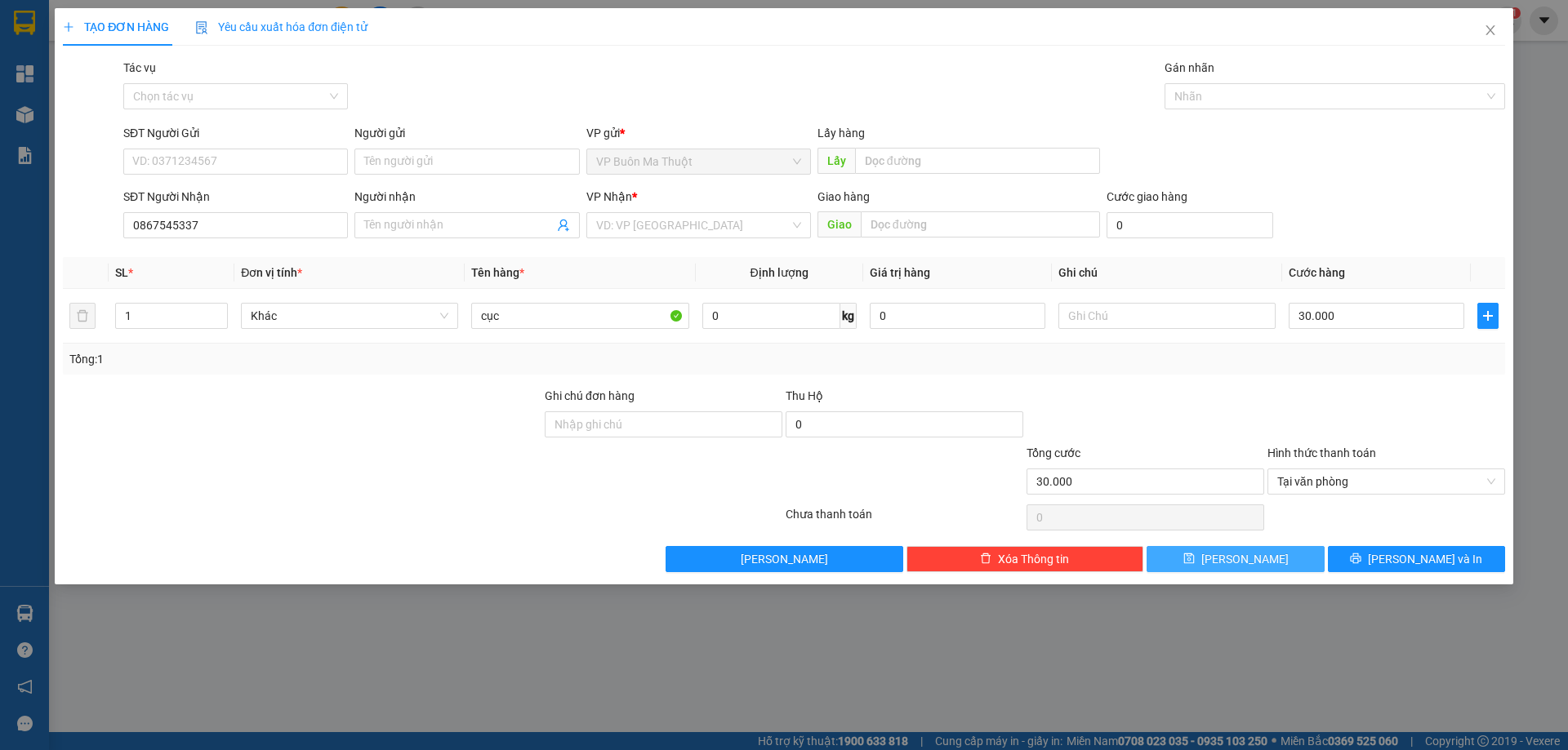
click at [1279, 558] on button "Lưu" at bounding box center [1235, 559] width 177 height 26
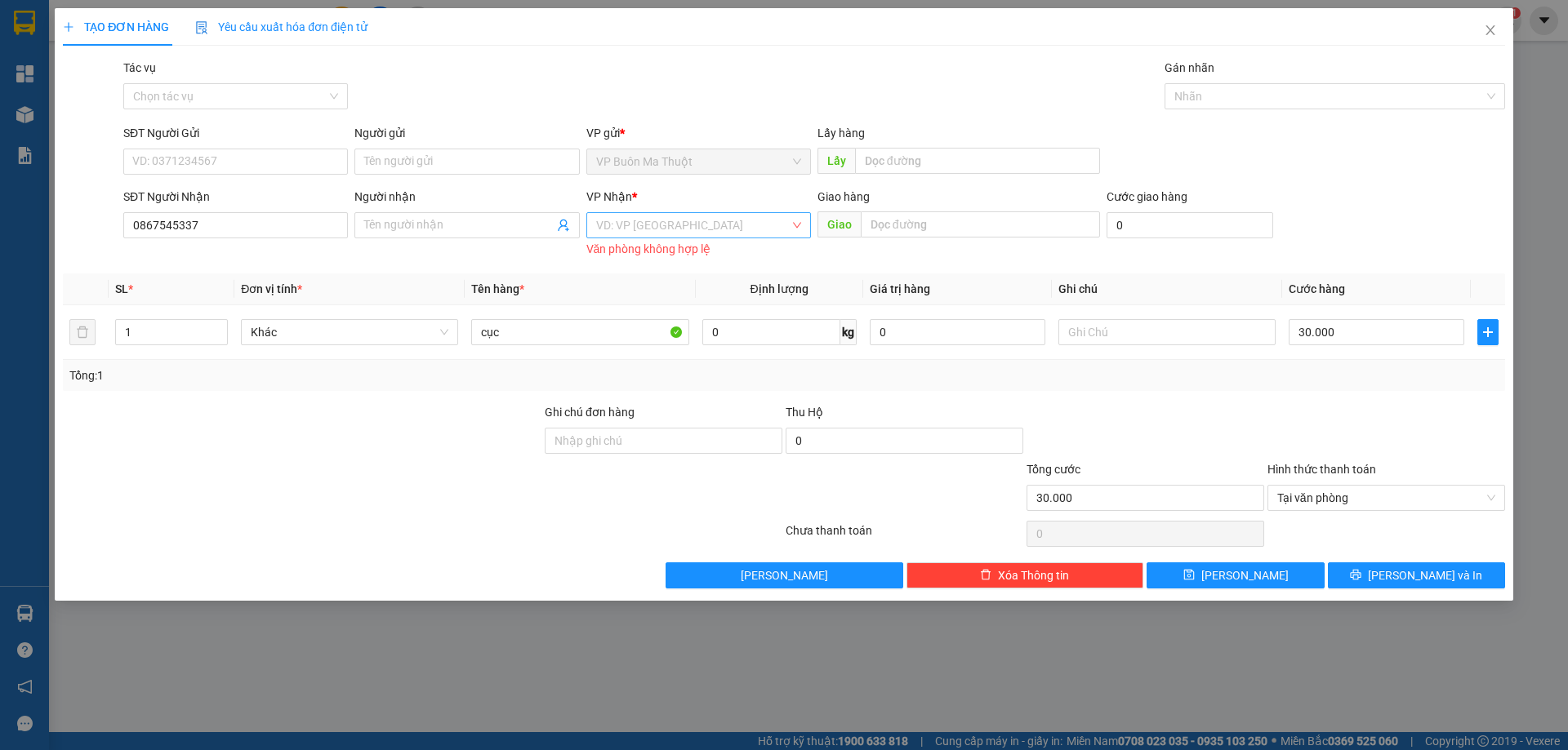
click at [672, 232] on input "search" at bounding box center [693, 225] width 194 height 25
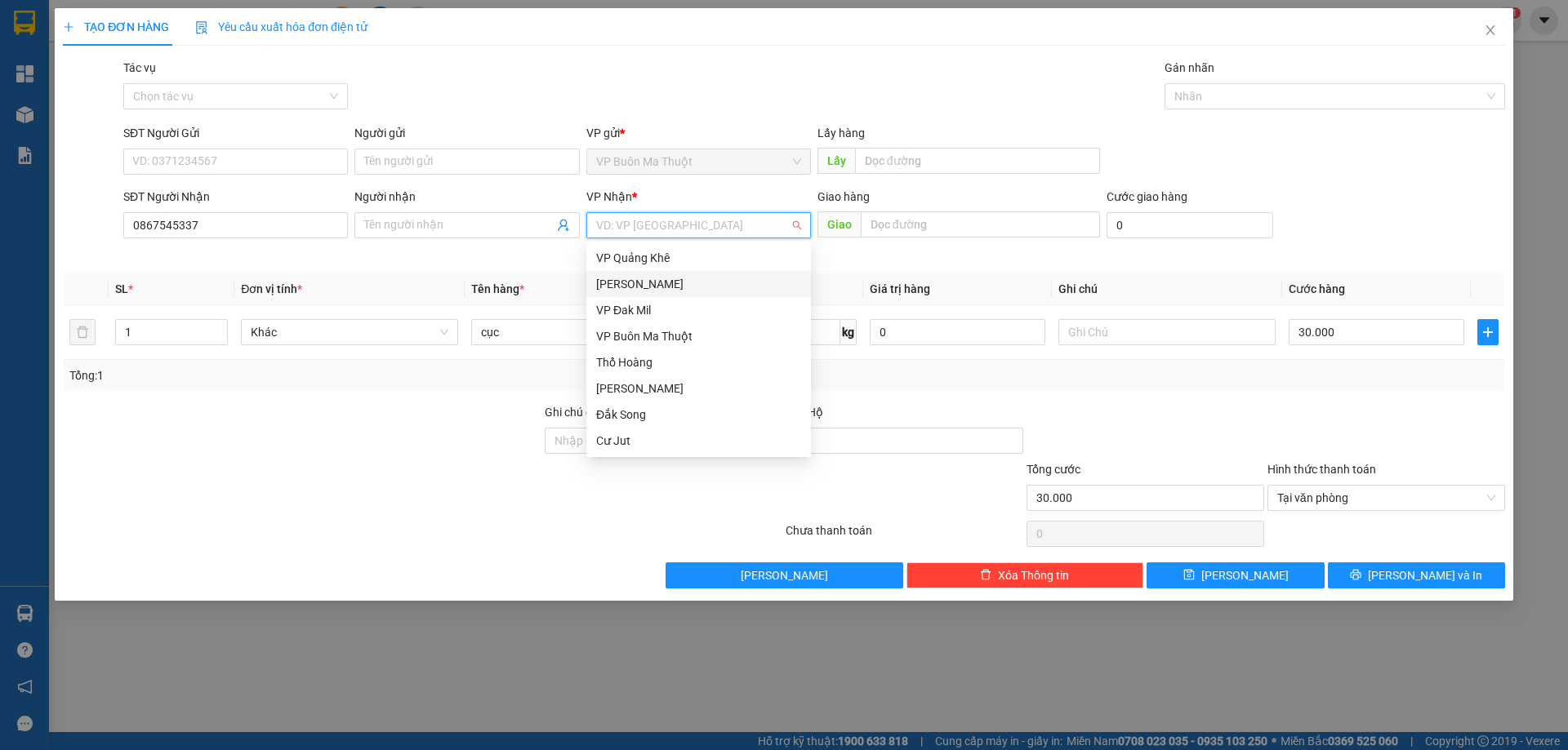
click at [665, 283] on div "[PERSON_NAME]" at bounding box center [698, 284] width 205 height 18
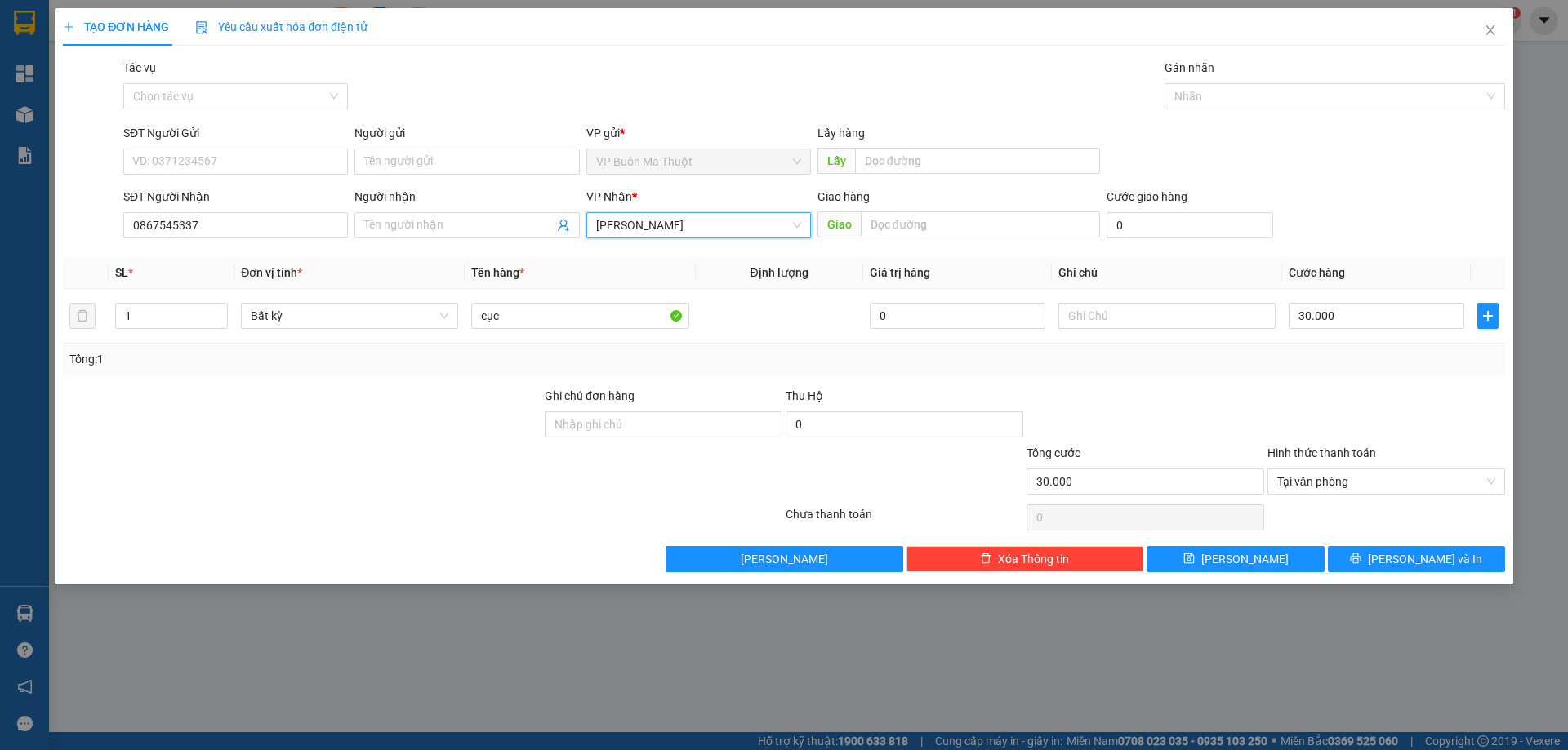
drag, startPoint x: 664, startPoint y: 223, endPoint x: 664, endPoint y: 254, distance: 31.0
click at [664, 224] on span "[PERSON_NAME]" at bounding box center [698, 225] width 205 height 25
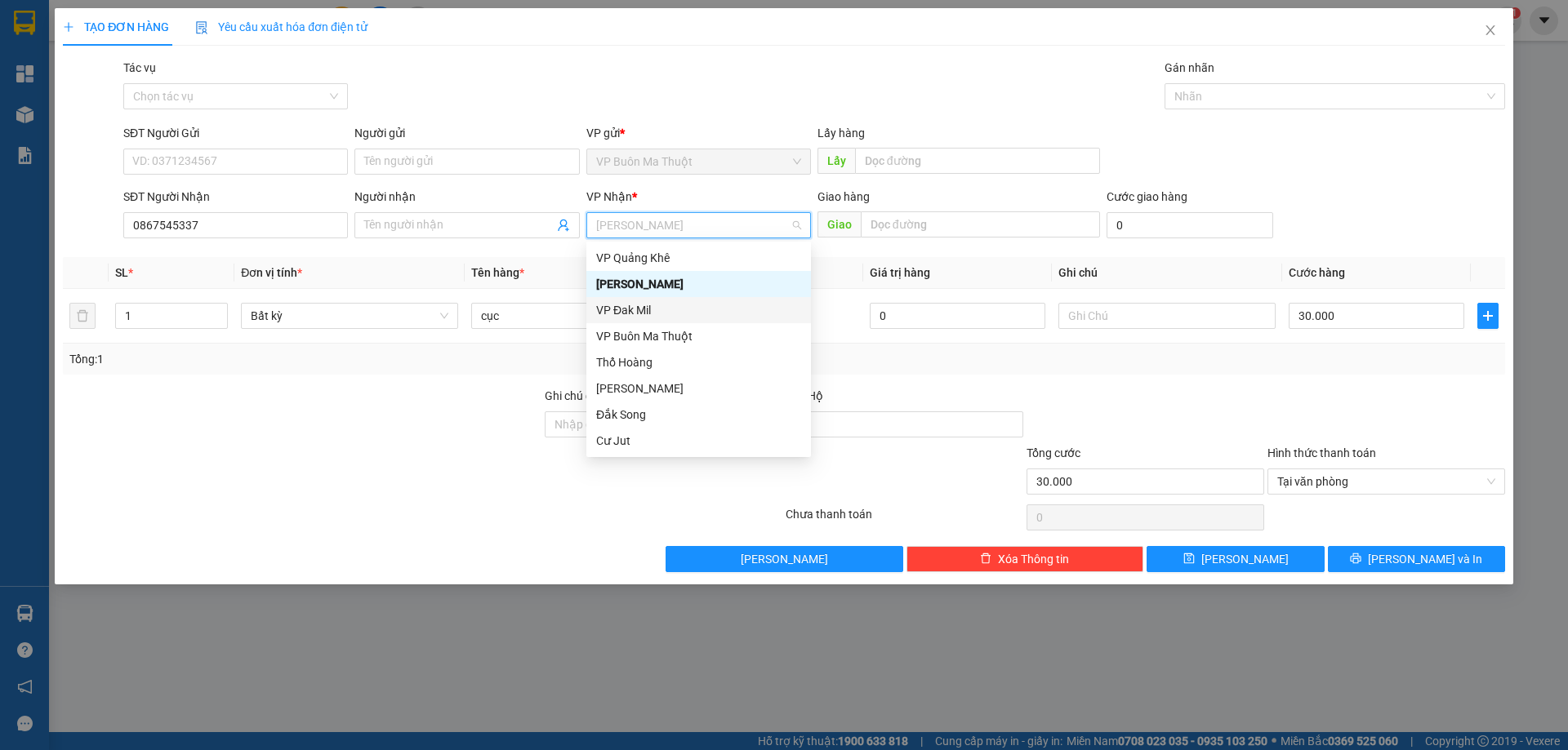
click at [664, 308] on div "VP Đak Mil" at bounding box center [698, 310] width 205 height 18
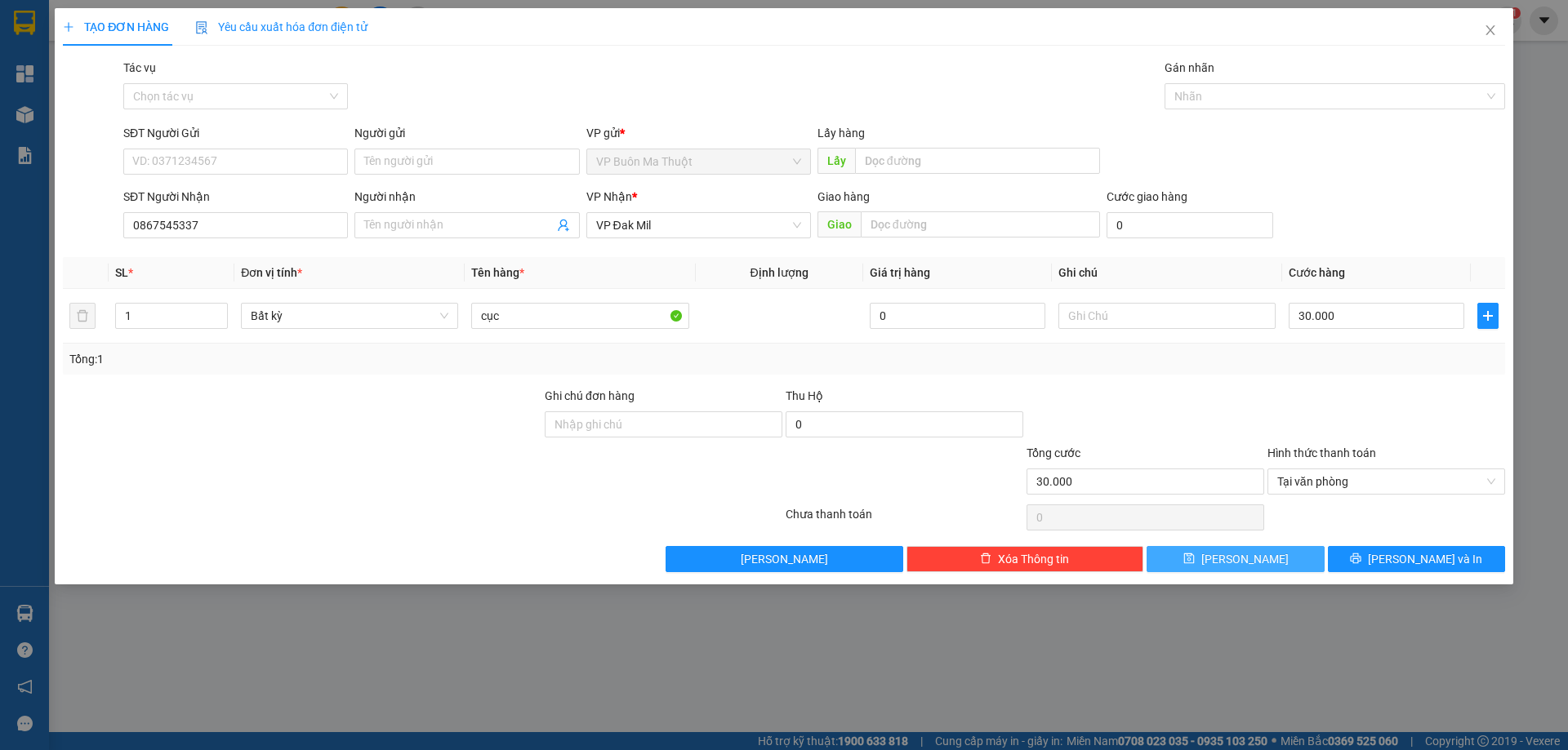
click at [1246, 547] on button "Lưu" at bounding box center [1235, 559] width 177 height 26
type input "0"
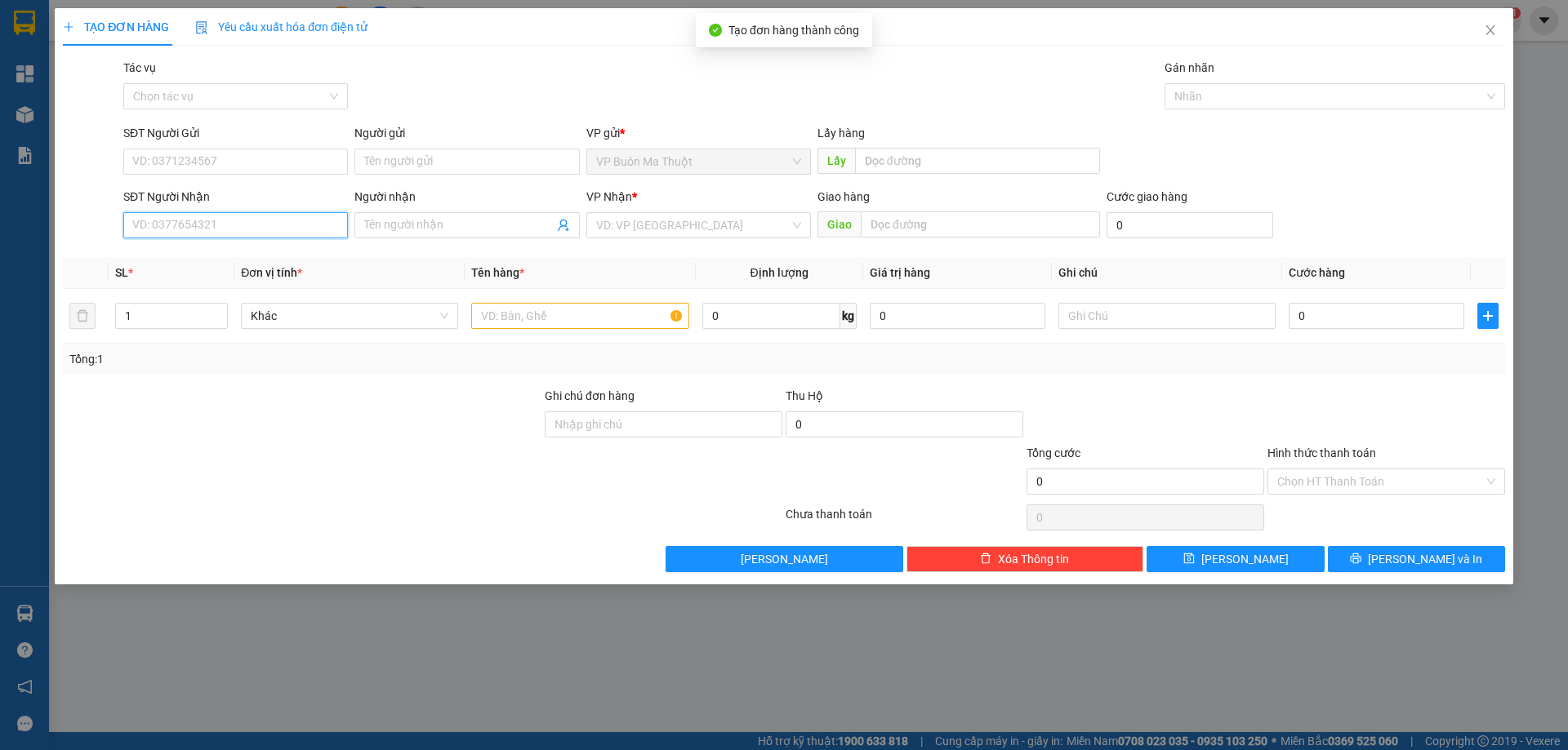
click at [233, 223] on input "SĐT Người Nhận" at bounding box center [235, 225] width 224 height 26
type input "0827791797"
click at [660, 229] on input "search" at bounding box center [693, 225] width 194 height 25
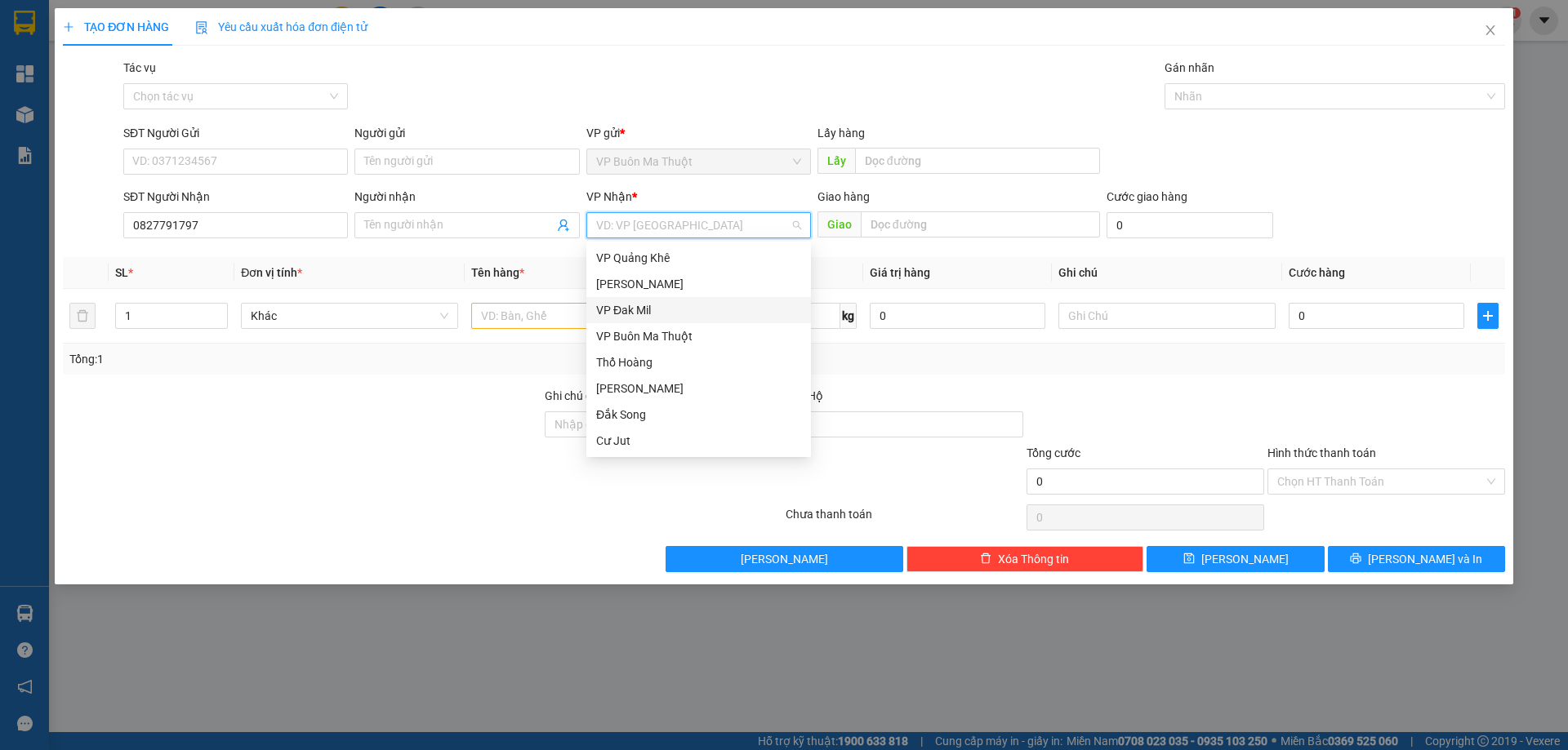
drag, startPoint x: 674, startPoint y: 298, endPoint x: 595, endPoint y: 308, distance: 79.6
click at [672, 298] on div "VP Đak Mil" at bounding box center [698, 310] width 224 height 26
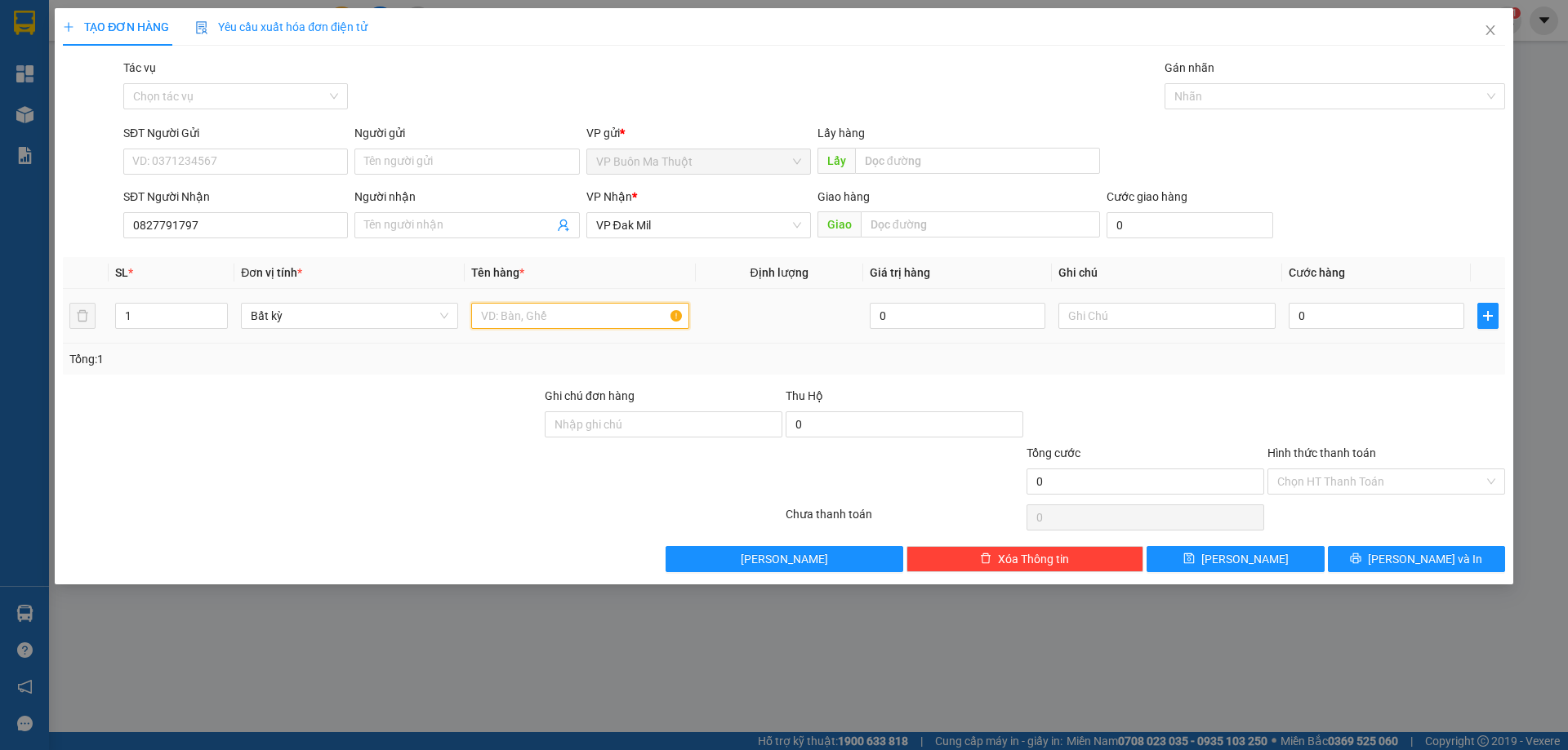
click at [565, 325] on input "text" at bounding box center [580, 316] width 218 height 26
type input "cục"
click at [1399, 316] on input "0" at bounding box center [1377, 316] width 176 height 26
type input "3"
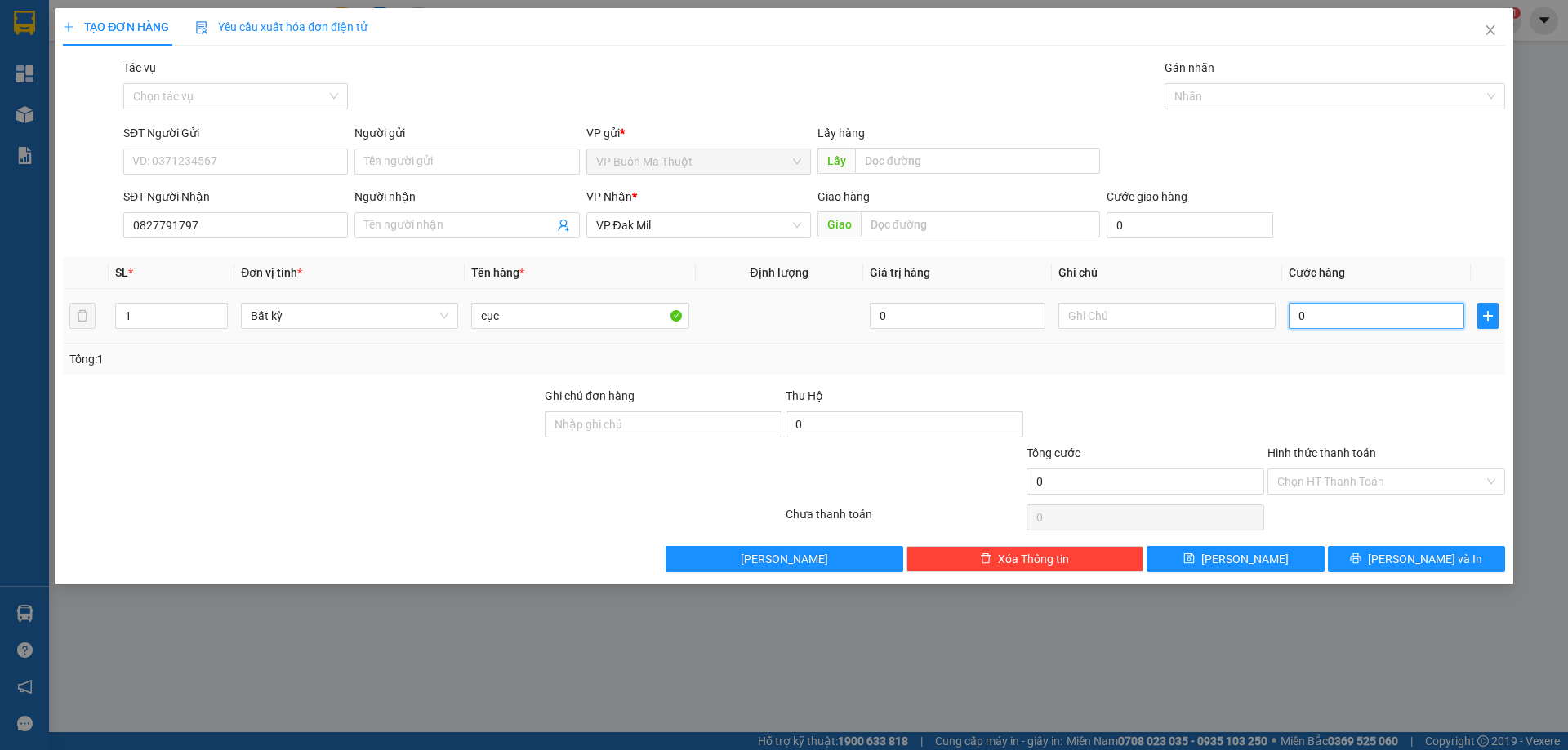
type input "3"
type input "30"
type input "300"
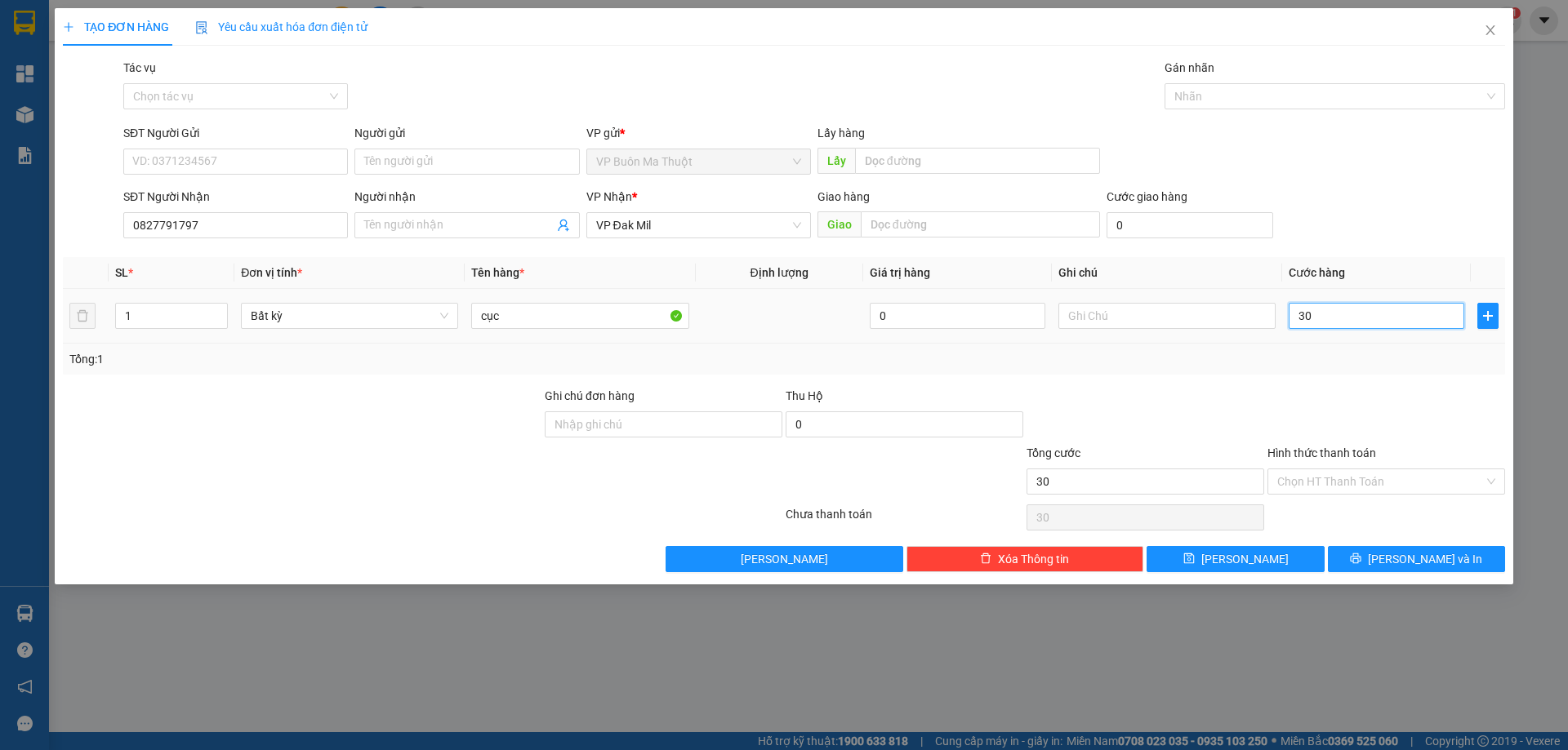
type input "300"
type input "3.000"
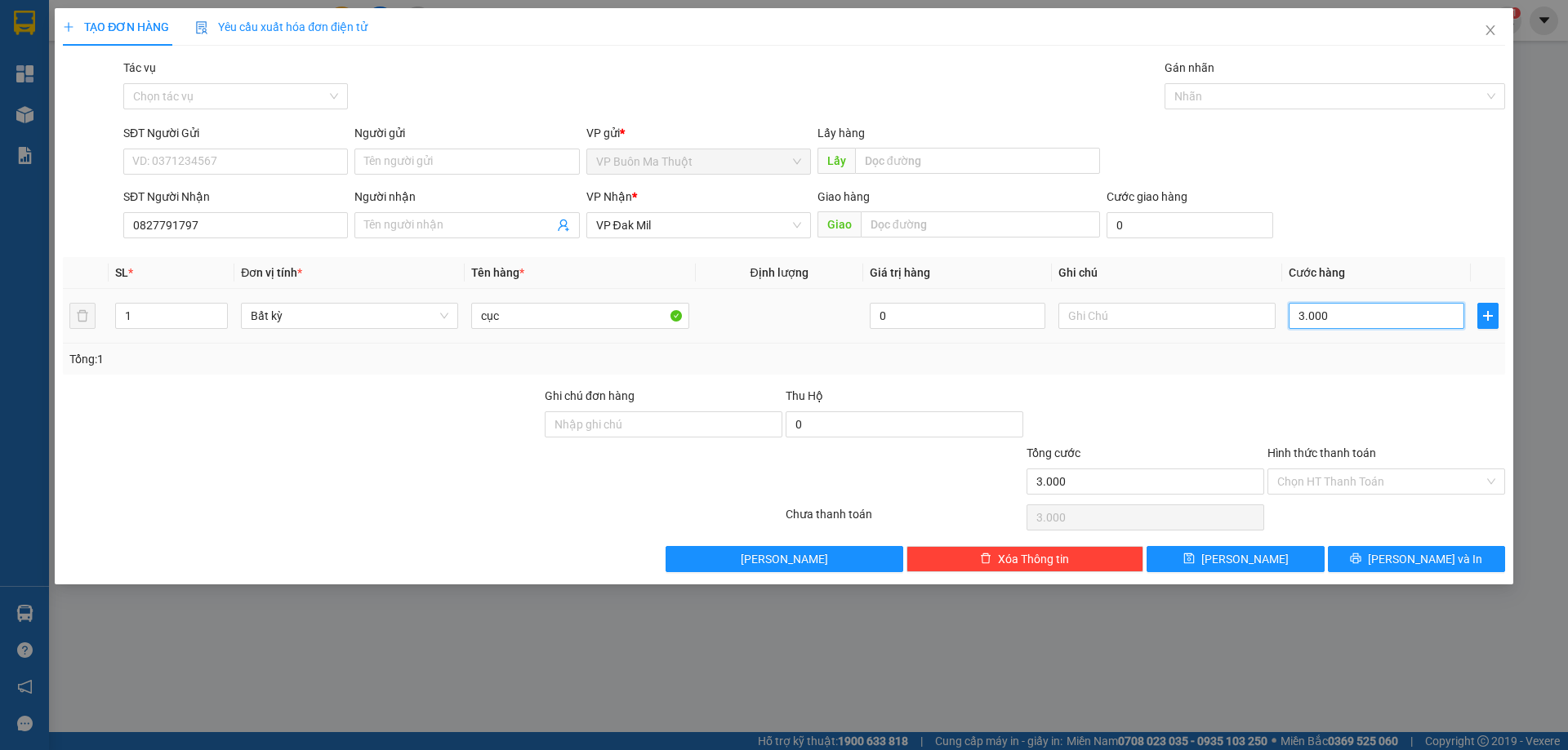
type input "30.000"
click at [1231, 564] on button "Lưu" at bounding box center [1235, 559] width 177 height 26
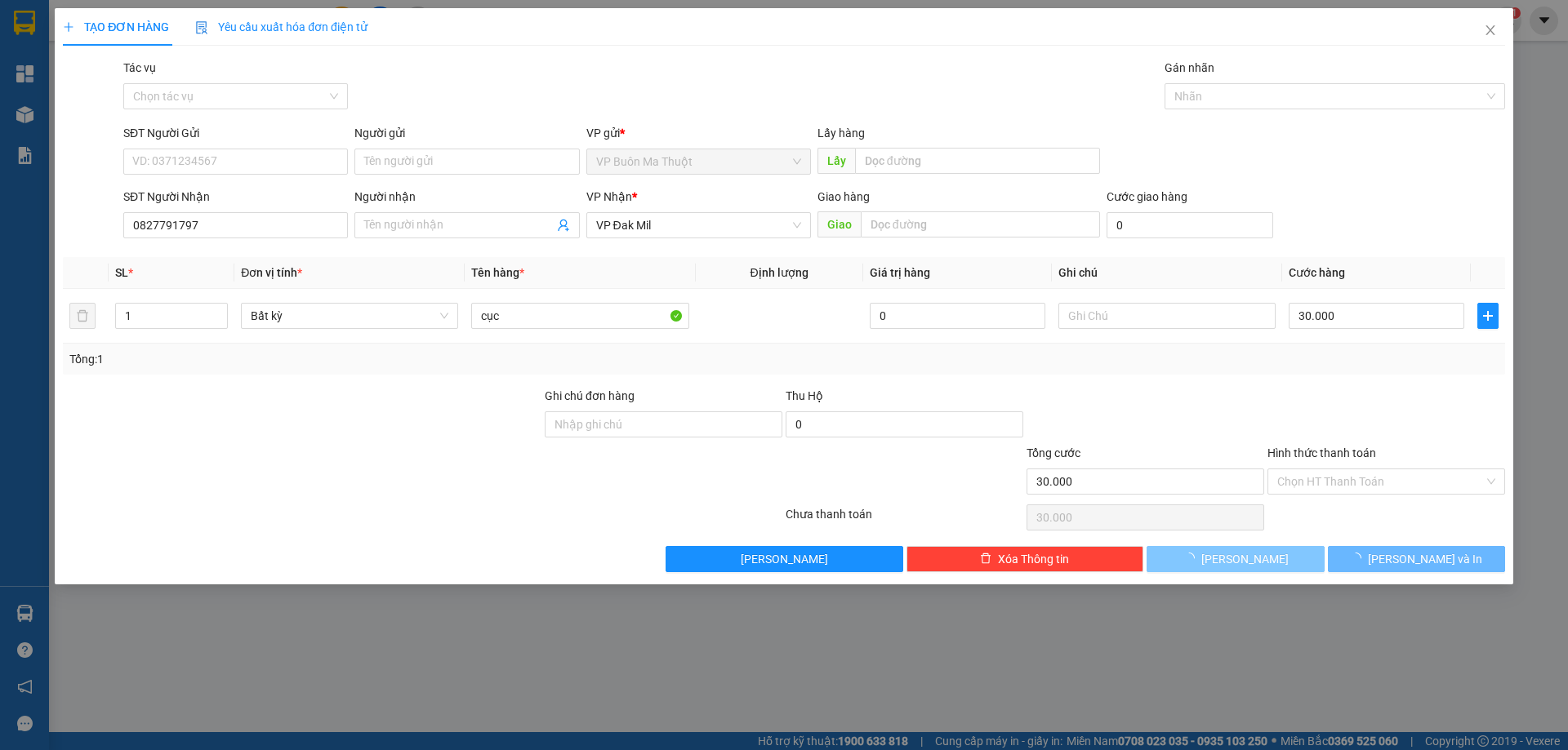
type input "0"
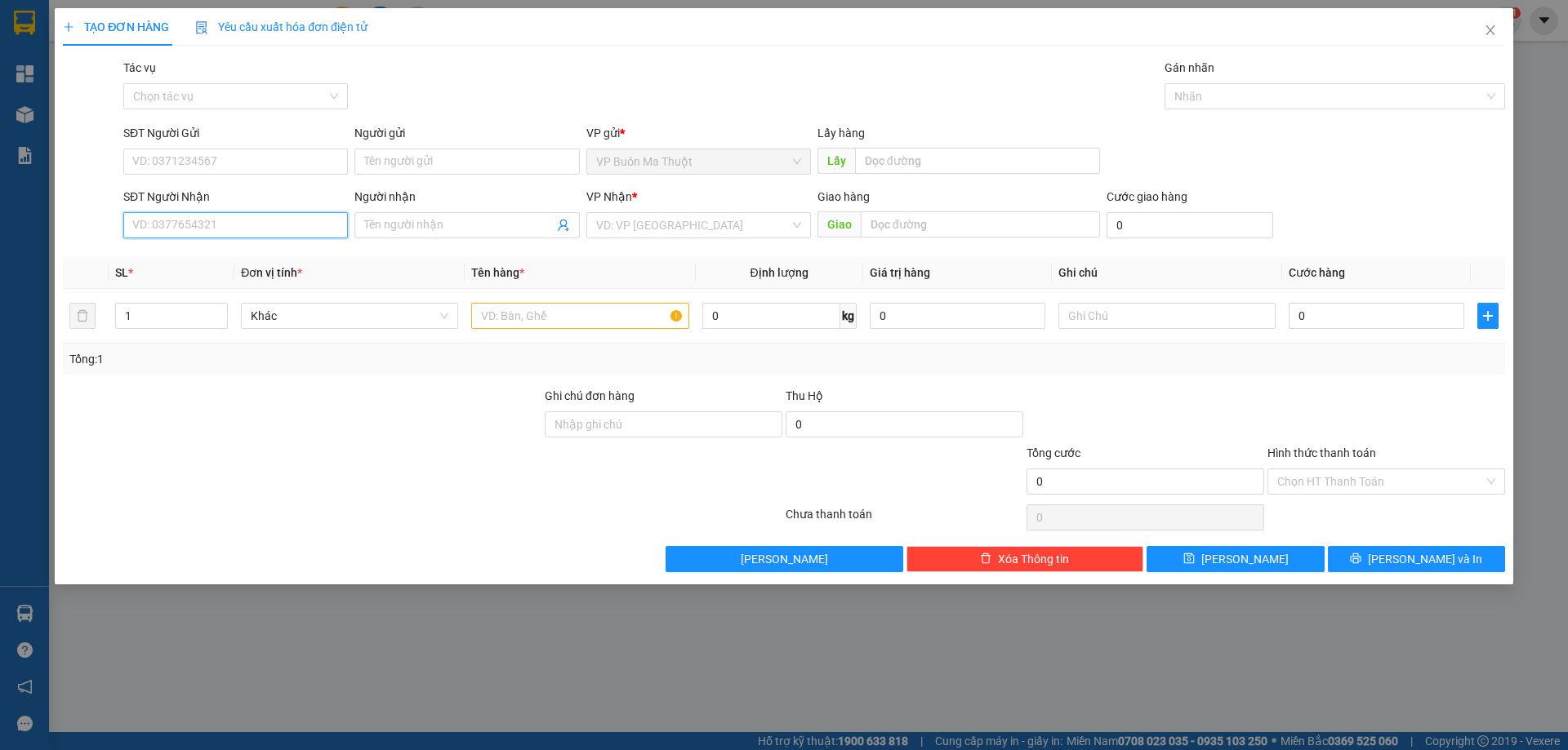
click at [244, 218] on input "SĐT Người Nhận" at bounding box center [235, 225] width 224 height 26
type input "0879081828"
click at [647, 227] on input "search" at bounding box center [693, 225] width 194 height 25
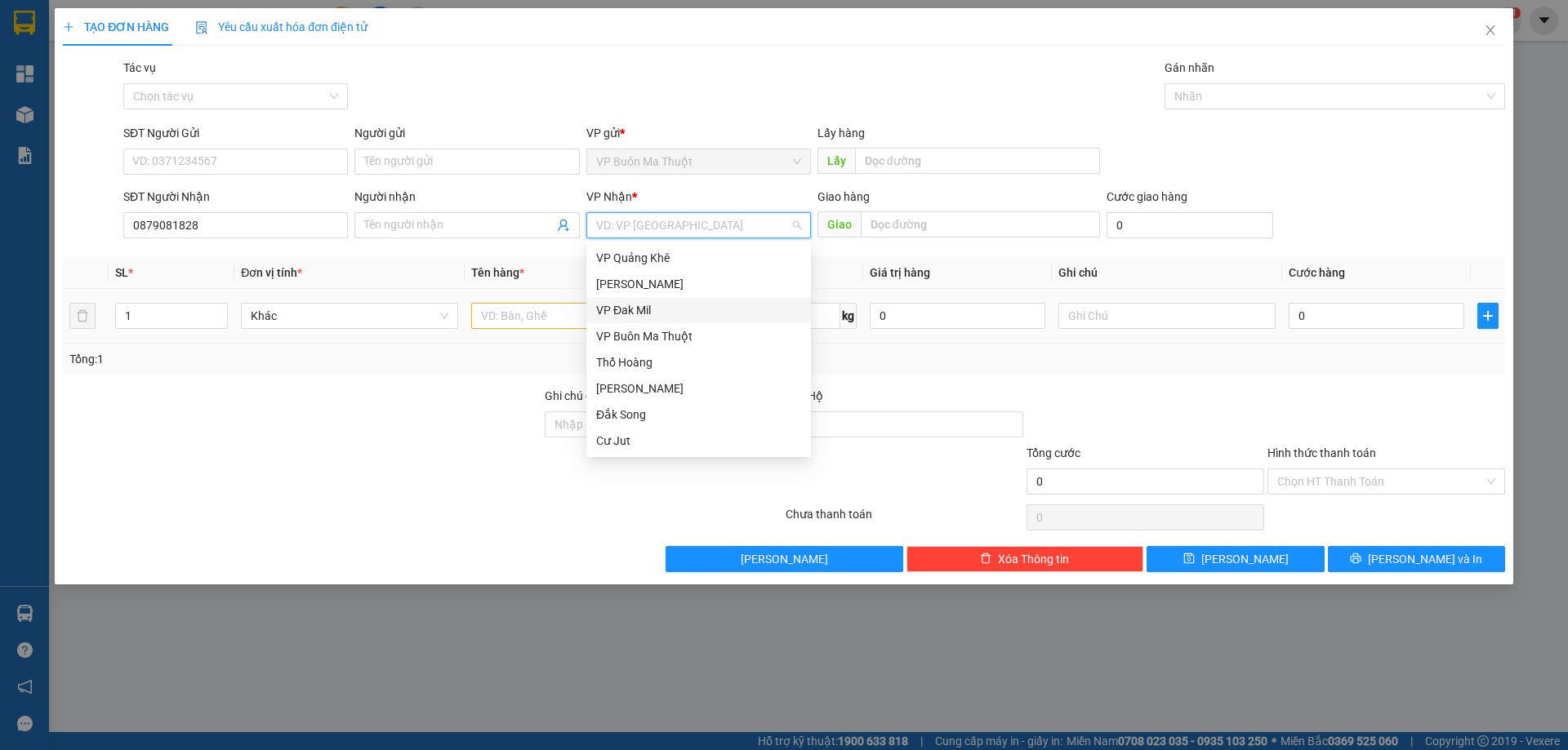
drag, startPoint x: 647, startPoint y: 302, endPoint x: 536, endPoint y: 308, distance: 111.2
click at [644, 303] on div "VP Đak Mil" at bounding box center [698, 310] width 205 height 18
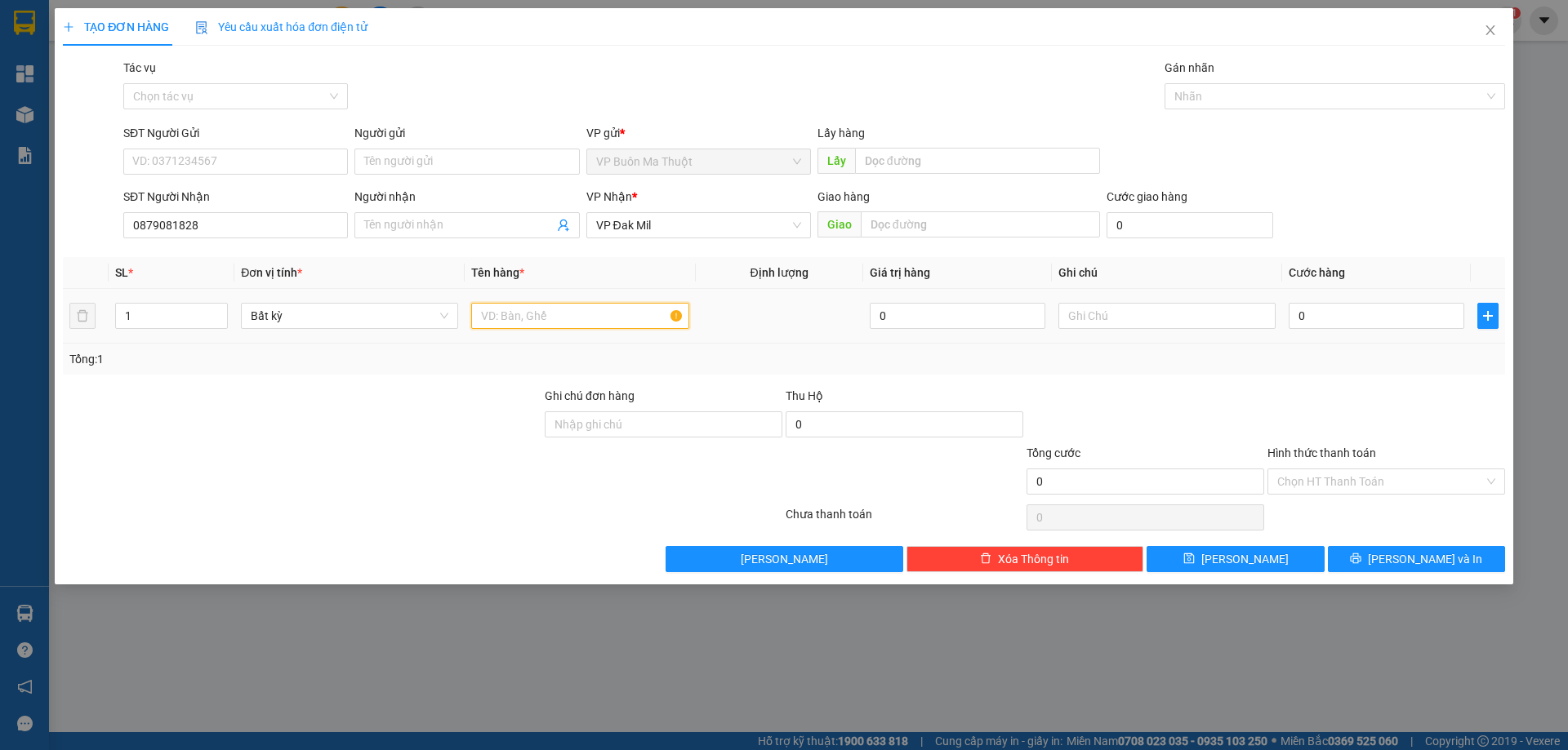
click at [536, 308] on input "text" at bounding box center [580, 316] width 218 height 26
type input "cục"
click at [1333, 311] on input "0" at bounding box center [1377, 316] width 176 height 26
type input "3"
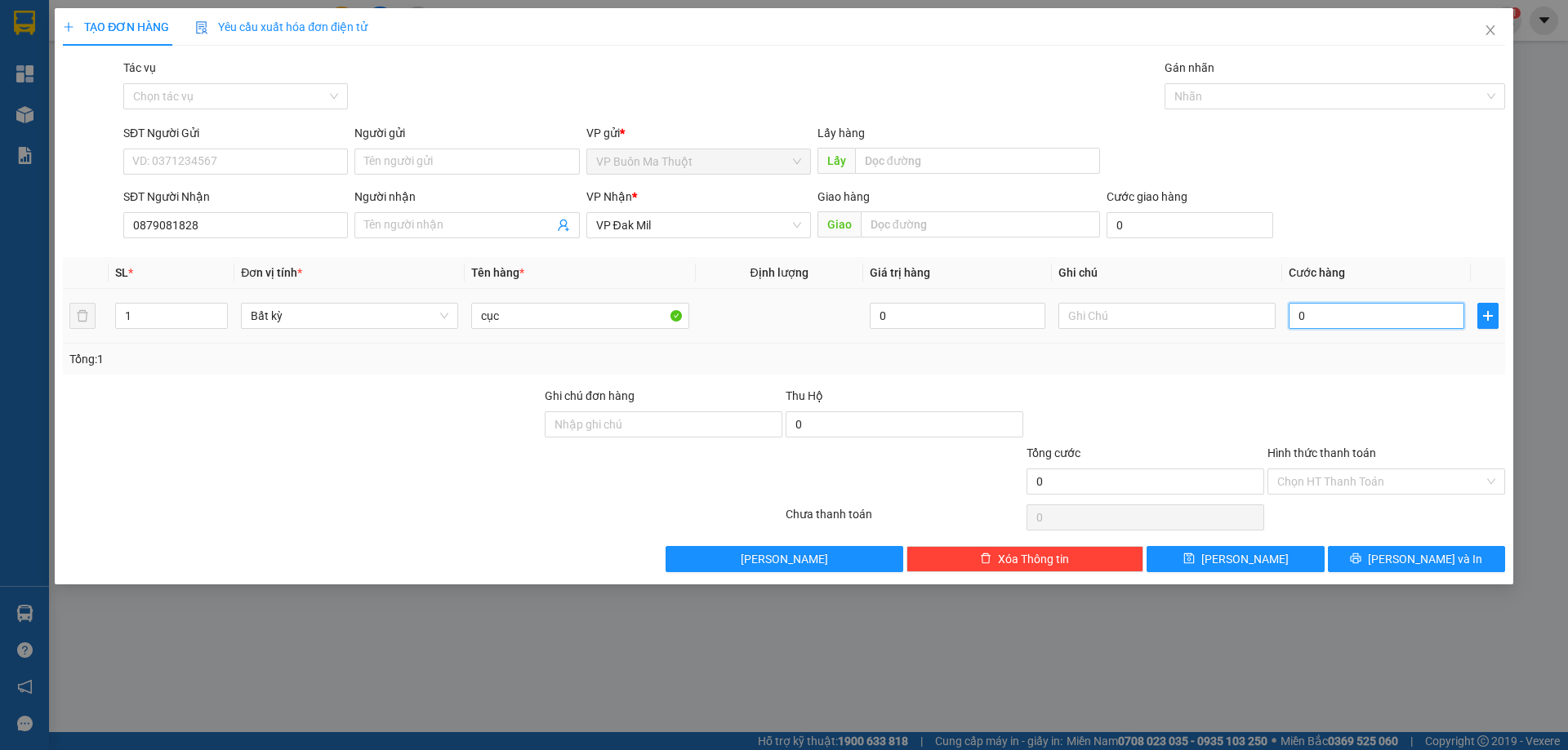
type input "3"
type input "30"
type input "300"
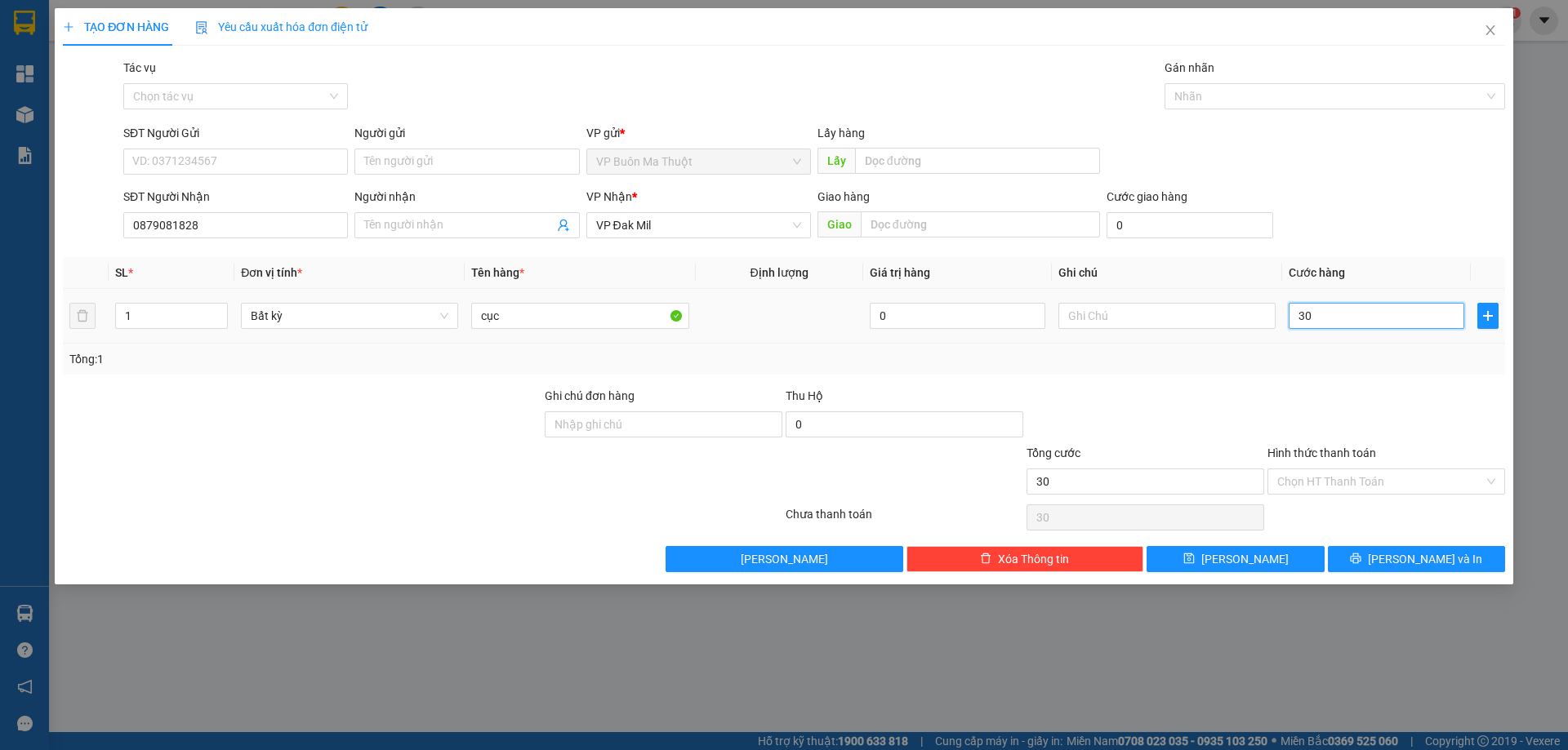
type input "300"
type input "3.000"
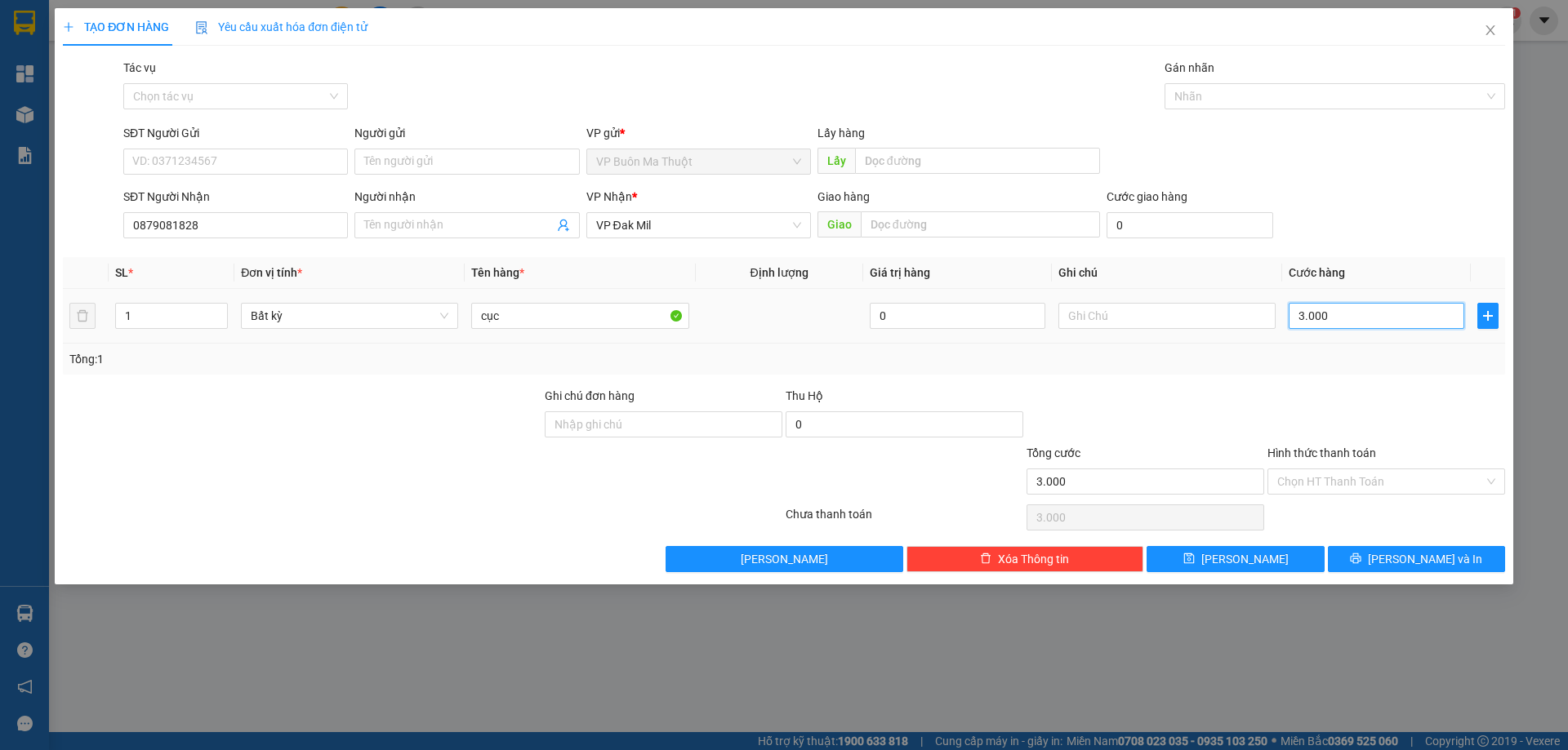
type input "30.000"
click at [1195, 561] on icon "save" at bounding box center [1189, 558] width 12 height 12
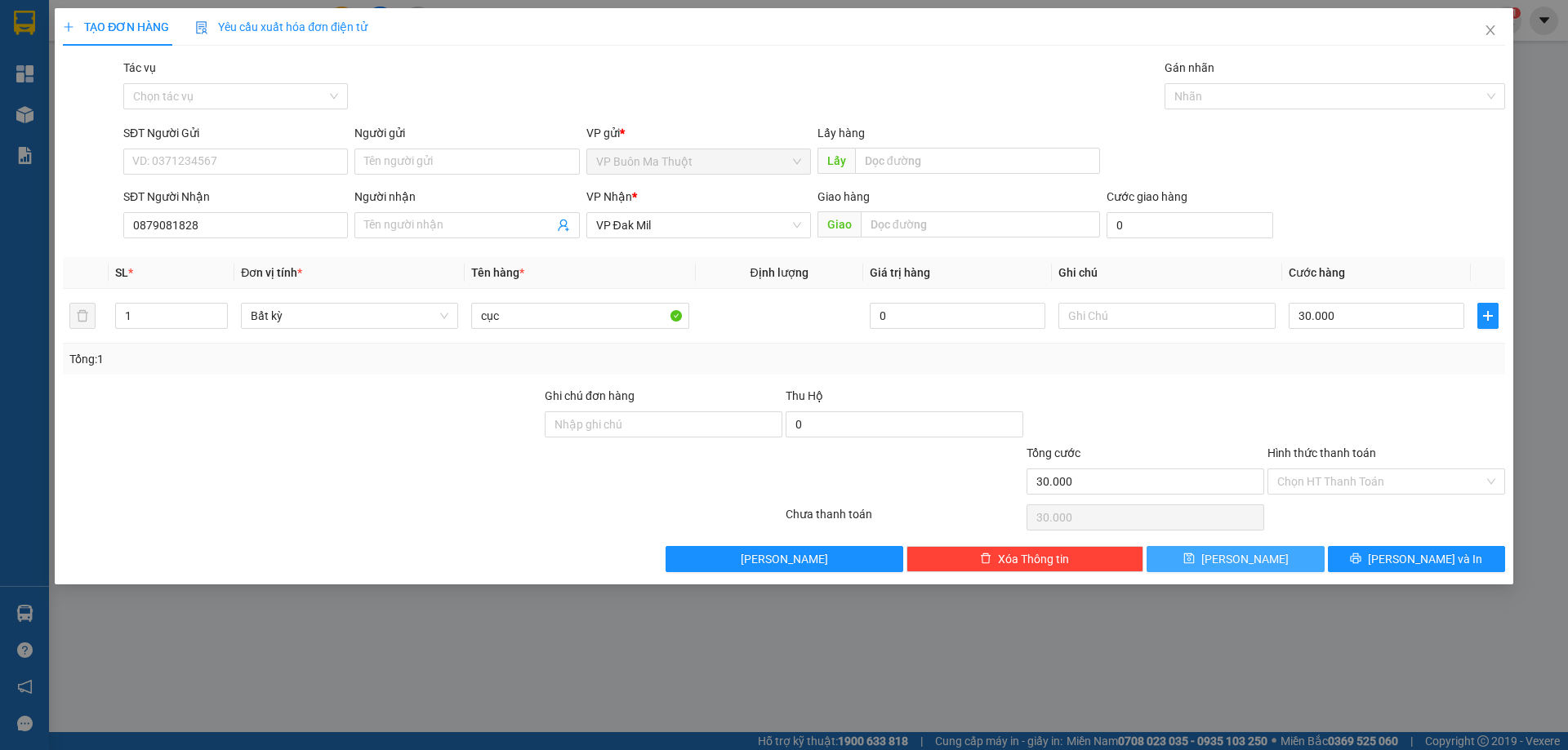
type input "0"
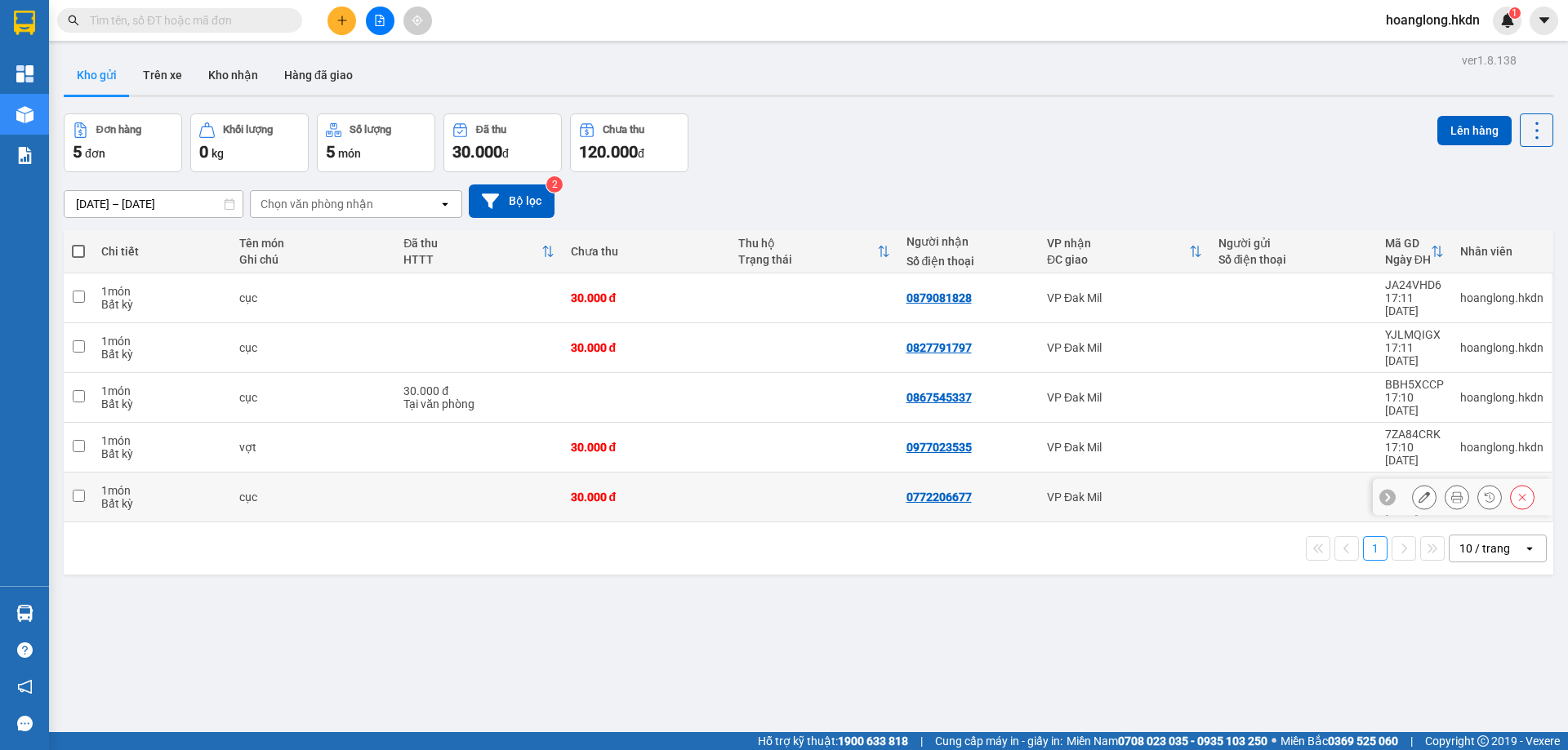
drag, startPoint x: 639, startPoint y: 433, endPoint x: 661, endPoint y: 383, distance: 54.6
click at [640, 491] on div "30.000 đ" at bounding box center [648, 497] width 152 height 13
checkbox input "true"
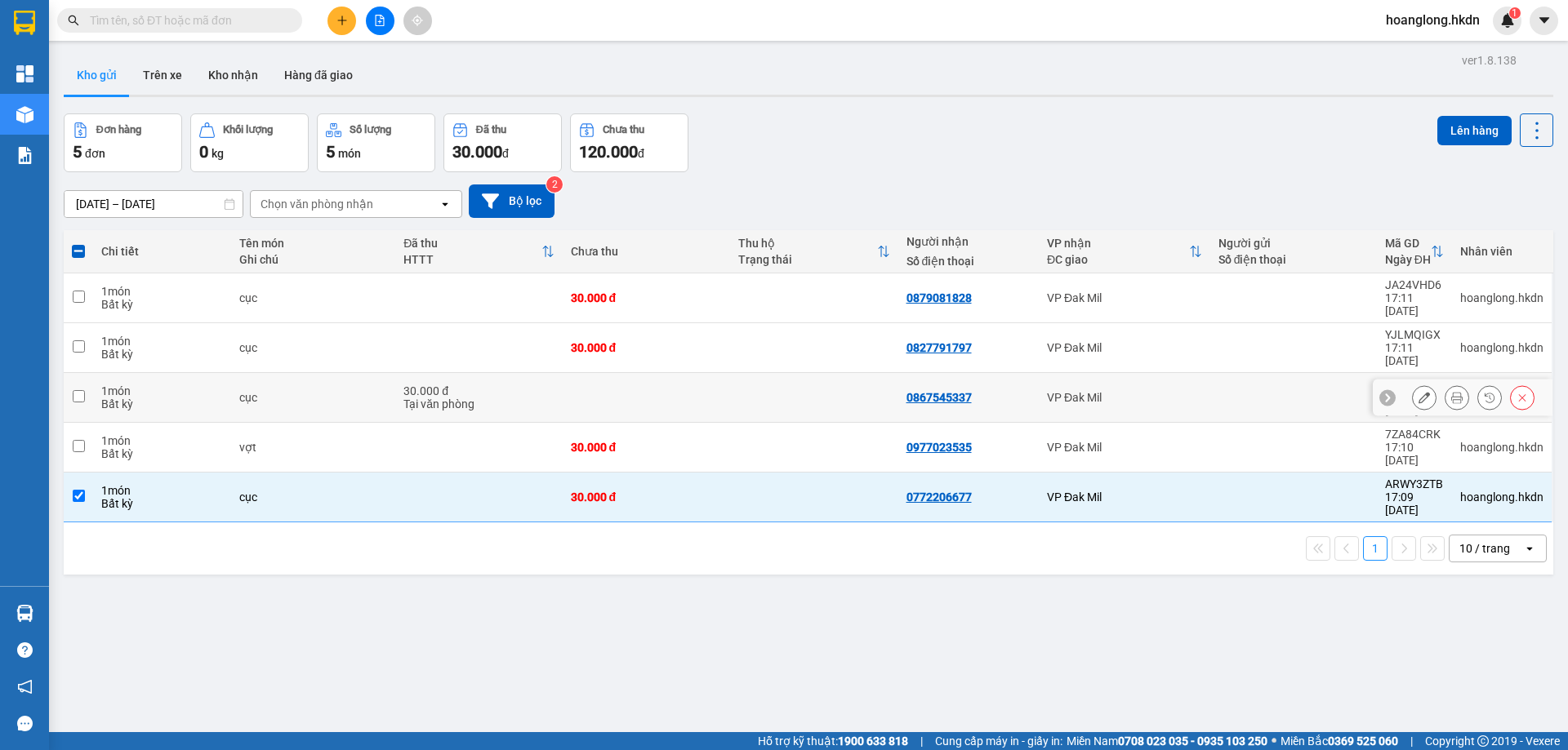
drag, startPoint x: 661, startPoint y: 382, endPoint x: 661, endPoint y: 397, distance: 15.0
click at [661, 384] on tbody "1 món Bất kỳ cục 30.000 đ 0879081828 VP Đak Mil JA24VHD6 17:11 12/08 hoanglong.…" at bounding box center [808, 398] width 1490 height 249
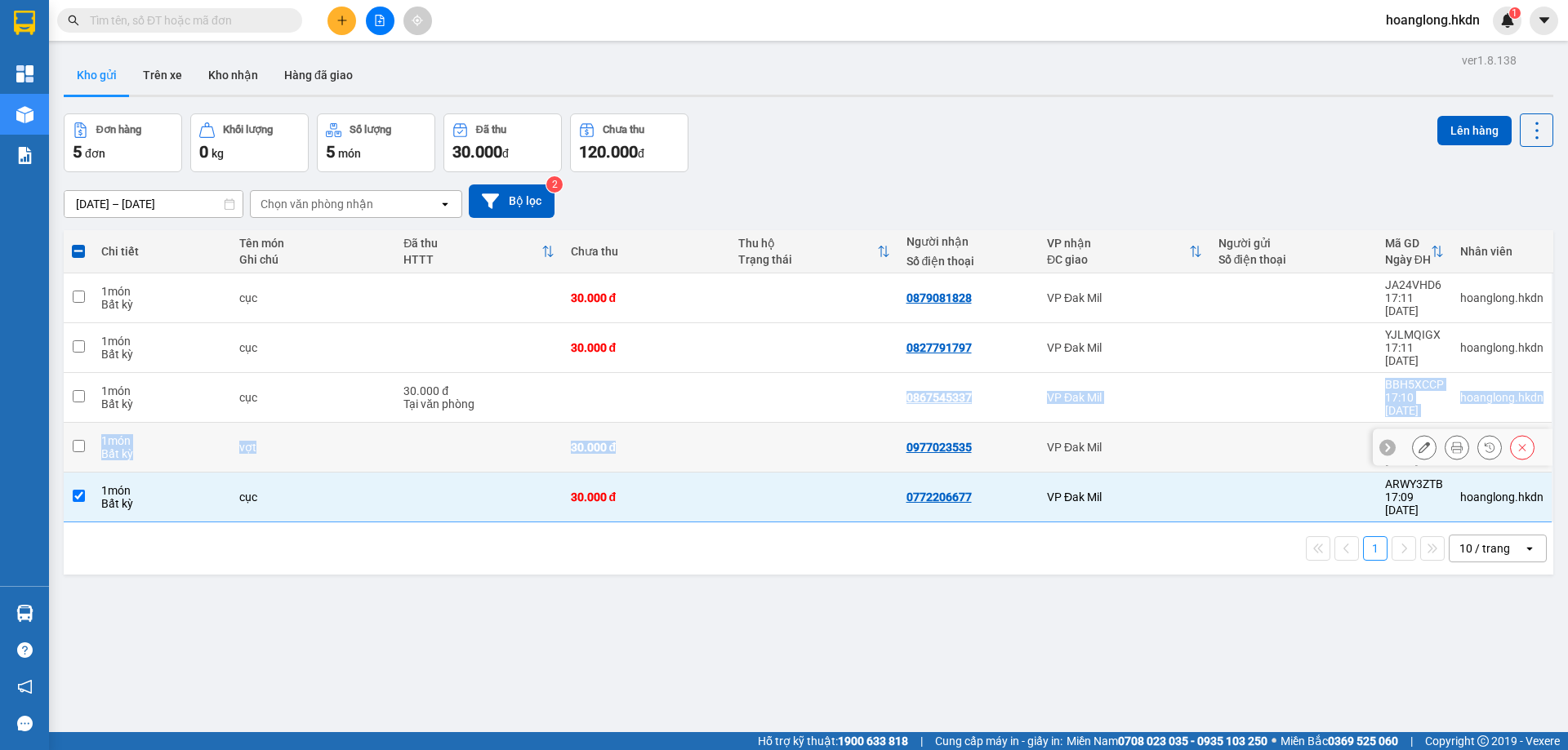
click at [669, 441] on div "30.000 đ" at bounding box center [648, 447] width 152 height 13
checkbox input "true"
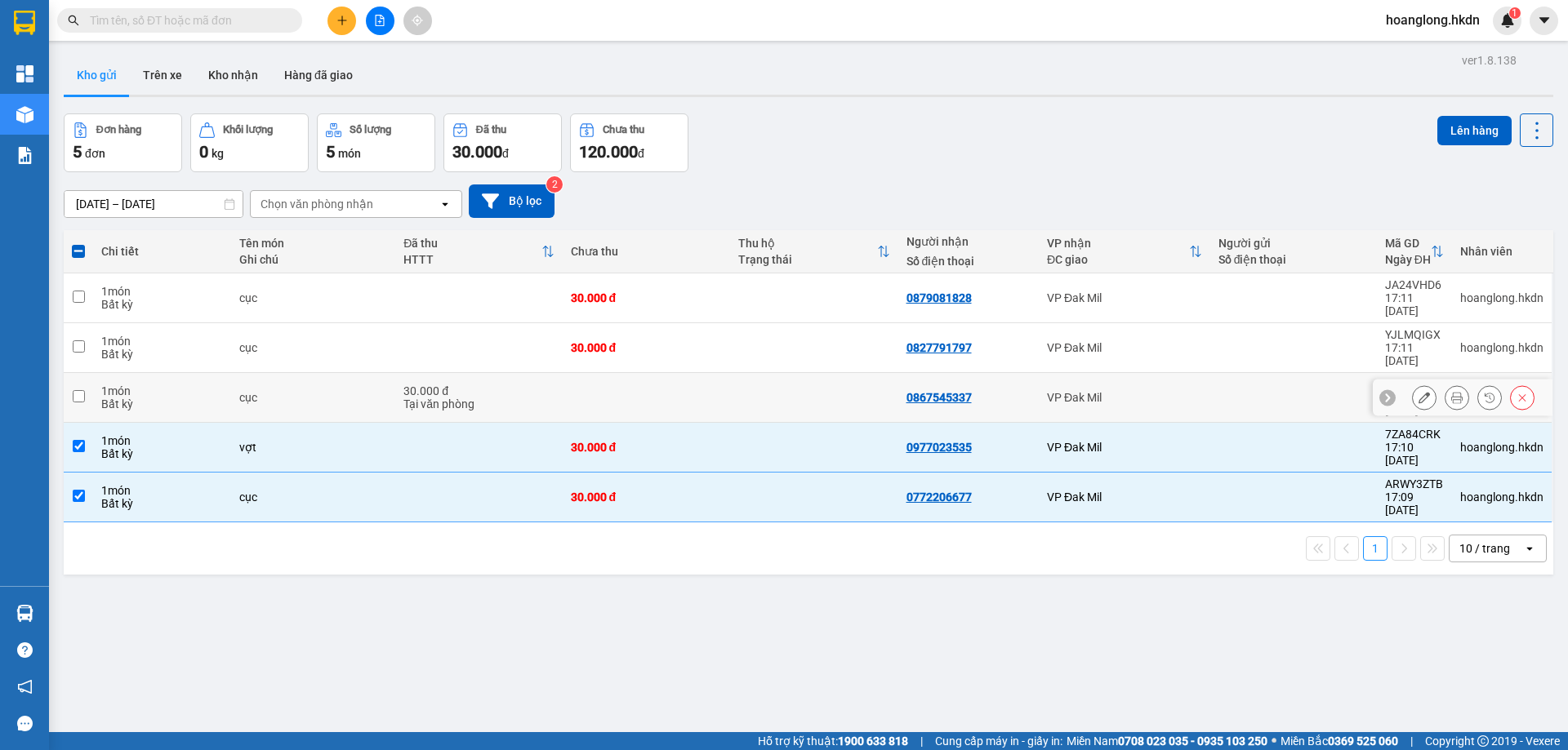
click at [680, 374] on td at bounding box center [647, 398] width 168 height 49
checkbox input "true"
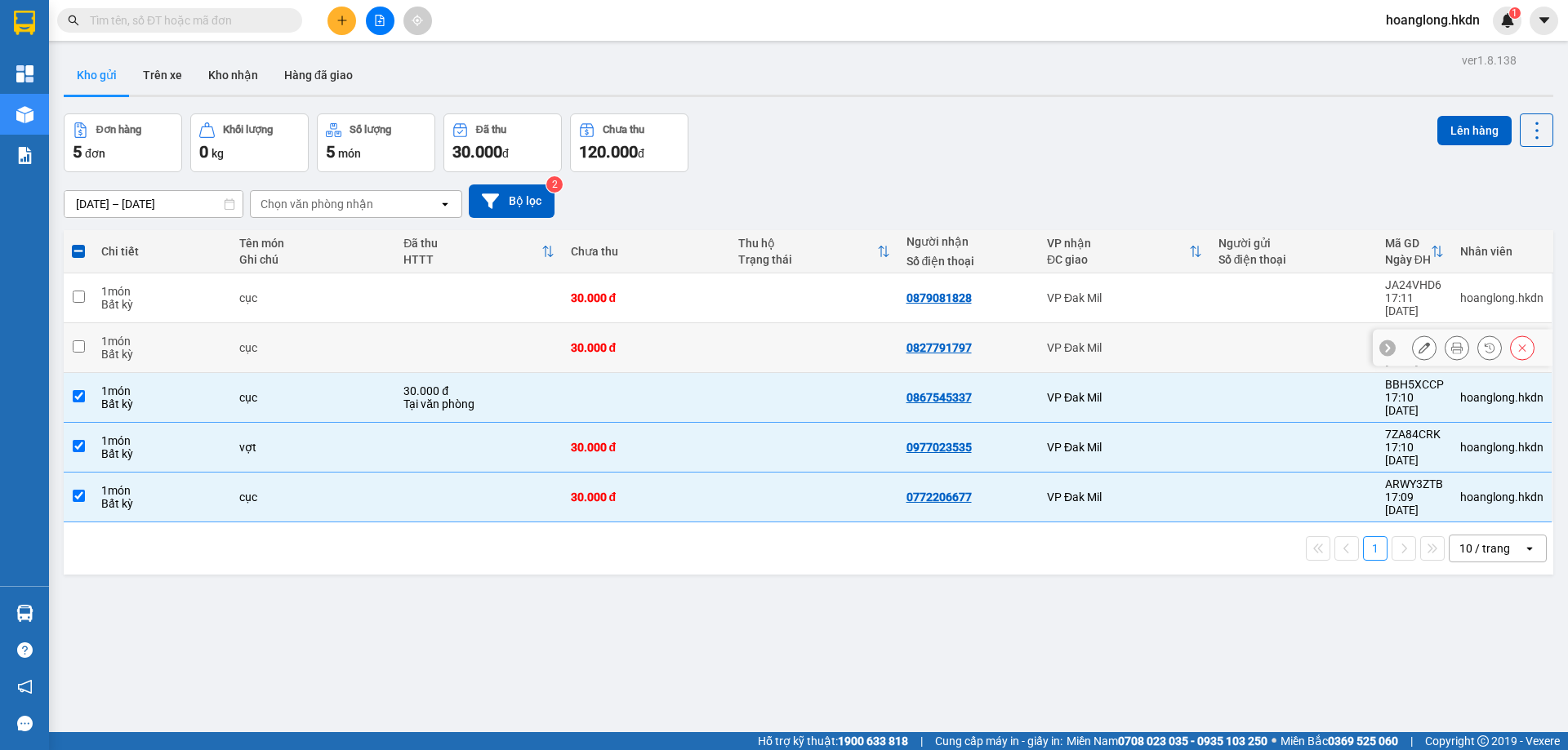
click at [693, 341] on div "30.000 đ" at bounding box center [648, 347] width 152 height 13
checkbox input "true"
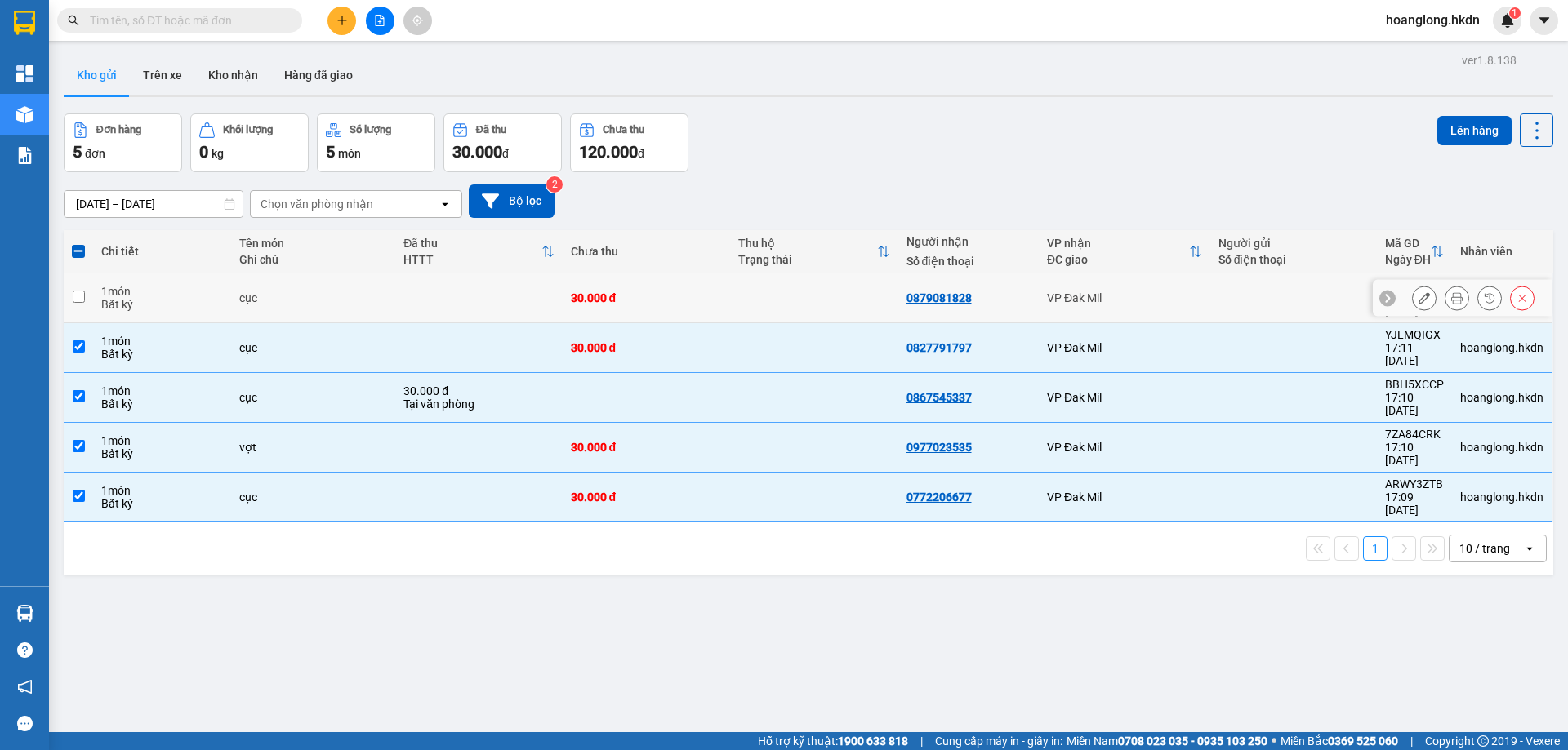
click at [731, 275] on td at bounding box center [815, 298] width 168 height 49
checkbox input "true"
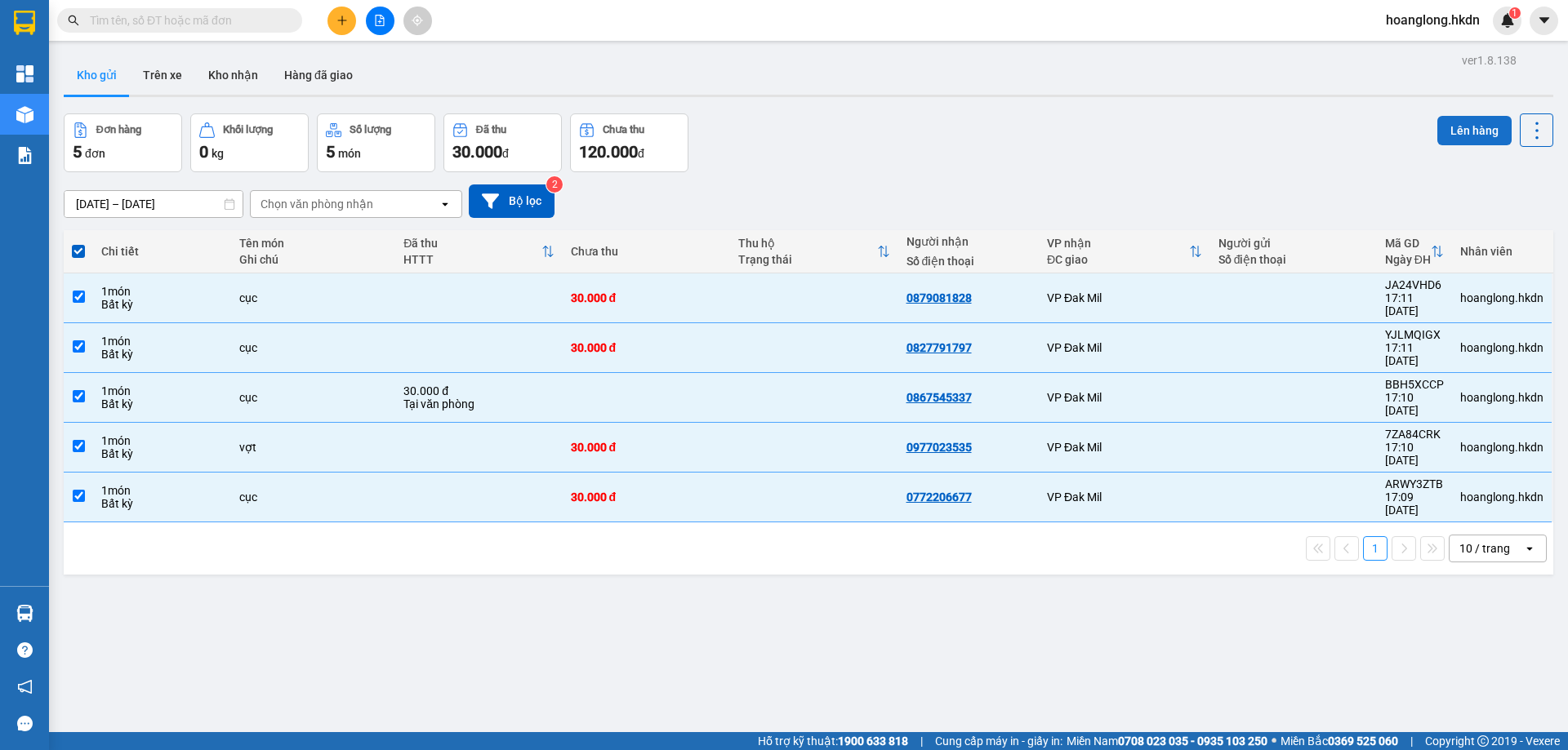
click at [1437, 121] on button "Lên hàng" at bounding box center [1474, 130] width 74 height 30
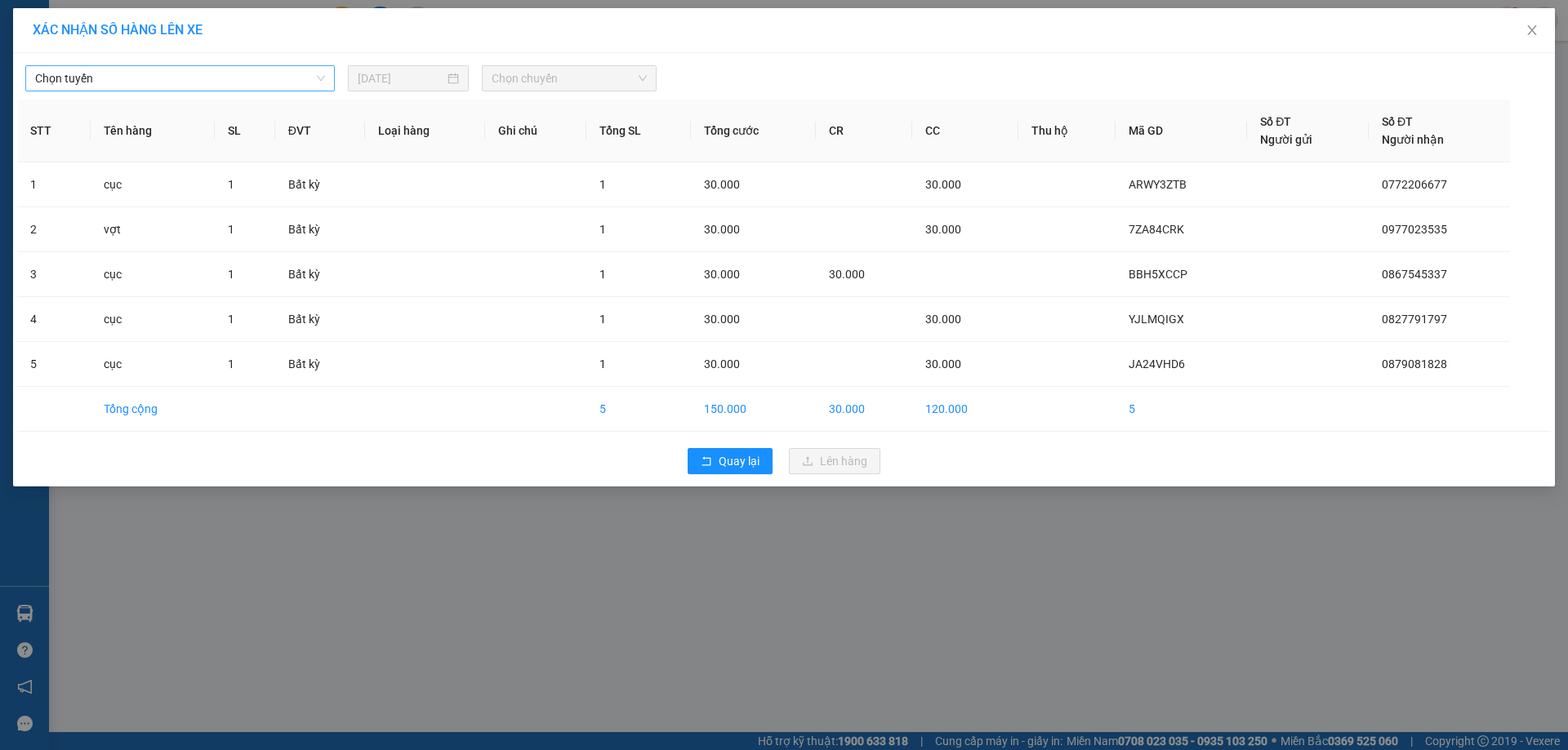
drag, startPoint x: 128, startPoint y: 75, endPoint x: 128, endPoint y: 91, distance: 16.0
click at [128, 77] on span "Chọn tuyến" at bounding box center [180, 78] width 290 height 25
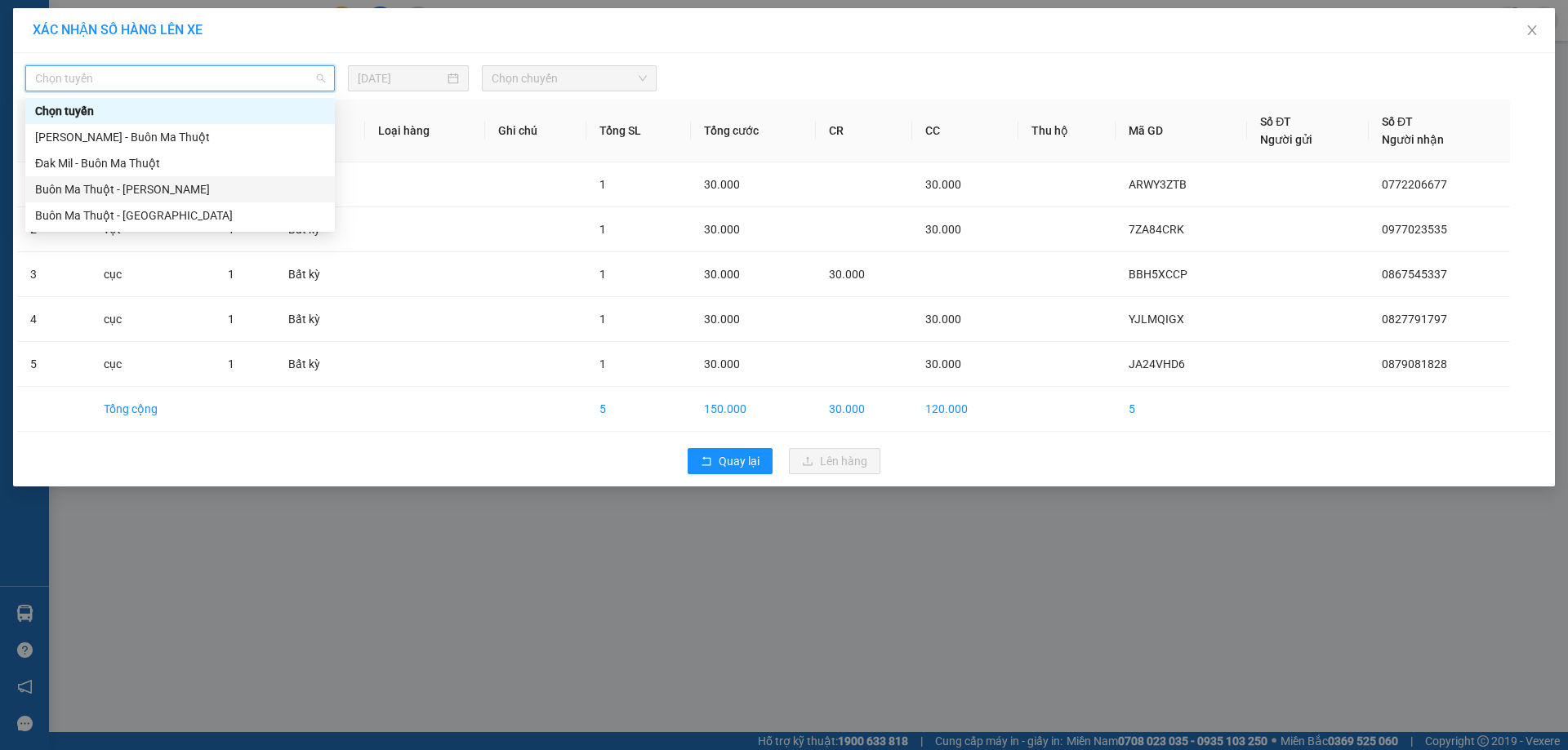
click at [151, 195] on div "Buôn Ma Thuột - Đak Mil" at bounding box center [180, 190] width 290 height 18
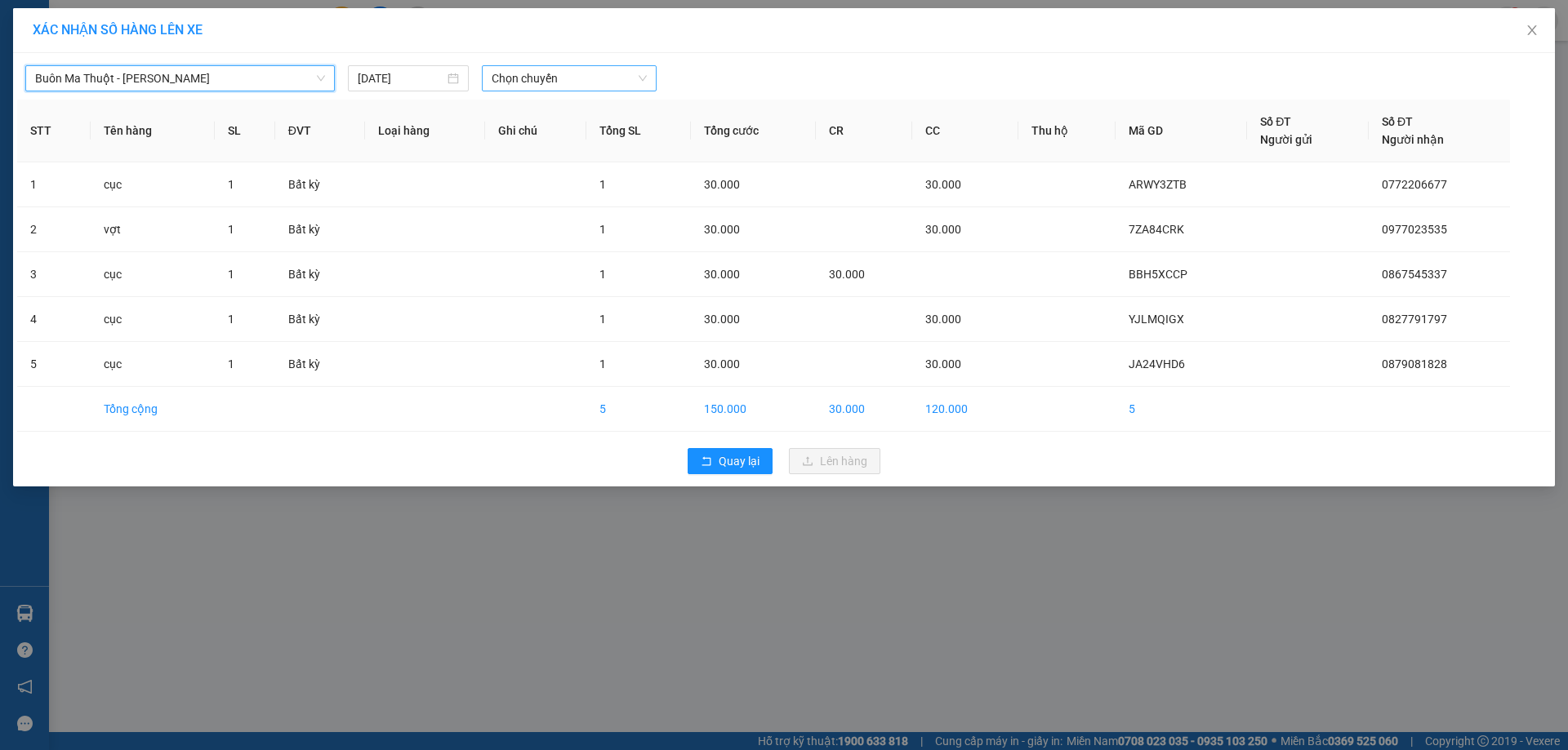
click at [535, 69] on span "Chọn chuyến" at bounding box center [568, 78] width 155 height 25
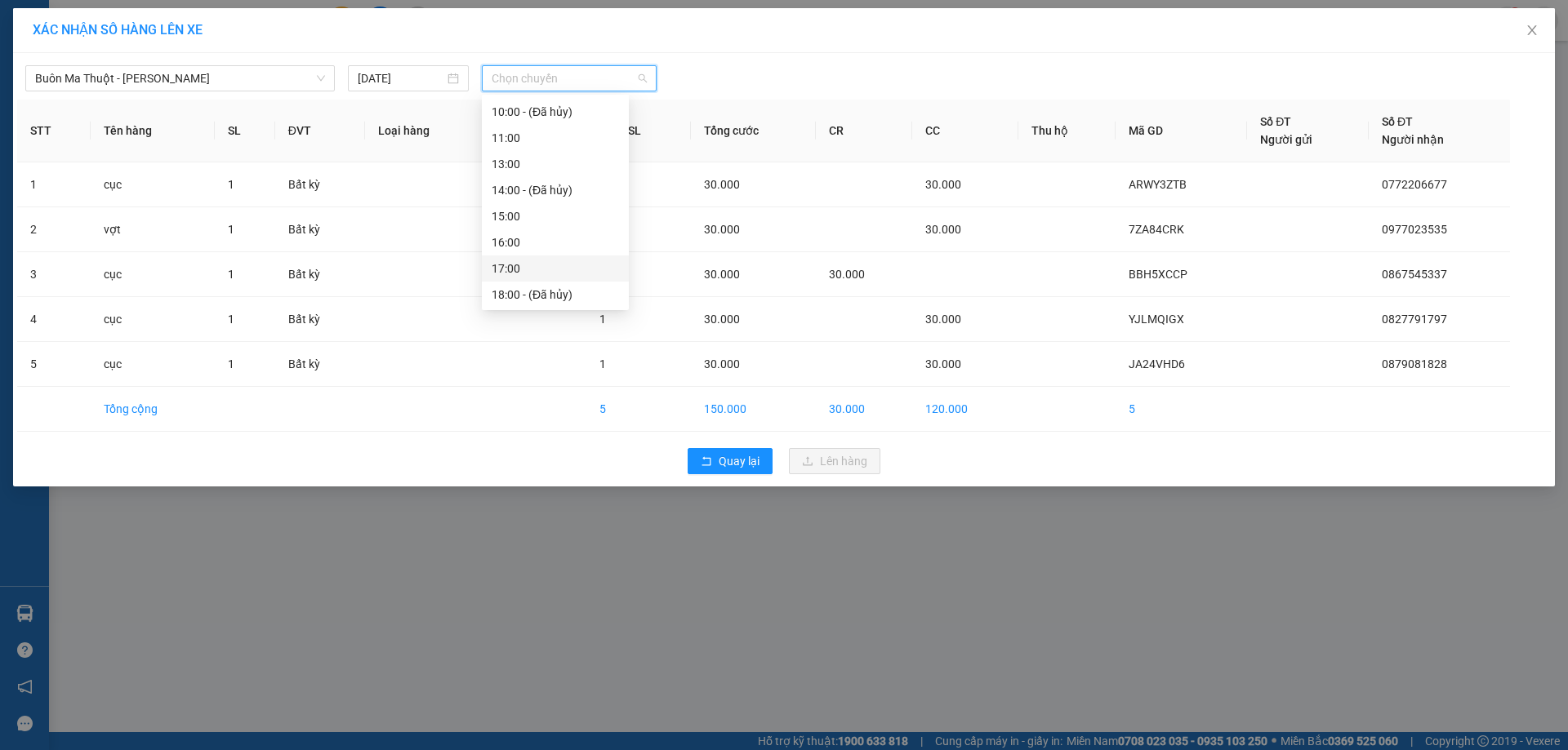
scroll to position [105, 0]
click at [526, 261] on div "17:00" at bounding box center [555, 268] width 128 height 18
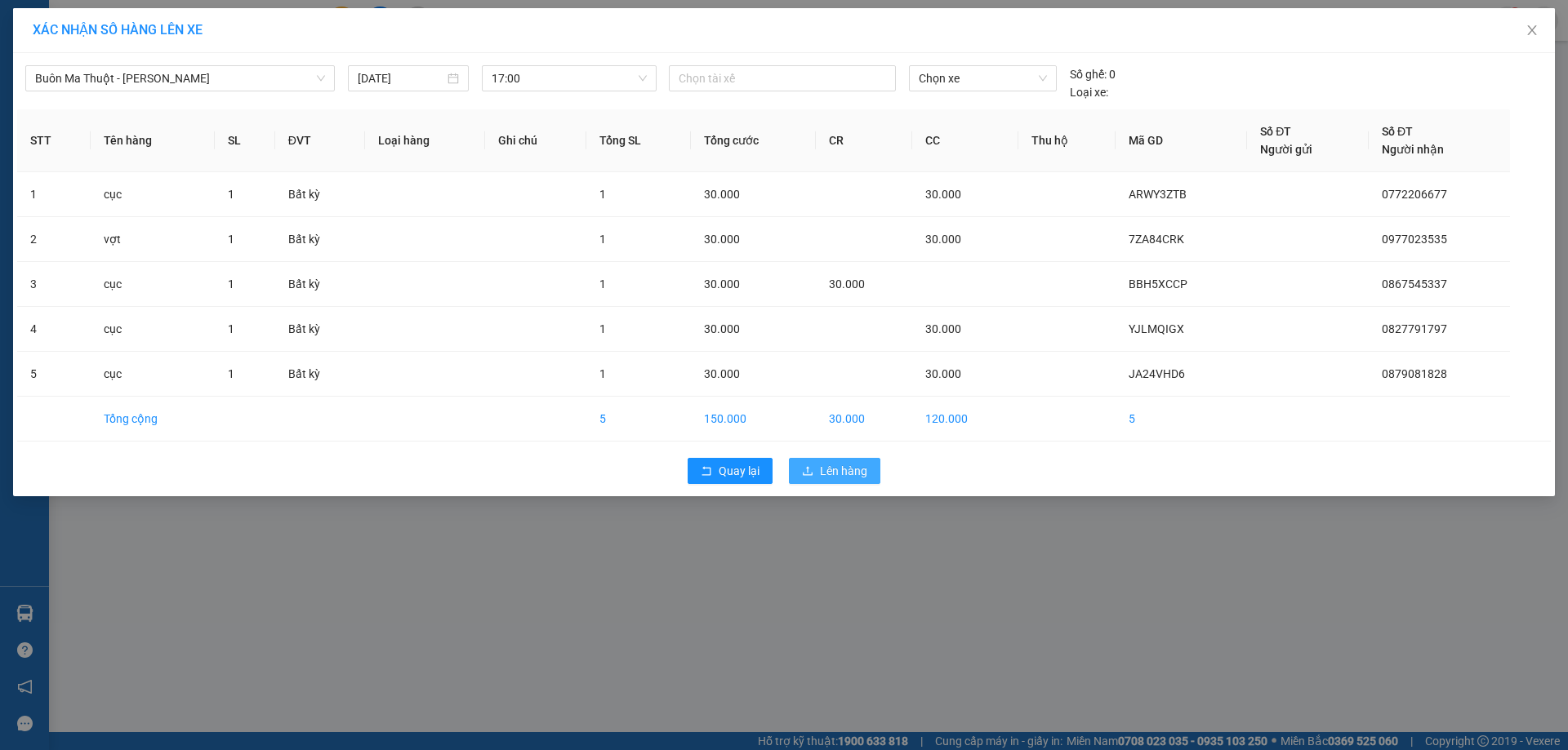
drag, startPoint x: 844, startPoint y: 476, endPoint x: 827, endPoint y: 471, distance: 17.7
click at [843, 477] on span "Lên hàng" at bounding box center [844, 471] width 47 height 18
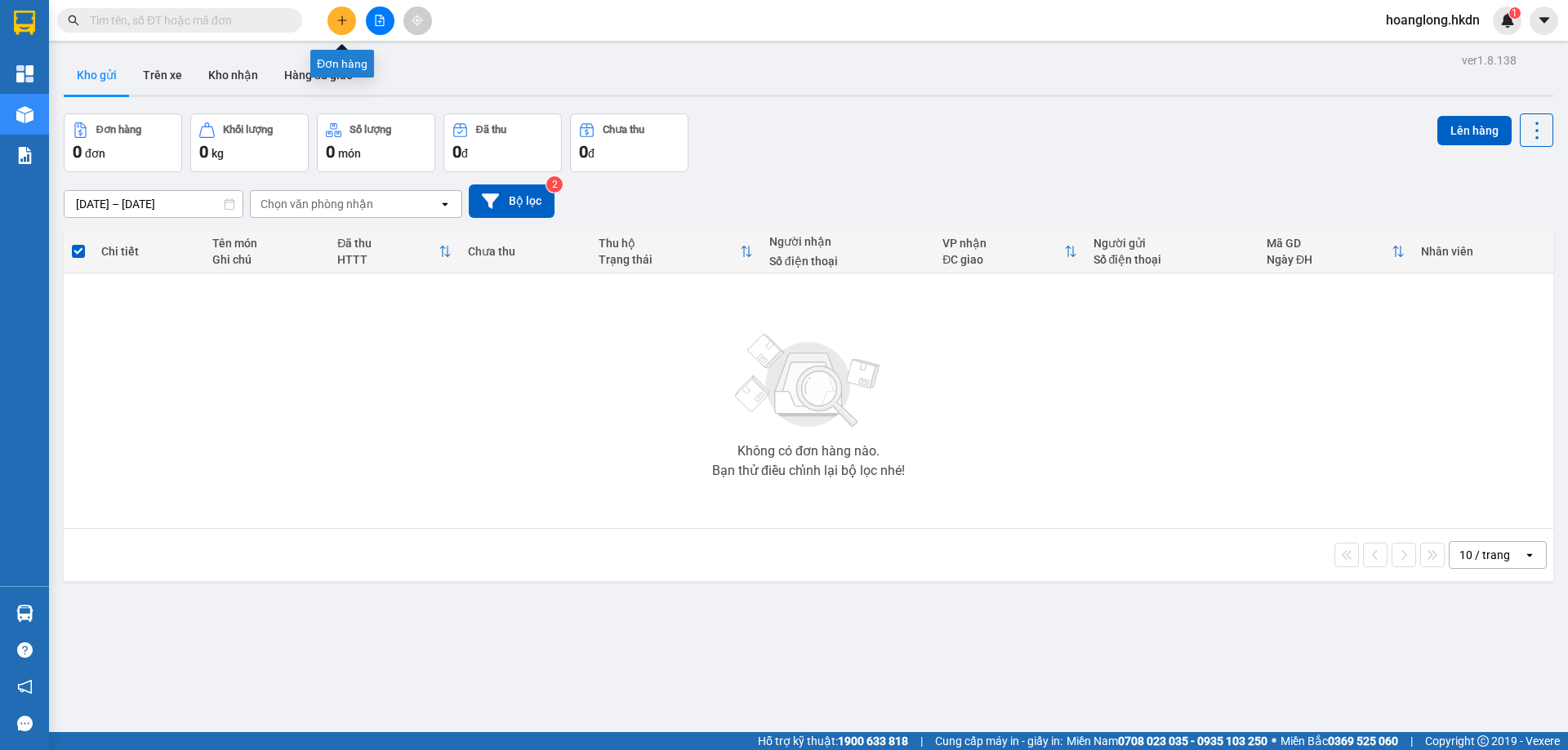
click at [336, 26] on button at bounding box center [341, 21] width 29 height 29
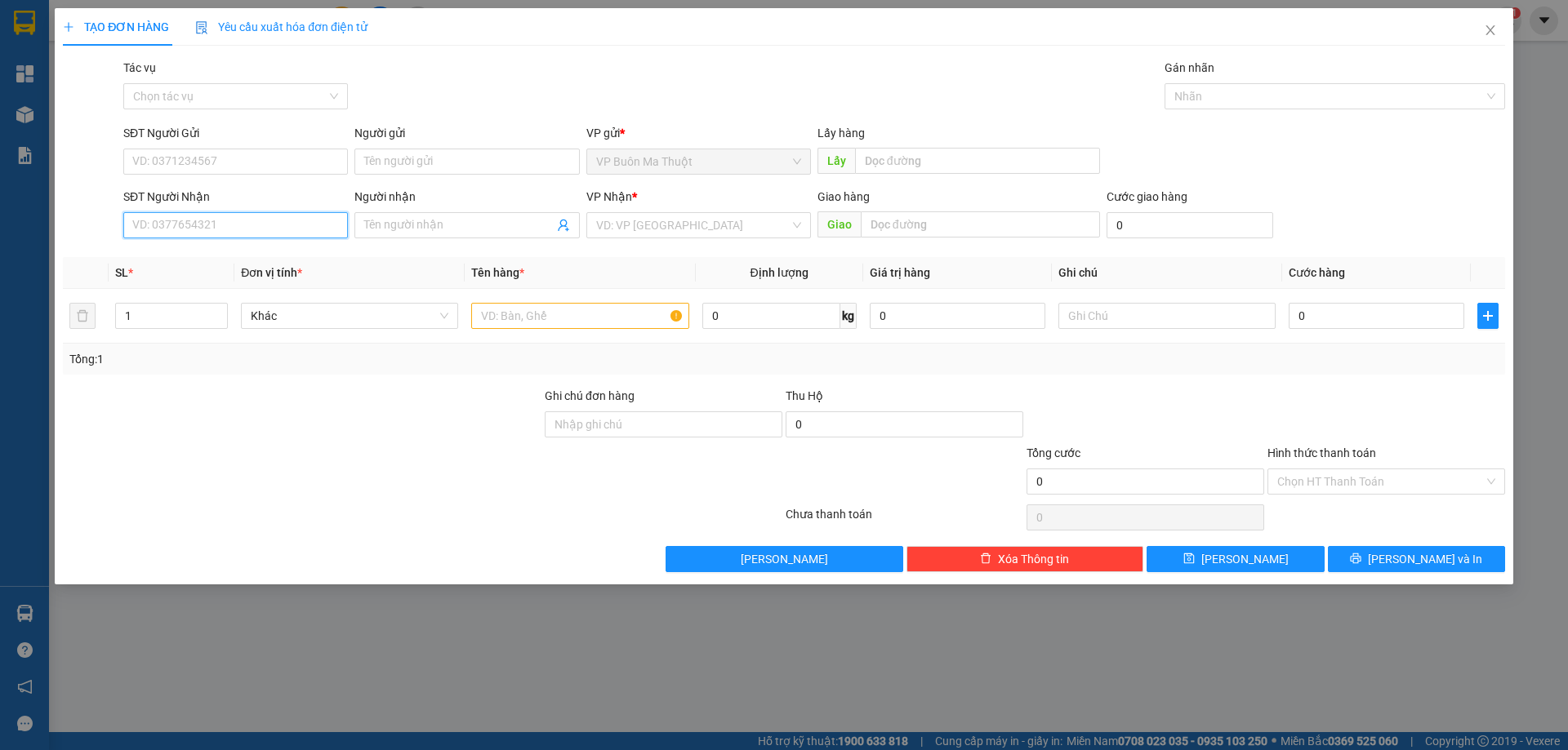
click at [276, 225] on input "SĐT Người Nhận" at bounding box center [235, 225] width 224 height 26
type input "0376121110"
click at [658, 214] on input "search" at bounding box center [693, 225] width 194 height 25
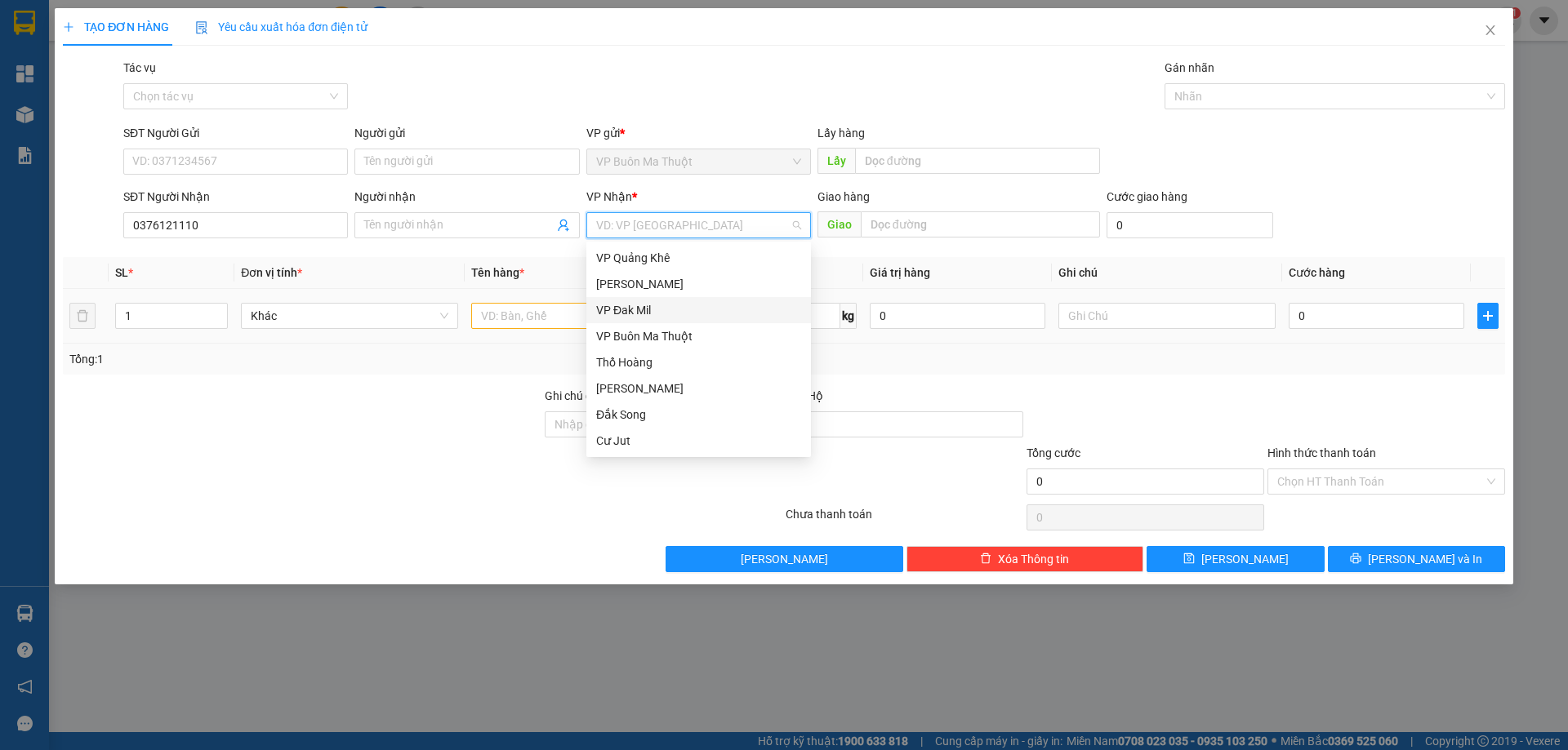
drag, startPoint x: 647, startPoint y: 306, endPoint x: 566, endPoint y: 308, distance: 81.0
click at [642, 307] on div "VP Đak Mil" at bounding box center [698, 310] width 205 height 18
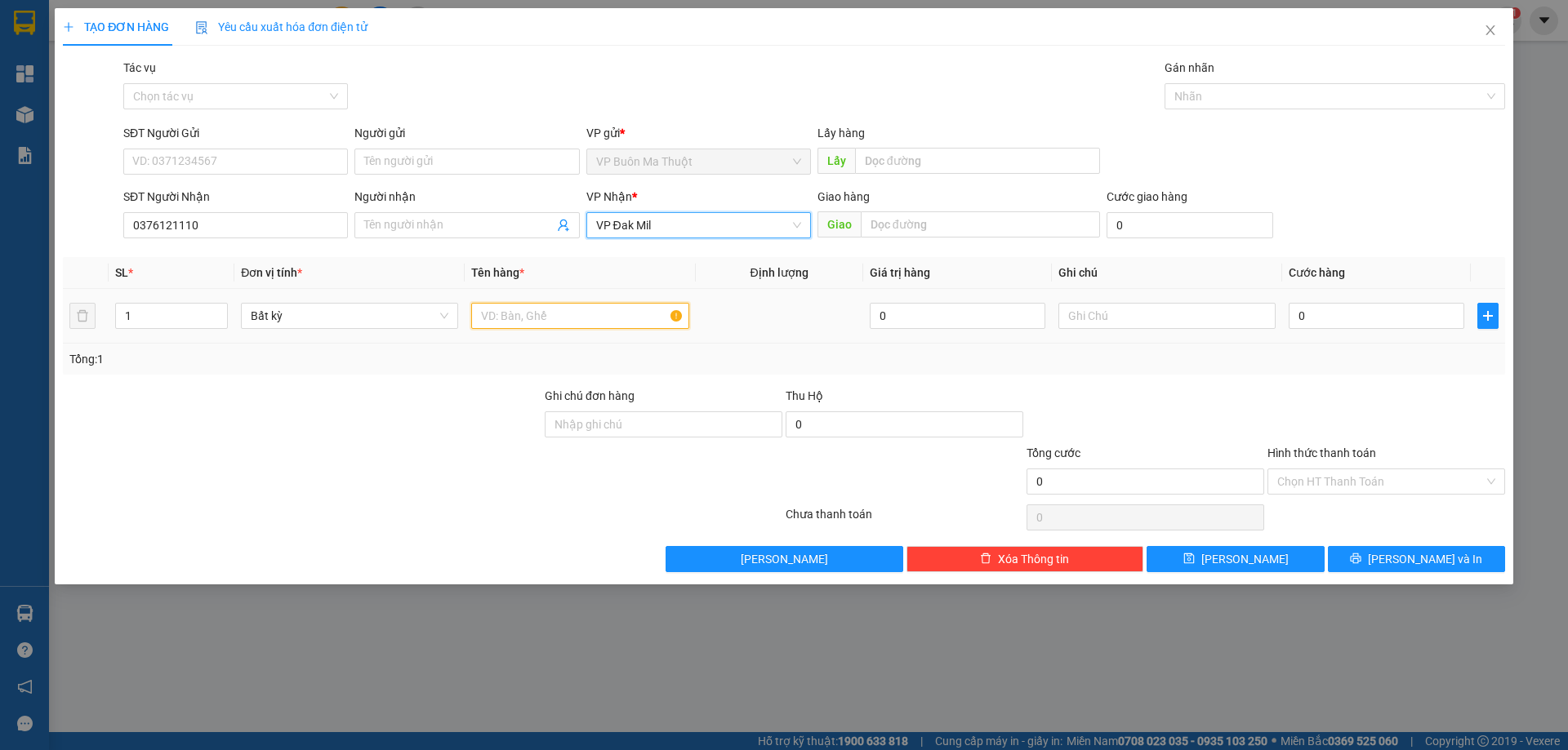
click at [566, 308] on input "text" at bounding box center [580, 316] width 218 height 26
type input "cục máy"
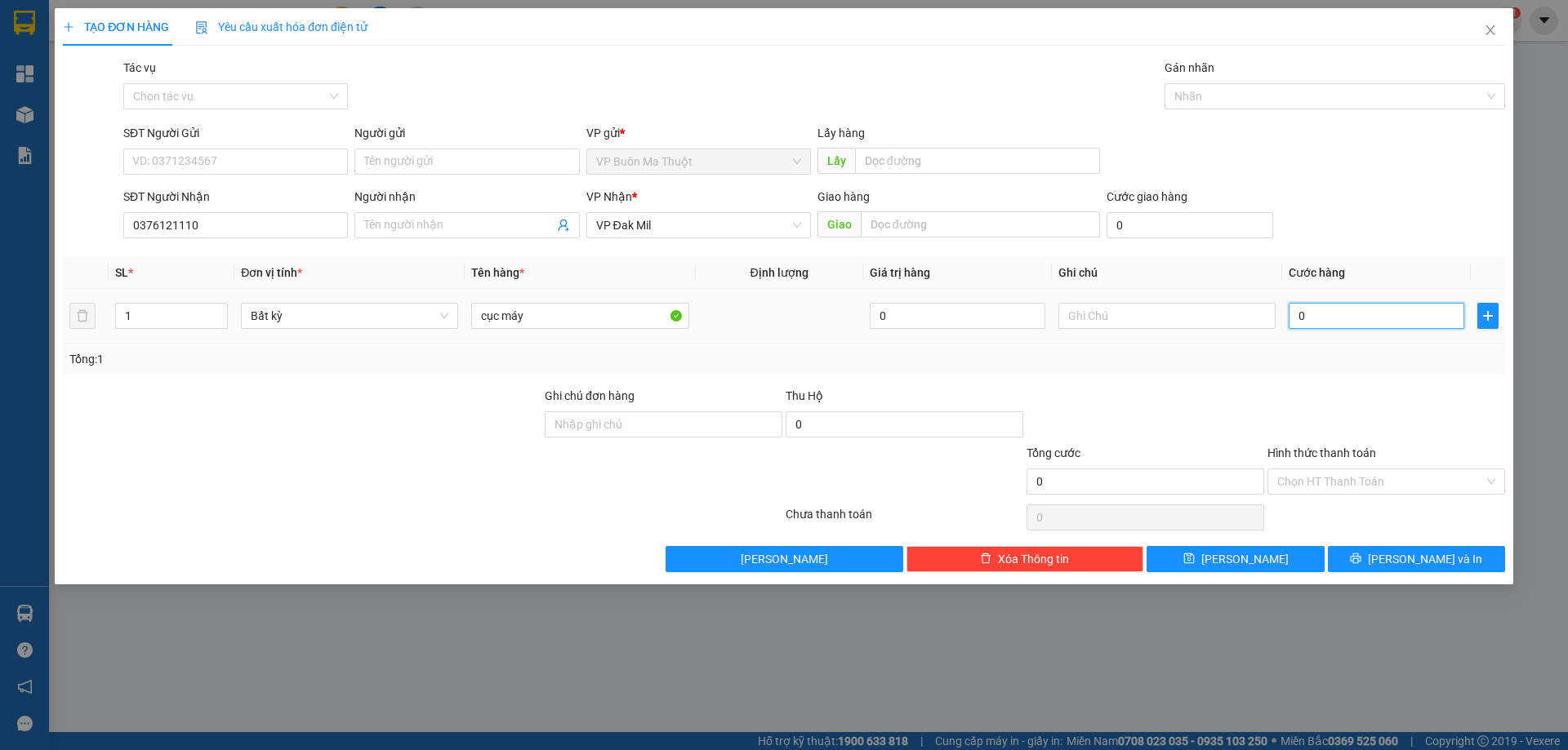
click at [1432, 313] on input "0" at bounding box center [1377, 316] width 176 height 26
type input "4"
type input "40"
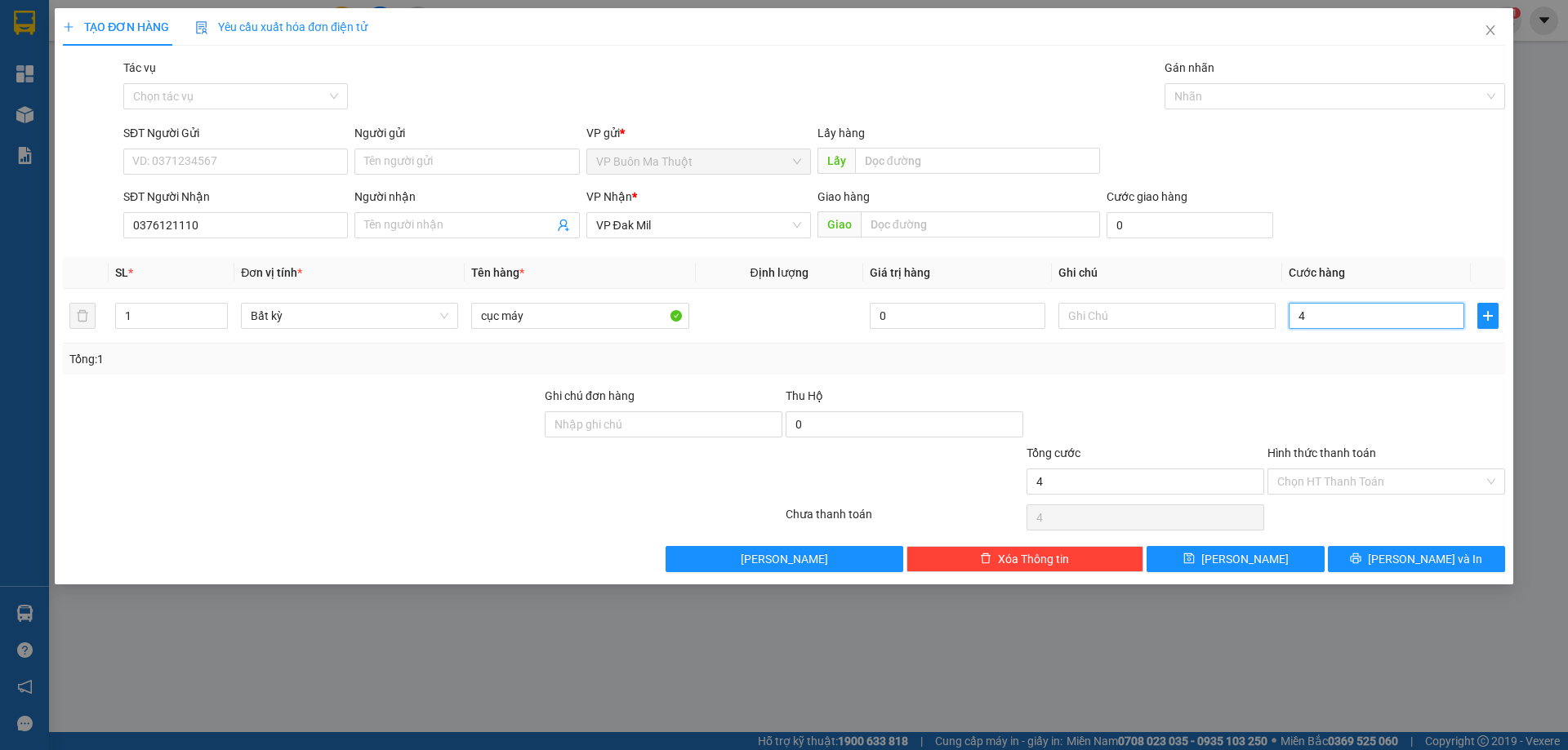
type input "40"
type input "400"
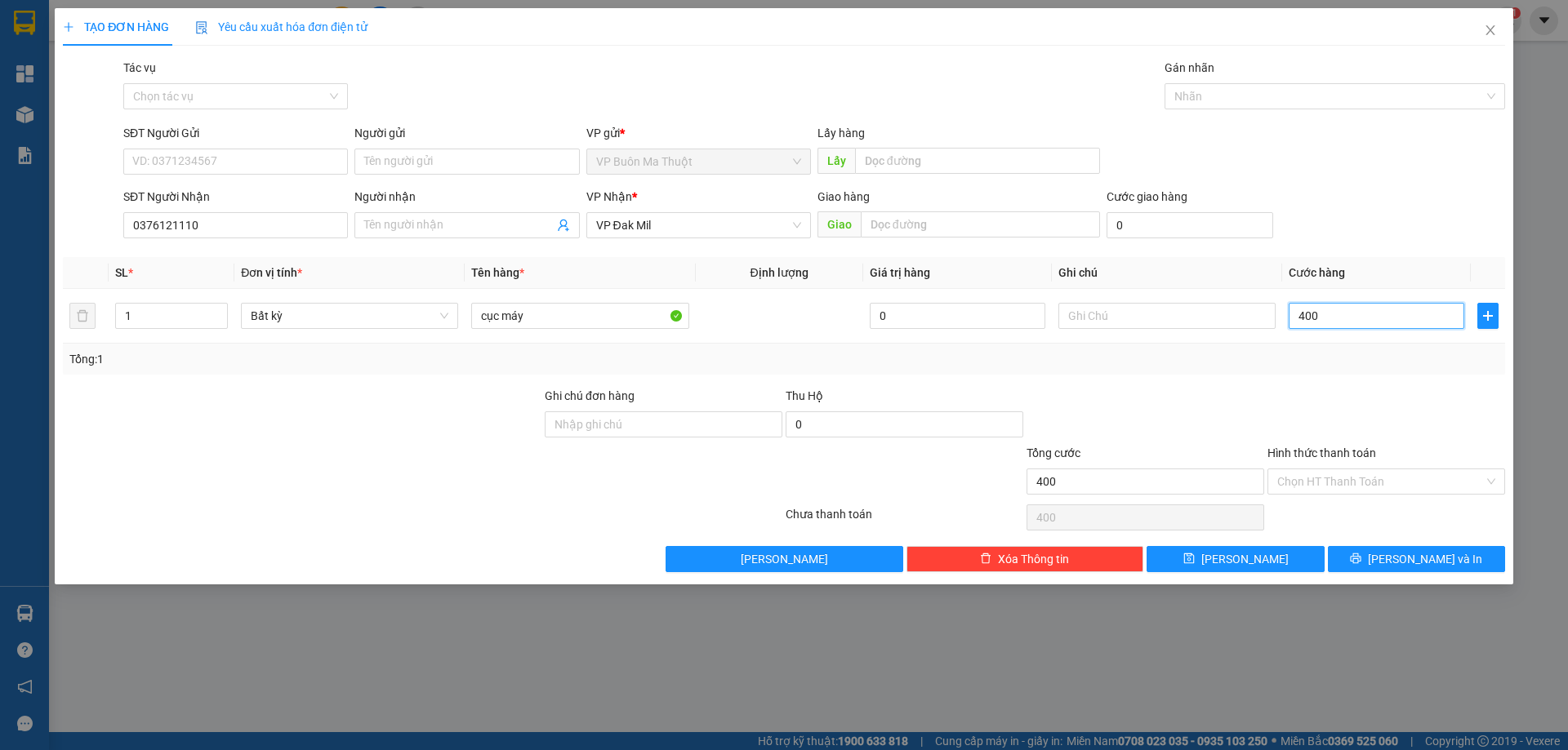
type input "4.000"
type input "40.000"
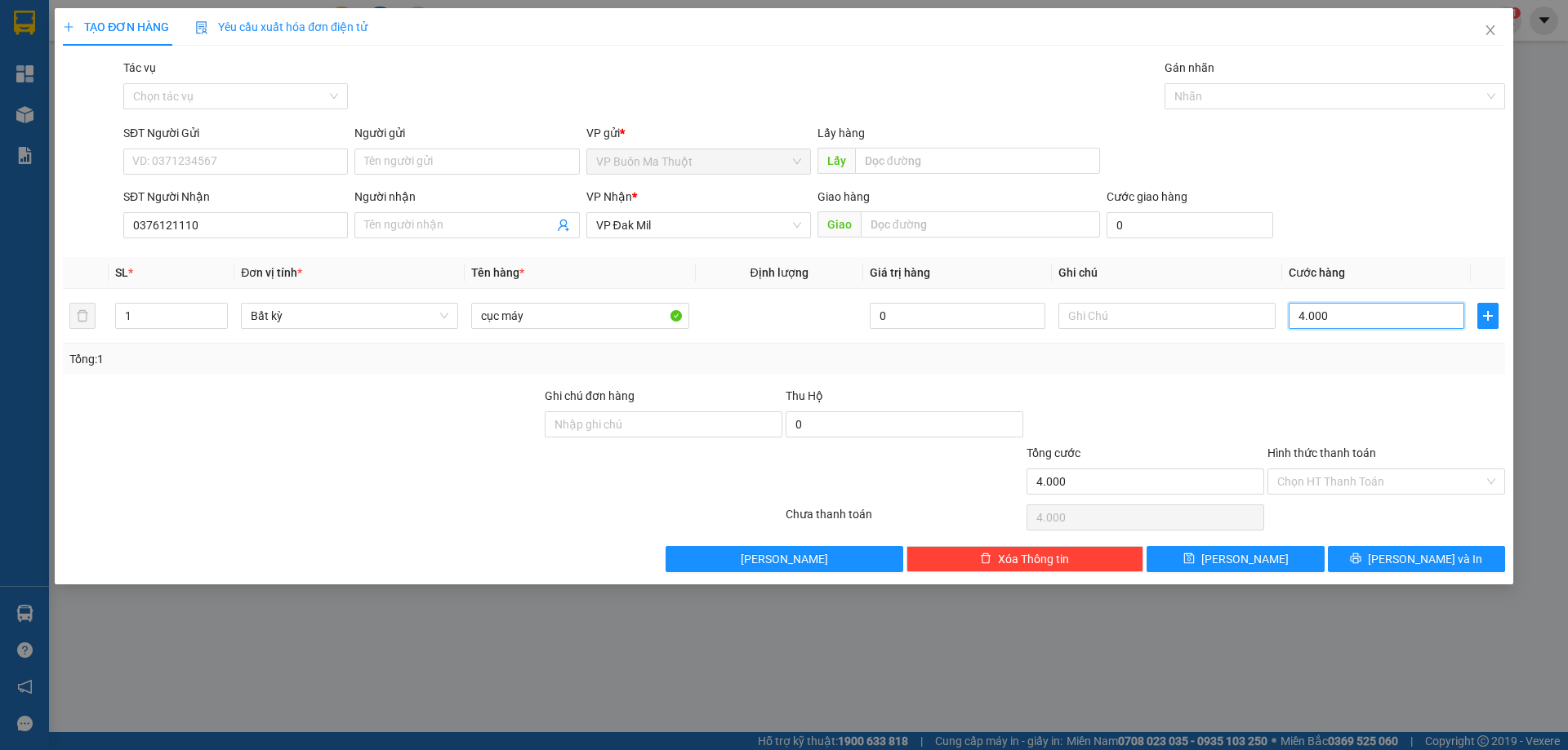
type input "40.000"
click at [1195, 565] on span "save" at bounding box center [1189, 558] width 12 height 13
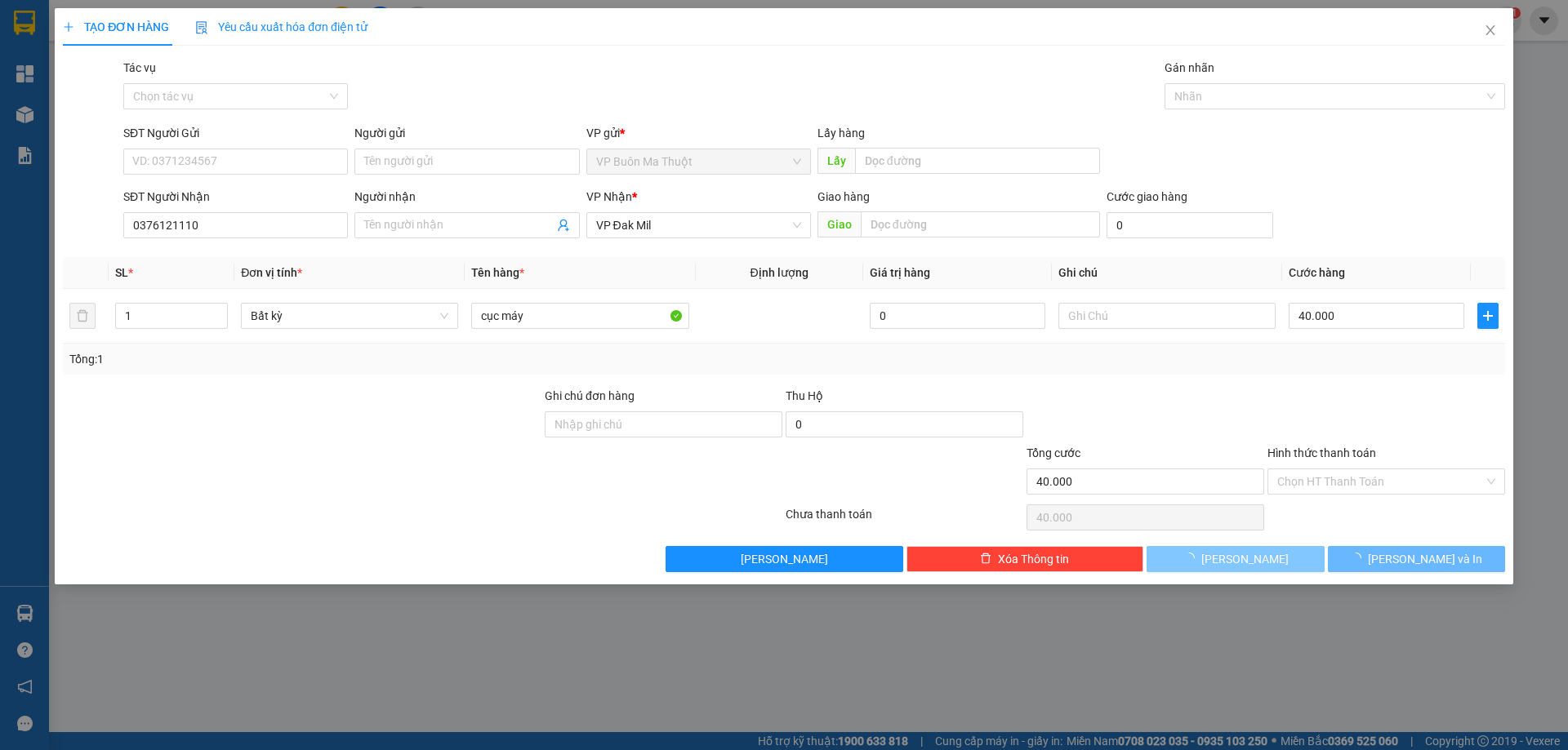
type input "0"
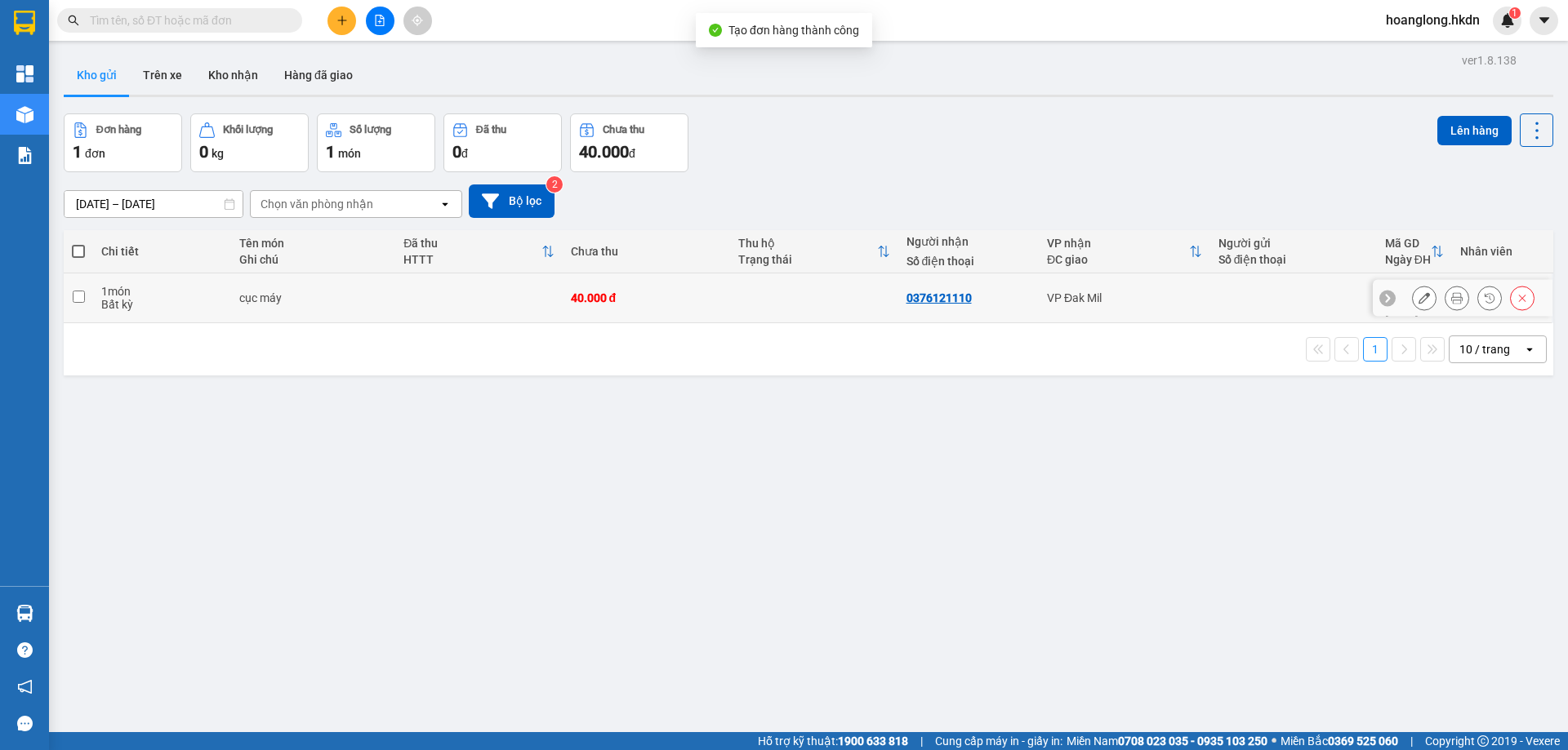
drag, startPoint x: 647, startPoint y: 302, endPoint x: 660, endPoint y: 301, distance: 13.0
click at [660, 301] on td "40.000 đ" at bounding box center [647, 298] width 168 height 49
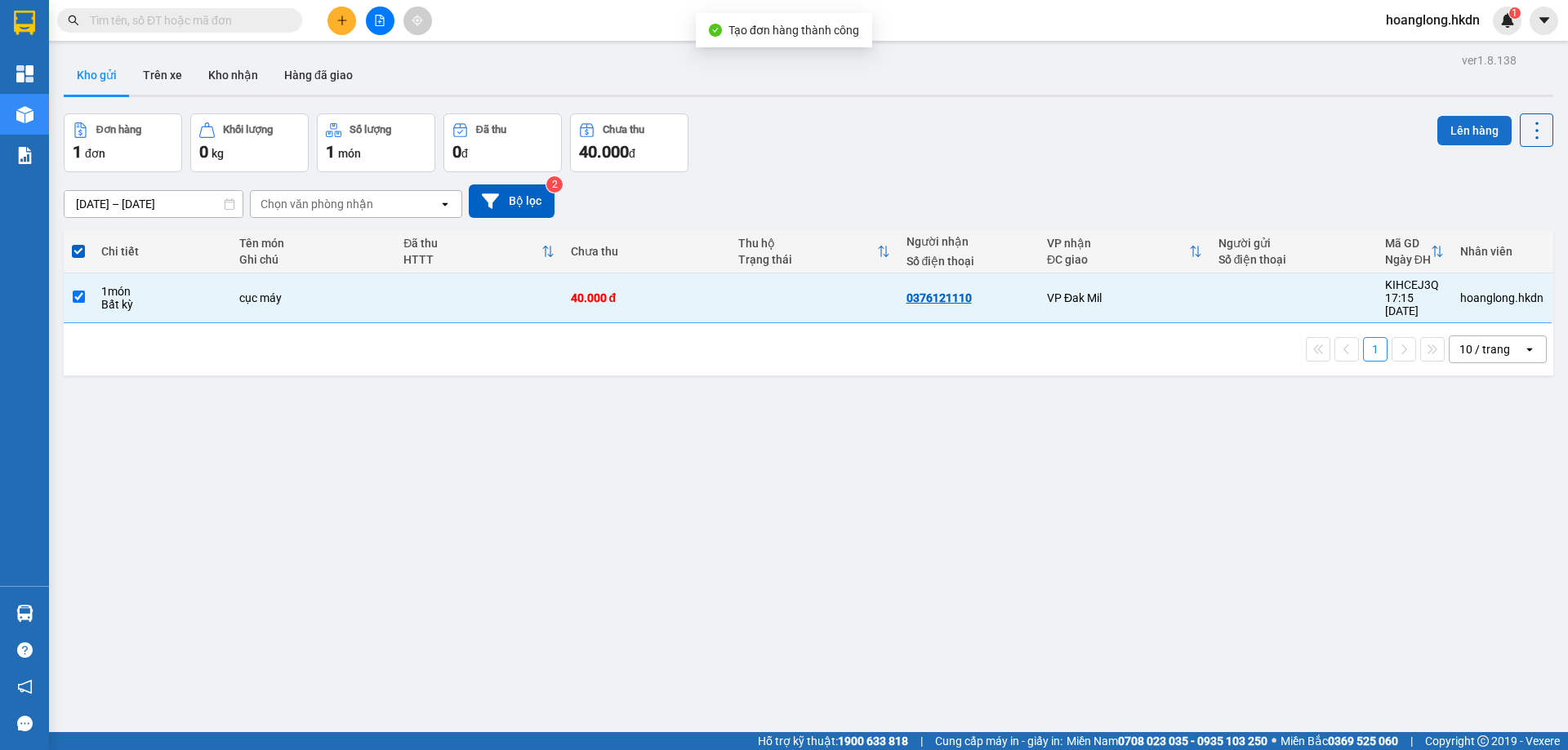
click at [1475, 118] on button "Lên hàng" at bounding box center [1474, 130] width 74 height 30
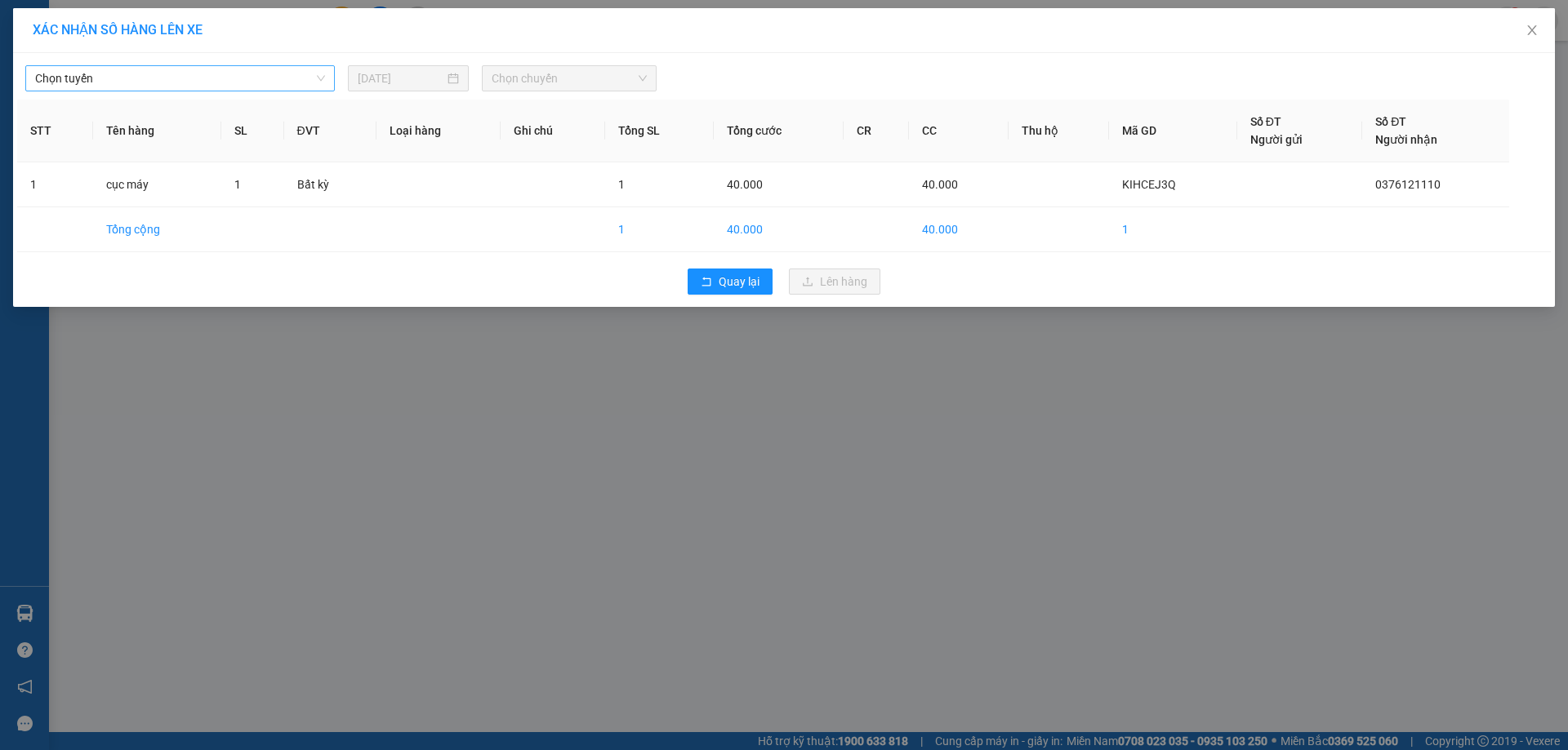
click at [220, 89] on span "Chọn tuyến" at bounding box center [180, 78] width 290 height 25
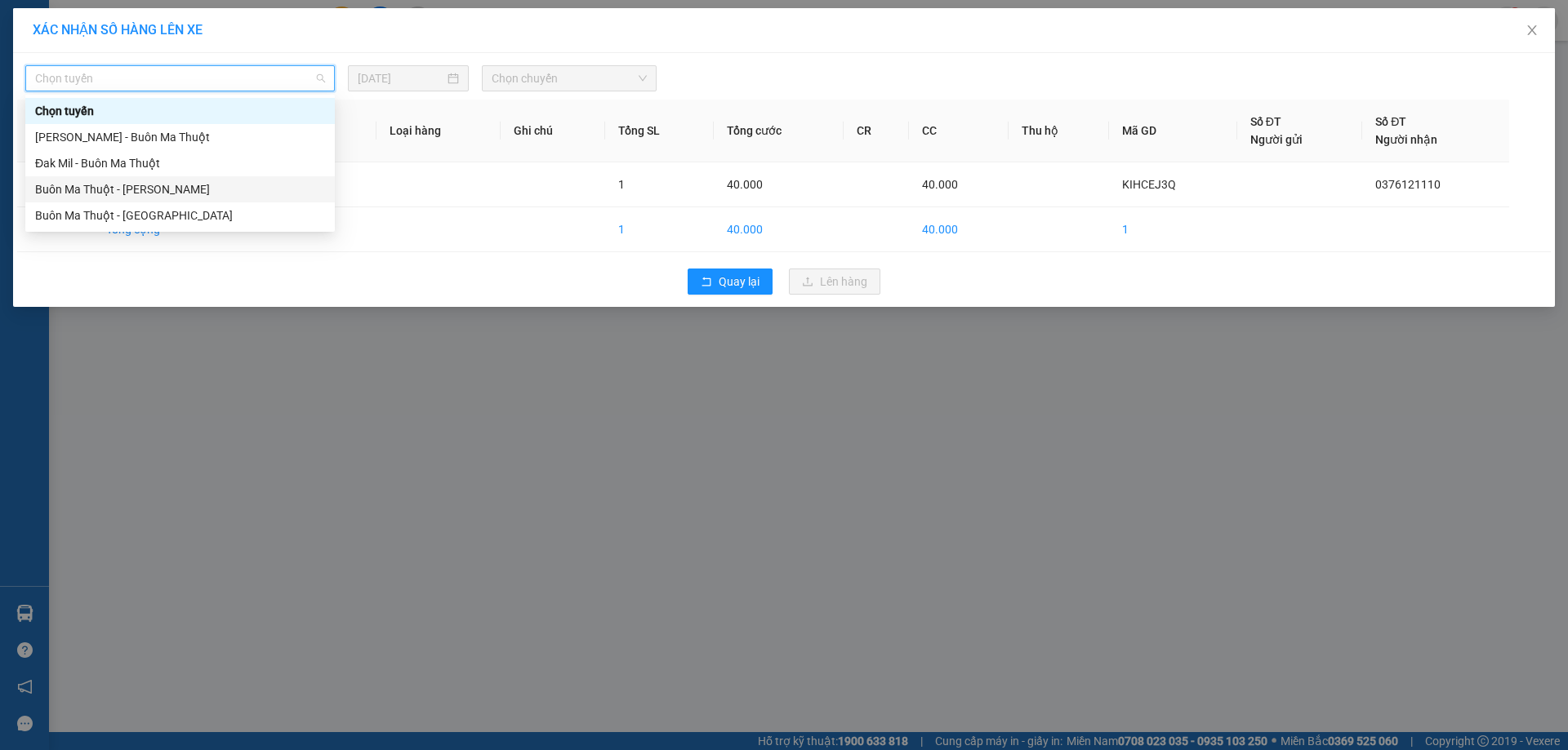
click at [210, 191] on div "Buôn Ma Thuột - Đak Mil" at bounding box center [180, 190] width 290 height 18
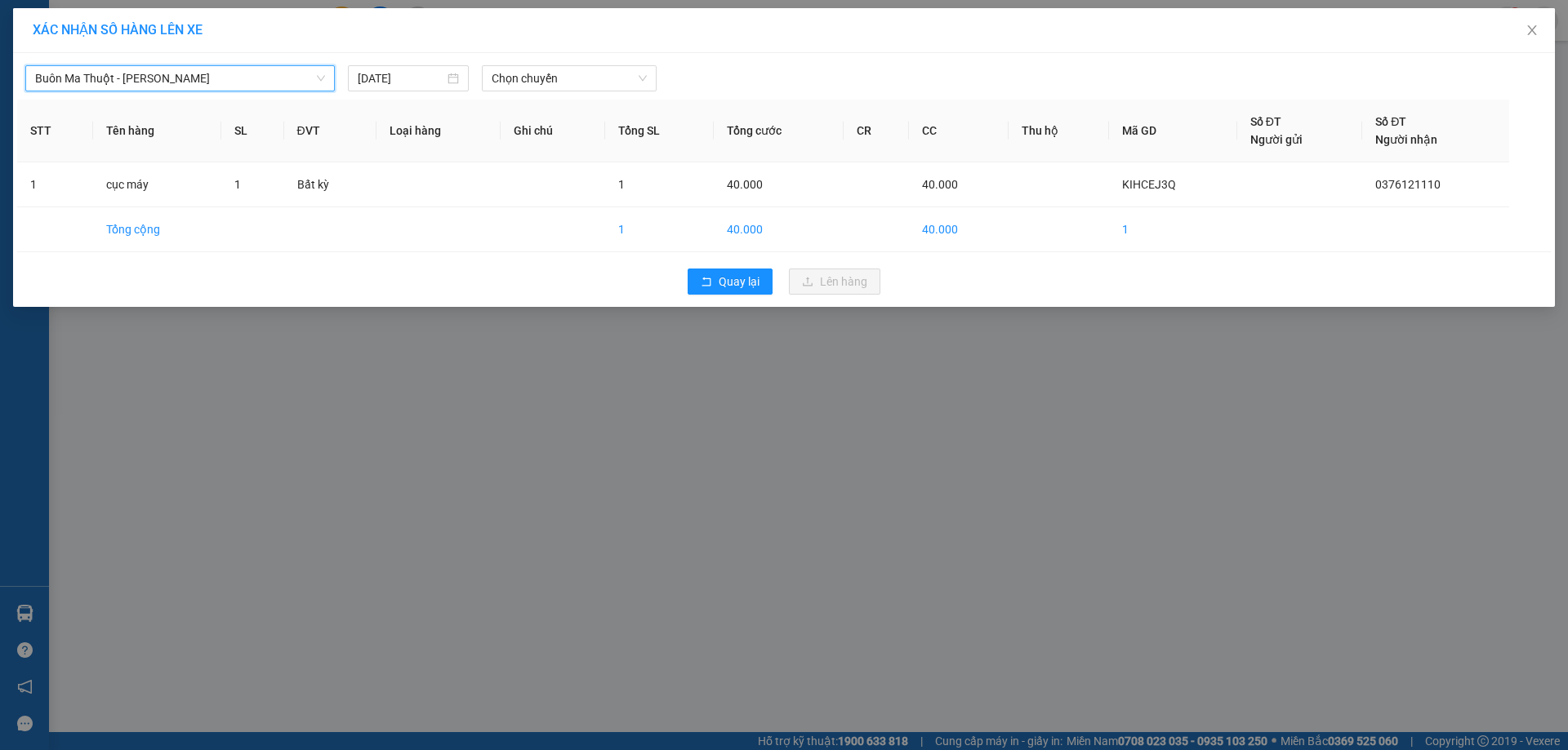
drag, startPoint x: 558, startPoint y: 76, endPoint x: 557, endPoint y: 93, distance: 17.0
click at [560, 76] on span "Chọn chuyến" at bounding box center [568, 78] width 155 height 25
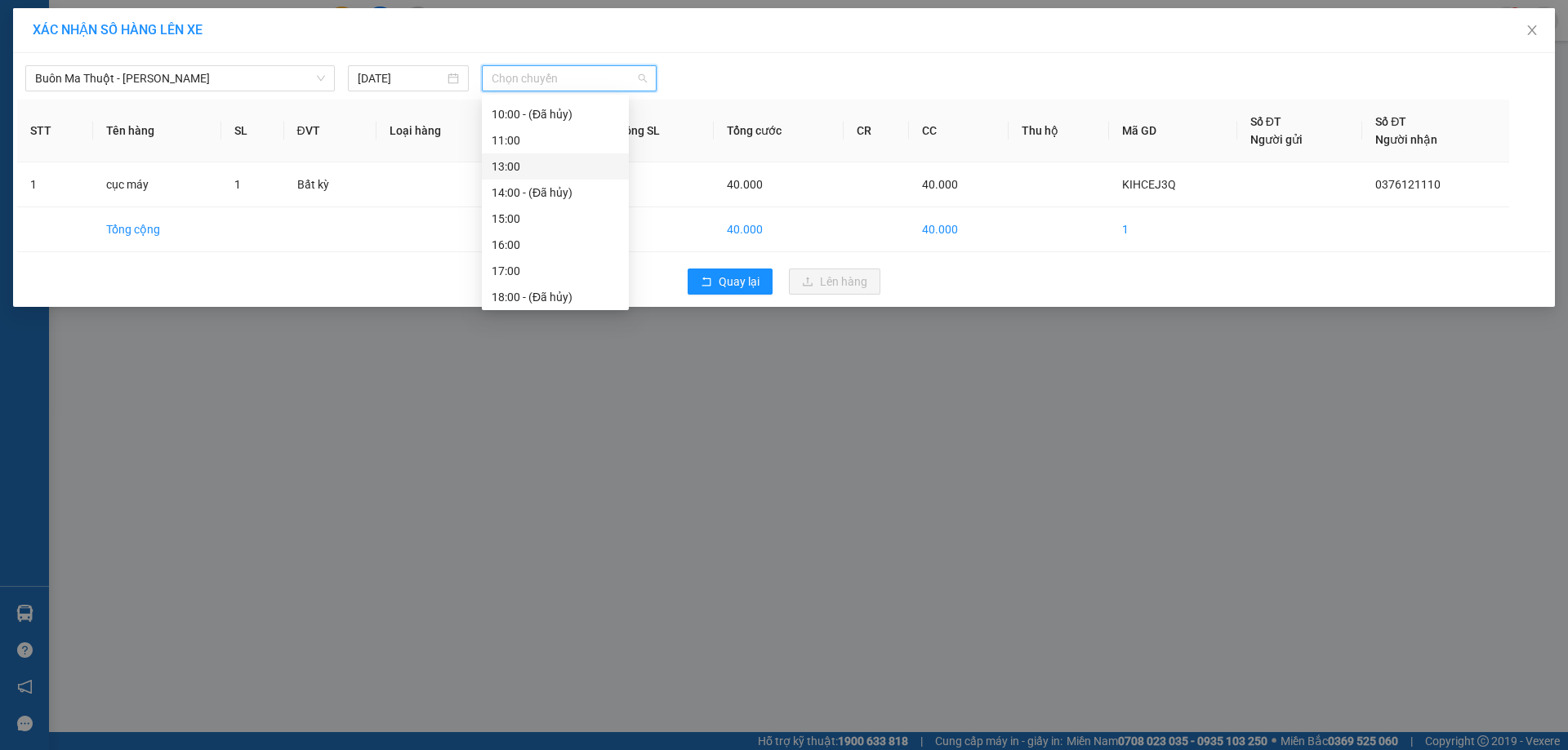
scroll to position [105, 0]
click at [526, 207] on div "15:00" at bounding box center [555, 215] width 128 height 18
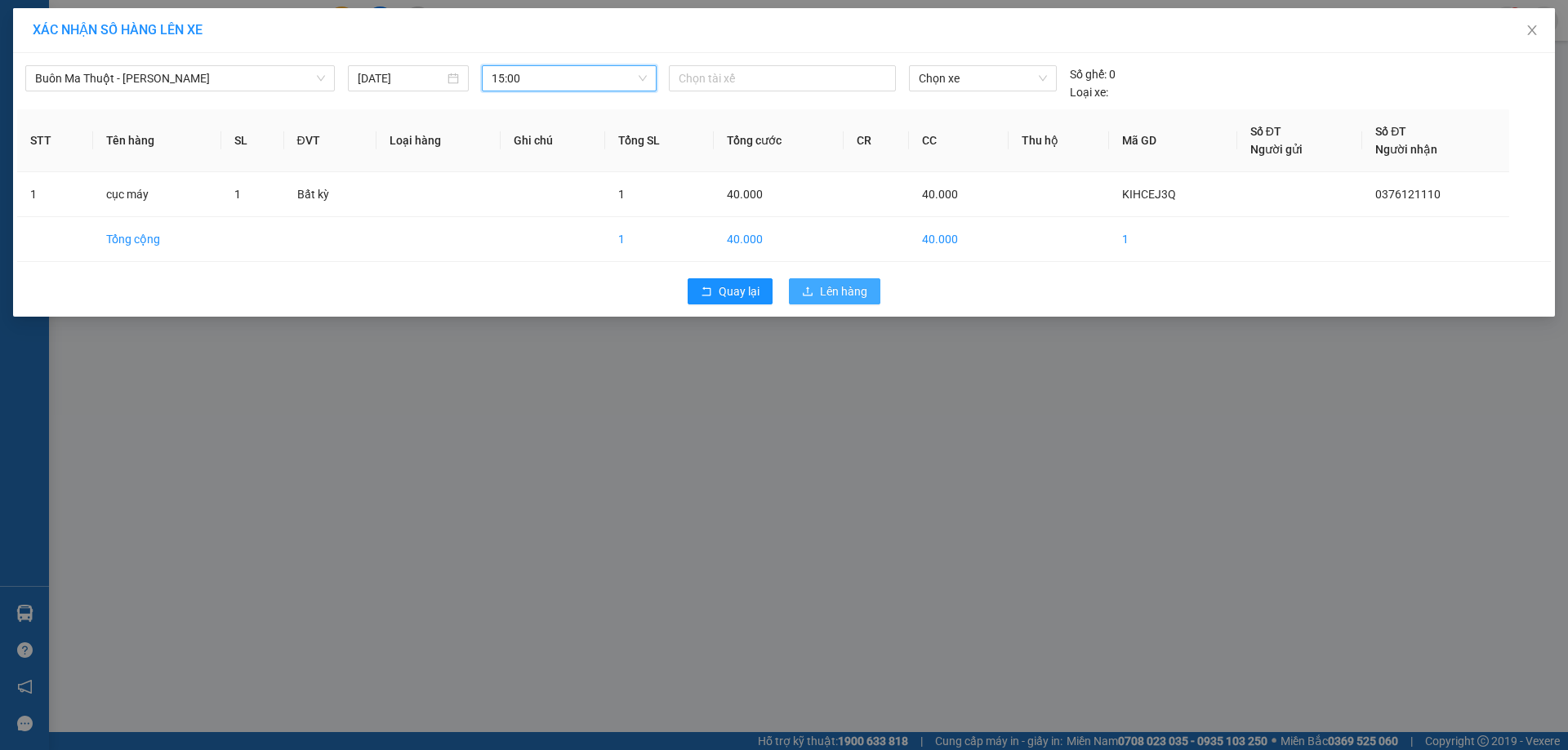
click at [847, 282] on button "Lên hàng" at bounding box center [834, 292] width 92 height 26
